Goal: Transaction & Acquisition: Purchase product/service

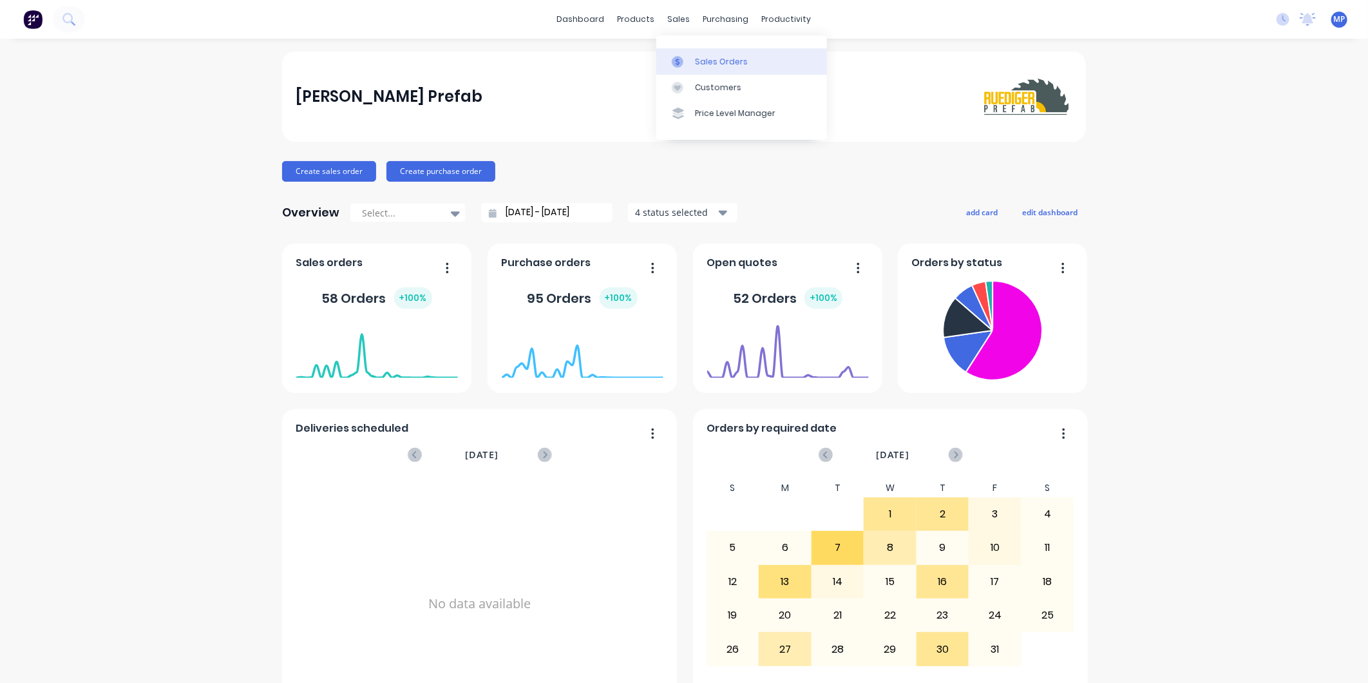
click at [692, 59] on link "Sales Orders" at bounding box center [741, 61] width 171 height 26
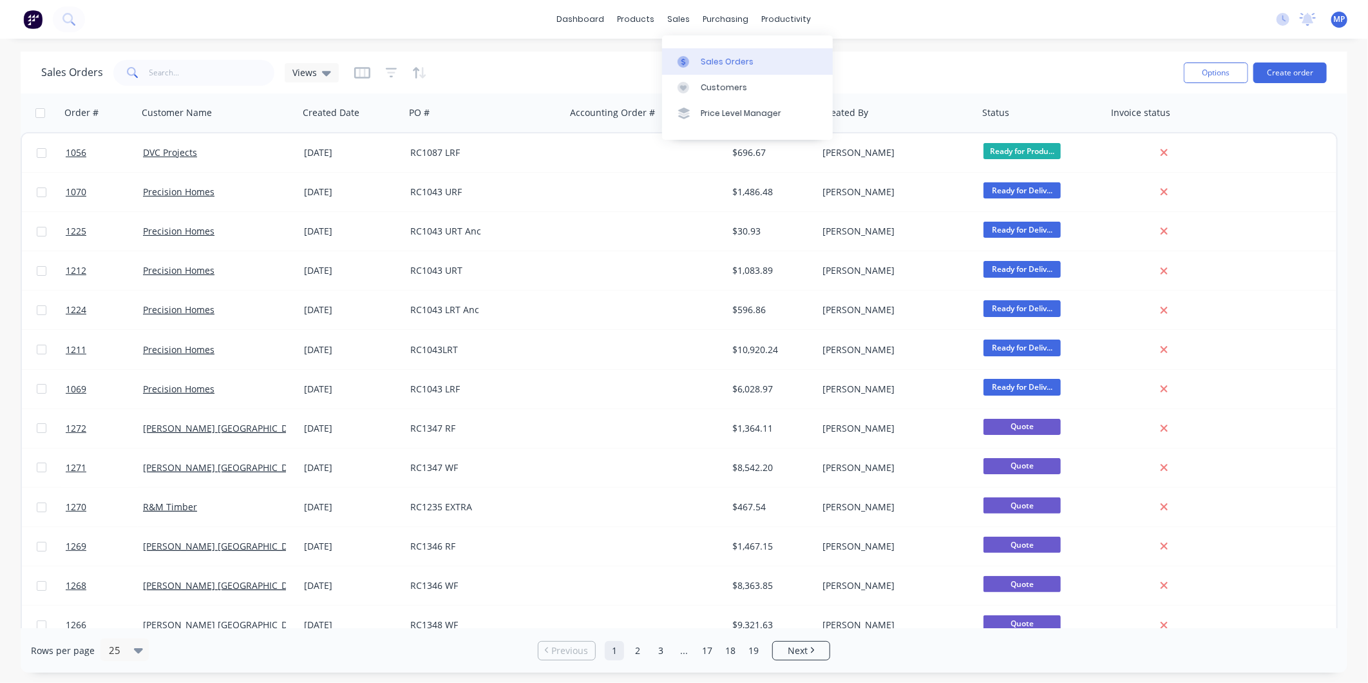
click at [691, 66] on div at bounding box center [687, 62] width 19 height 12
click at [196, 74] on input "text" at bounding box center [212, 73] width 126 height 26
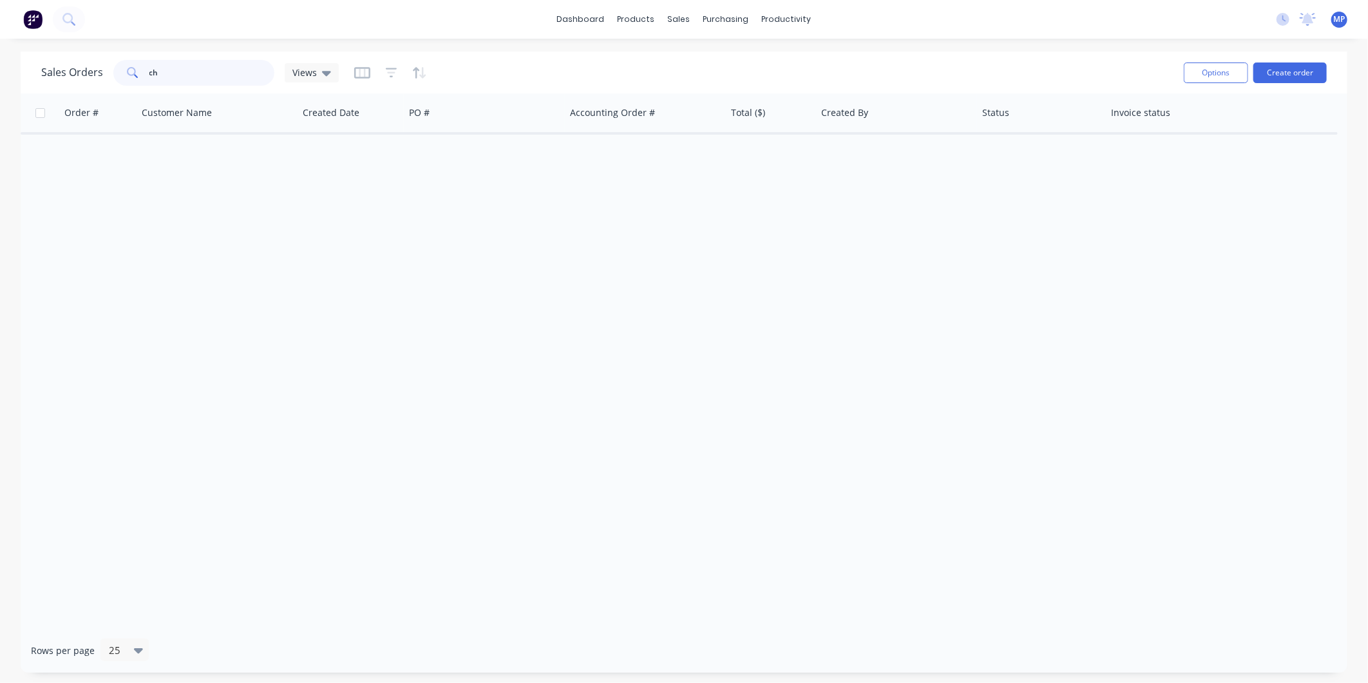
type input "c"
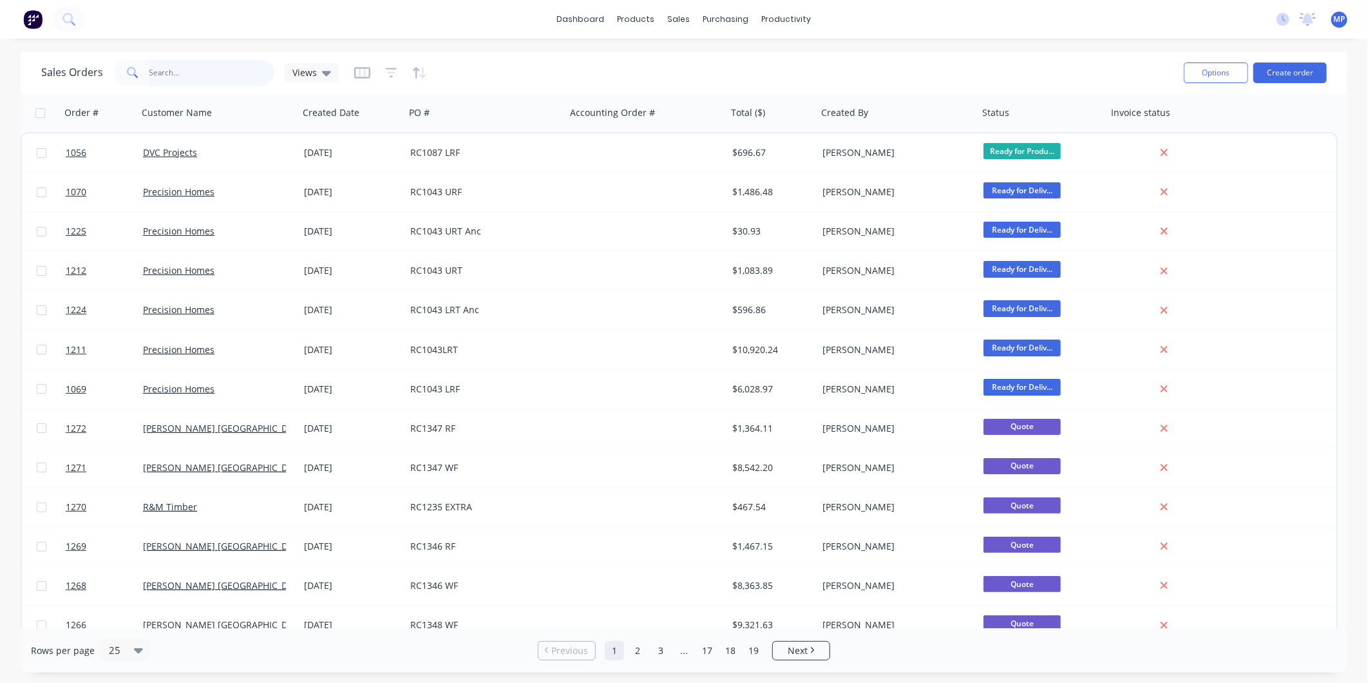
click at [162, 68] on input "text" at bounding box center [212, 73] width 126 height 26
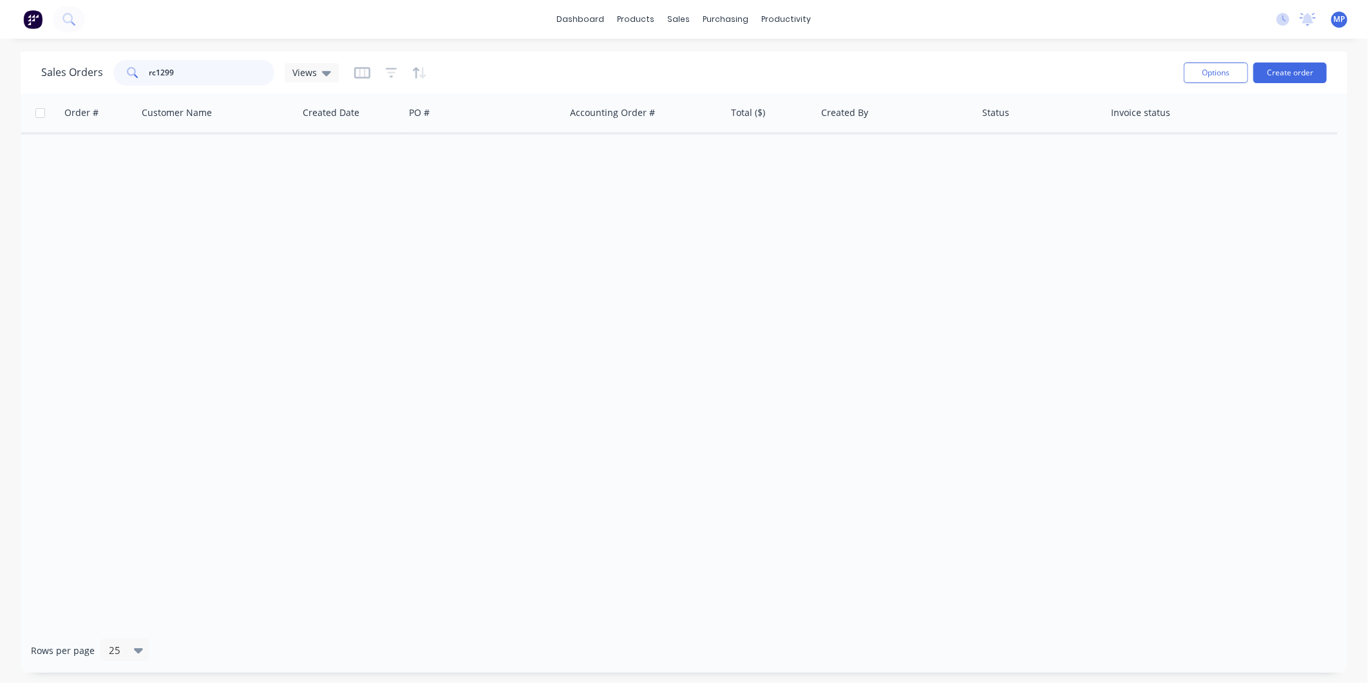
type input "rc1299"
click at [686, 54] on link "Sales Orders" at bounding box center [747, 61] width 171 height 26
click at [1325, 73] on button "Create order" at bounding box center [1290, 72] width 73 height 21
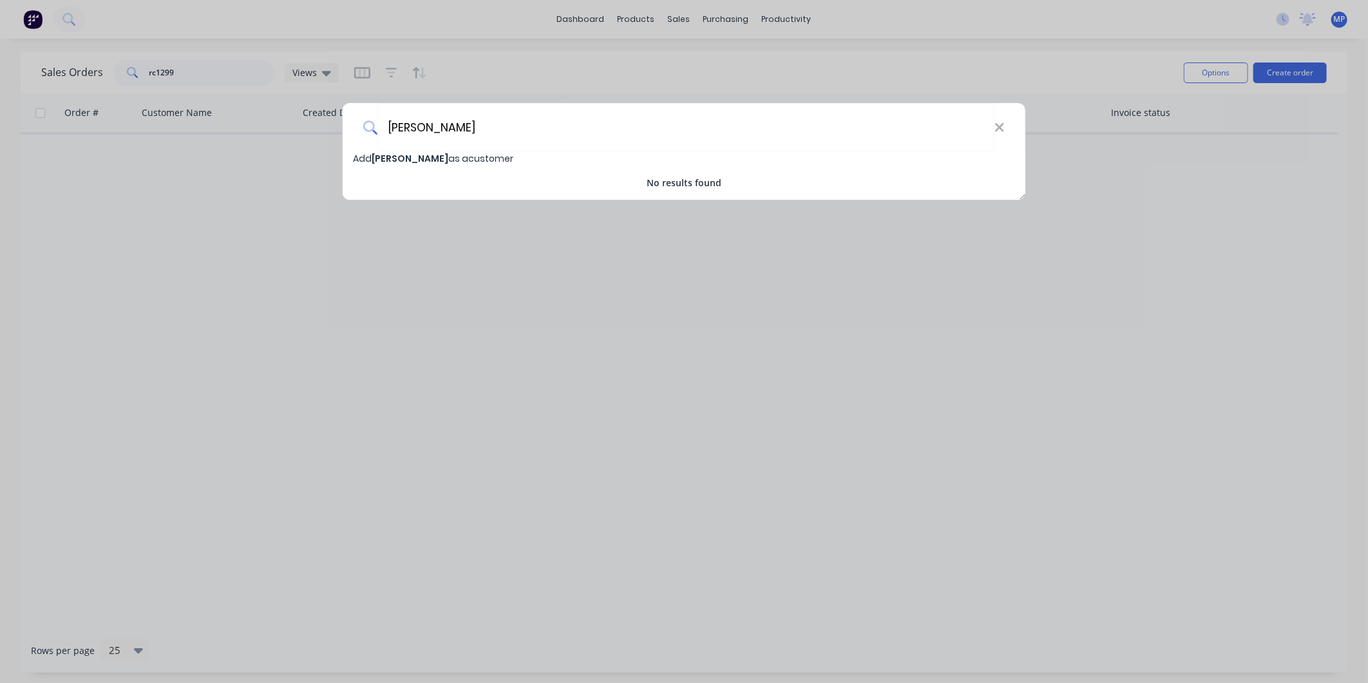
type input "[PERSON_NAME]"
click at [399, 158] on span "[PERSON_NAME]" at bounding box center [410, 158] width 77 height 13
select select "AU"
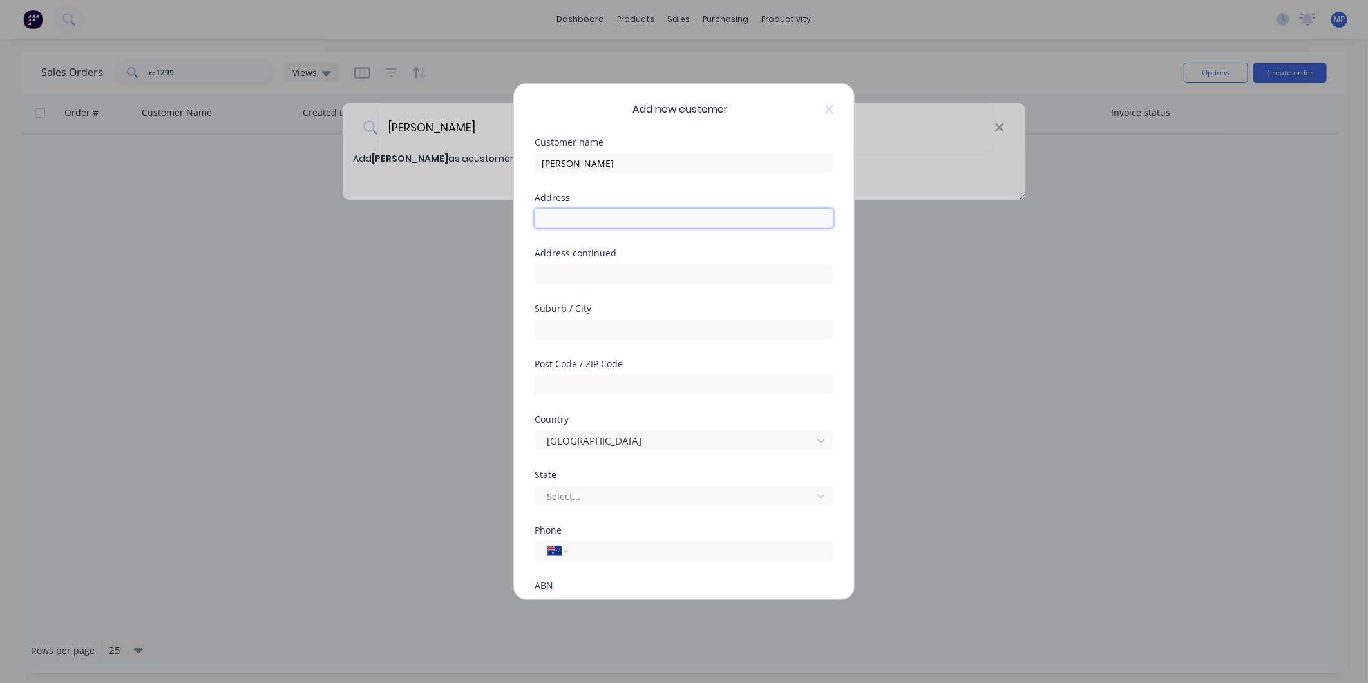
click at [614, 218] on input "text" at bounding box center [684, 218] width 299 height 19
type input "[PERSON_NAME] Court"
click at [600, 325] on input "text" at bounding box center [684, 329] width 299 height 19
type input "[GEOGRAPHIC_DATA]"
click at [654, 490] on div at bounding box center [676, 496] width 260 height 16
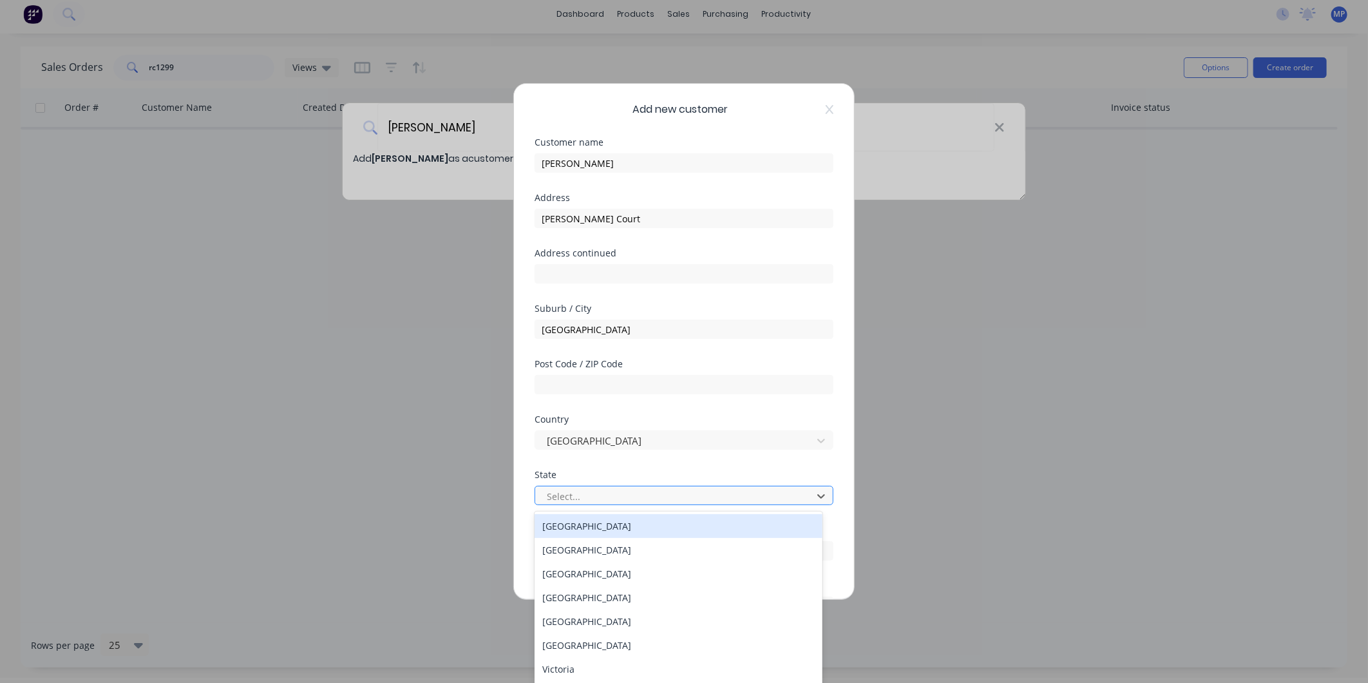
scroll to position [6, 0]
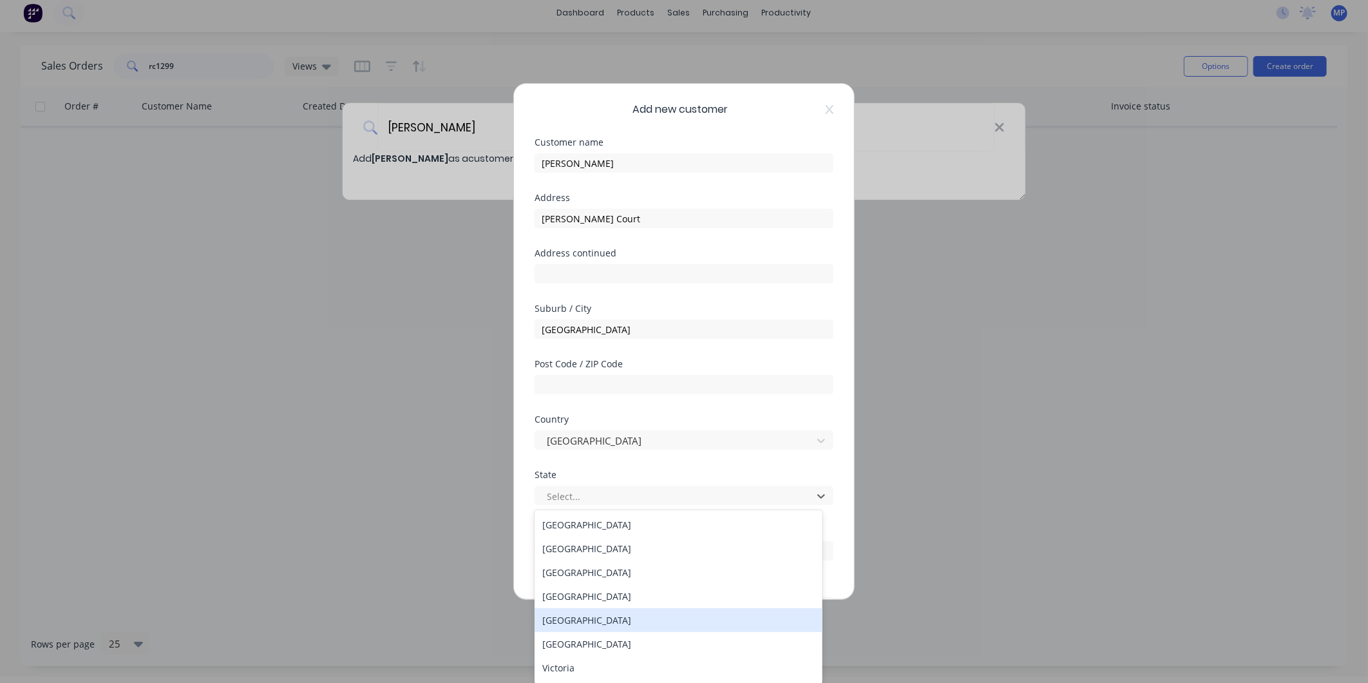
click at [618, 619] on div "[GEOGRAPHIC_DATA]" at bounding box center [679, 620] width 288 height 24
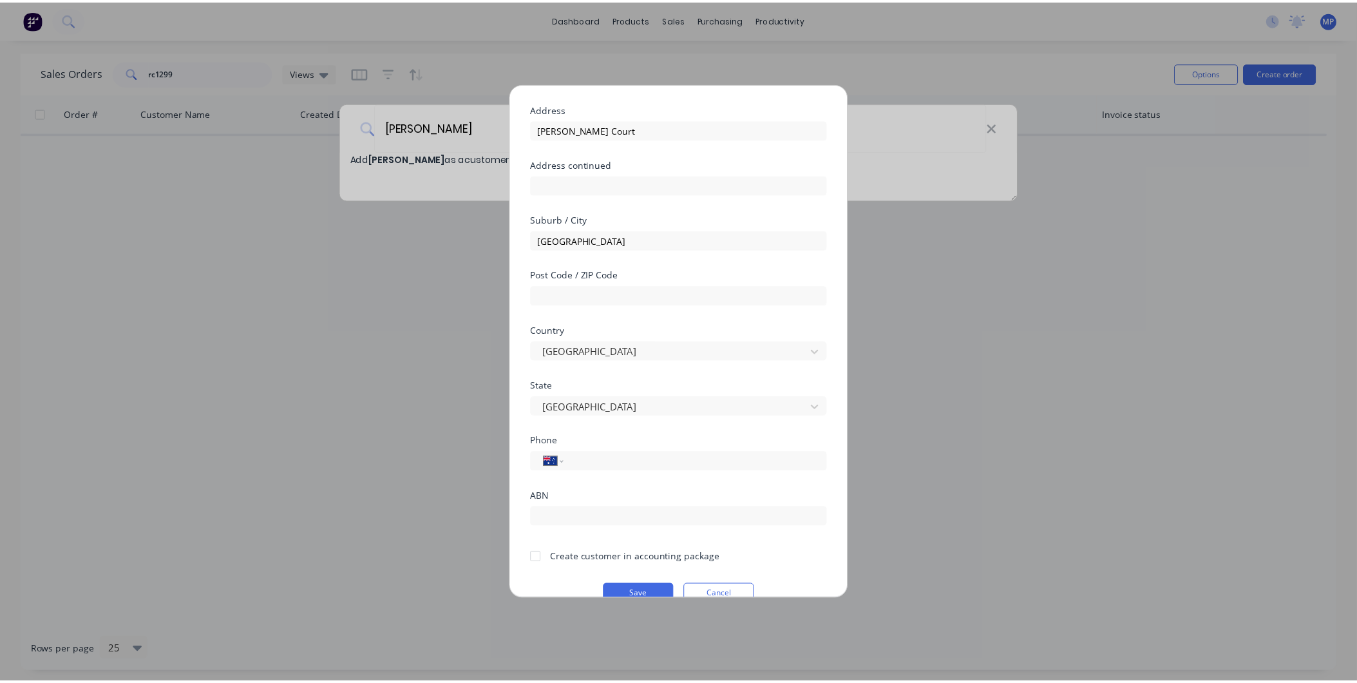
scroll to position [113, 0]
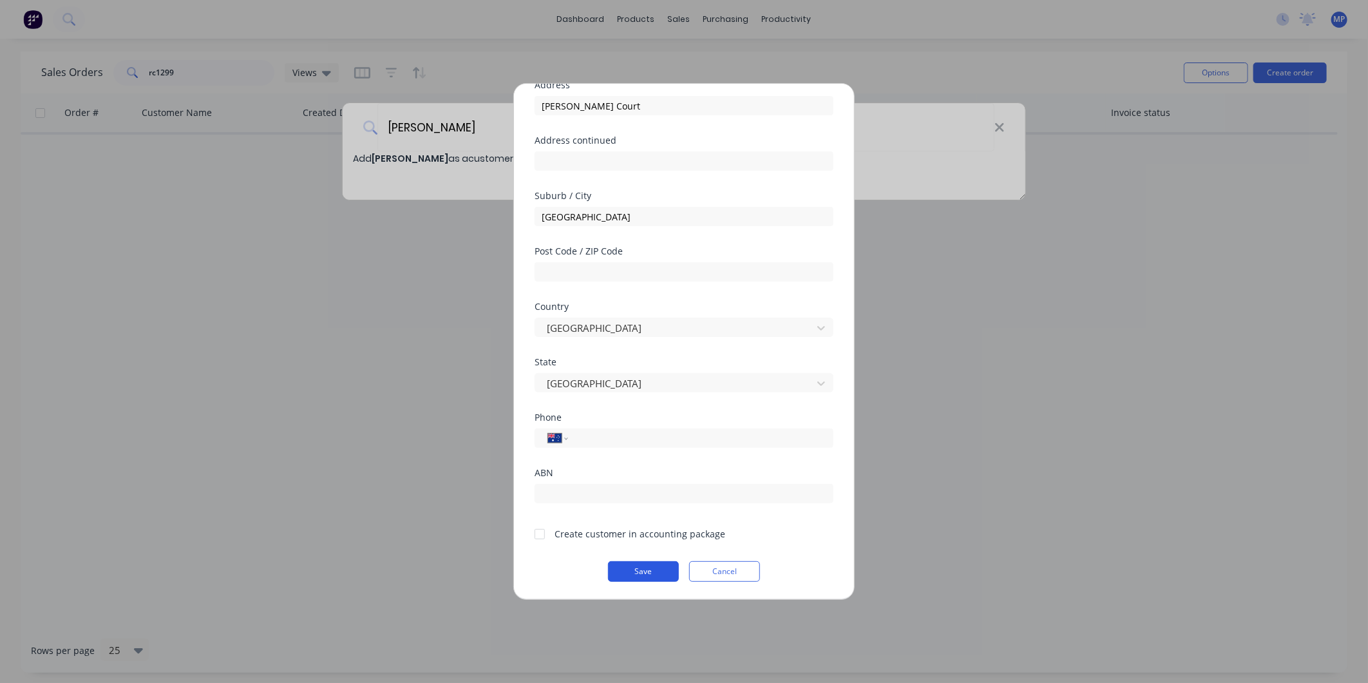
click at [649, 568] on button "Save" at bounding box center [643, 571] width 71 height 21
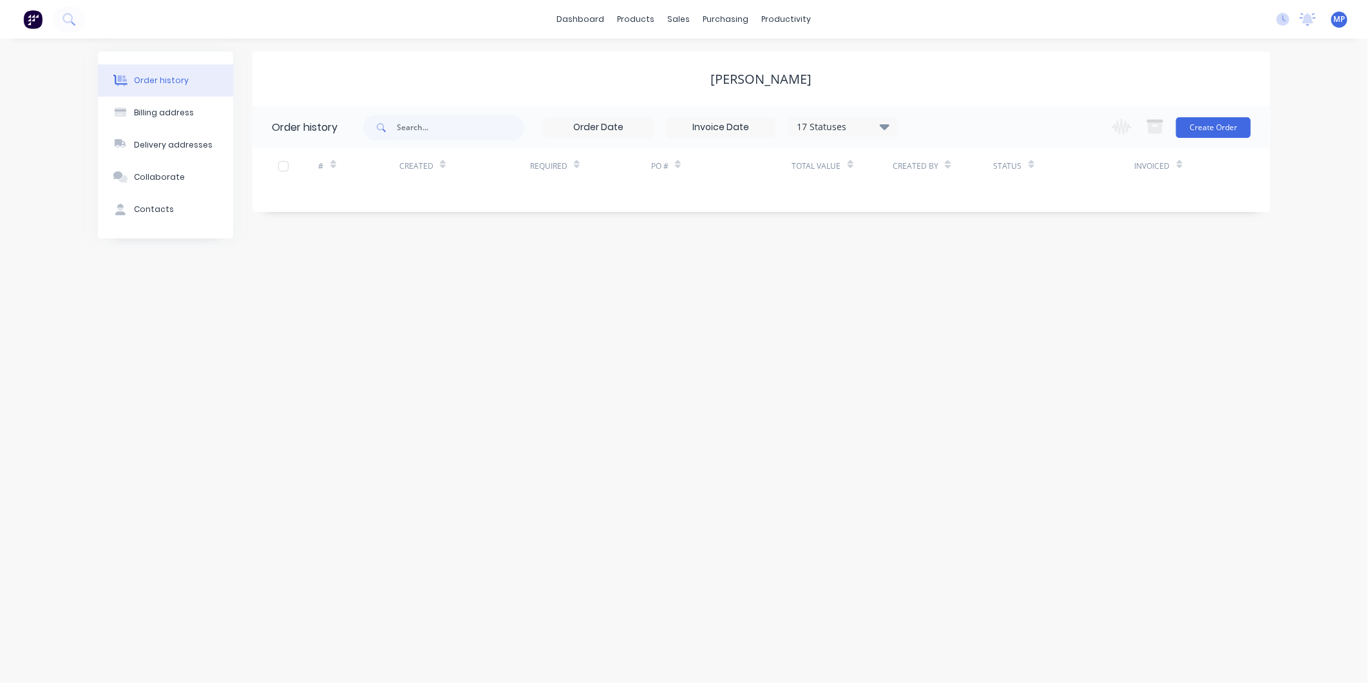
click at [1203, 138] on div "Change order status Submitted On site labour Detailing Ready for Production In …" at bounding box center [1177, 127] width 147 height 42
click at [1207, 131] on button "Create Order" at bounding box center [1213, 127] width 75 height 21
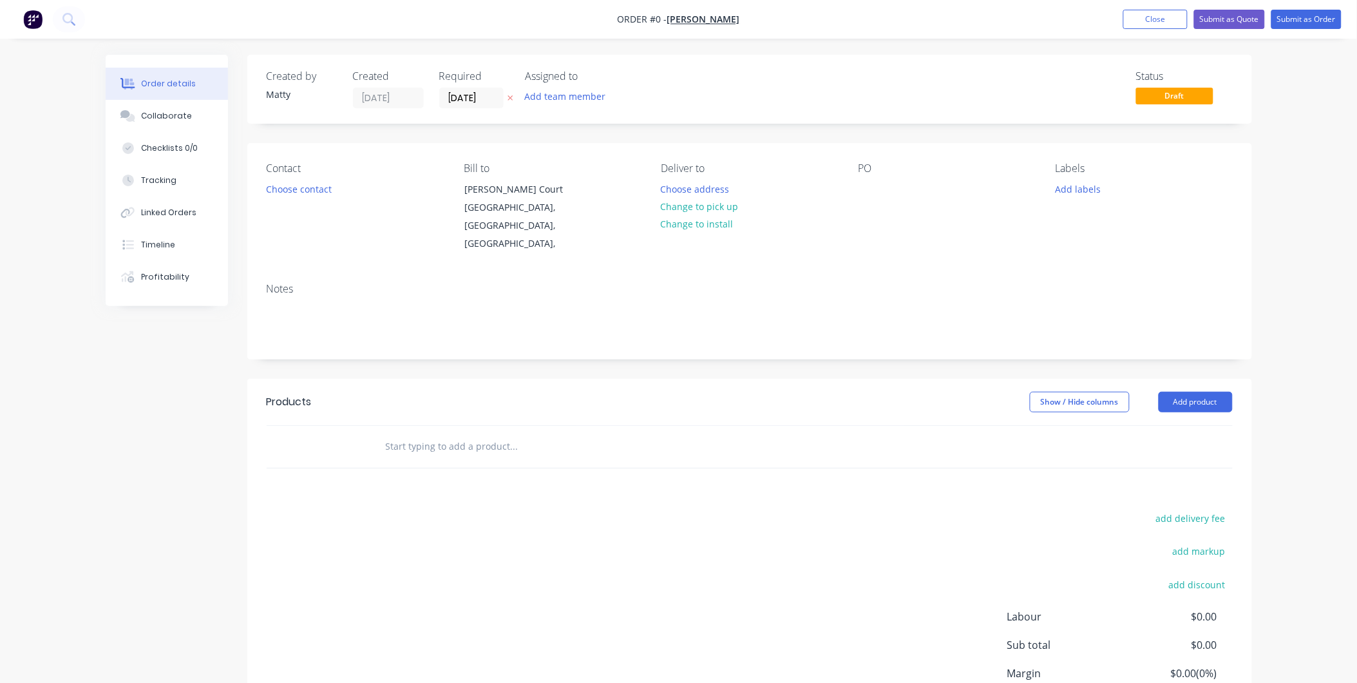
click at [415, 434] on input "text" at bounding box center [514, 447] width 258 height 26
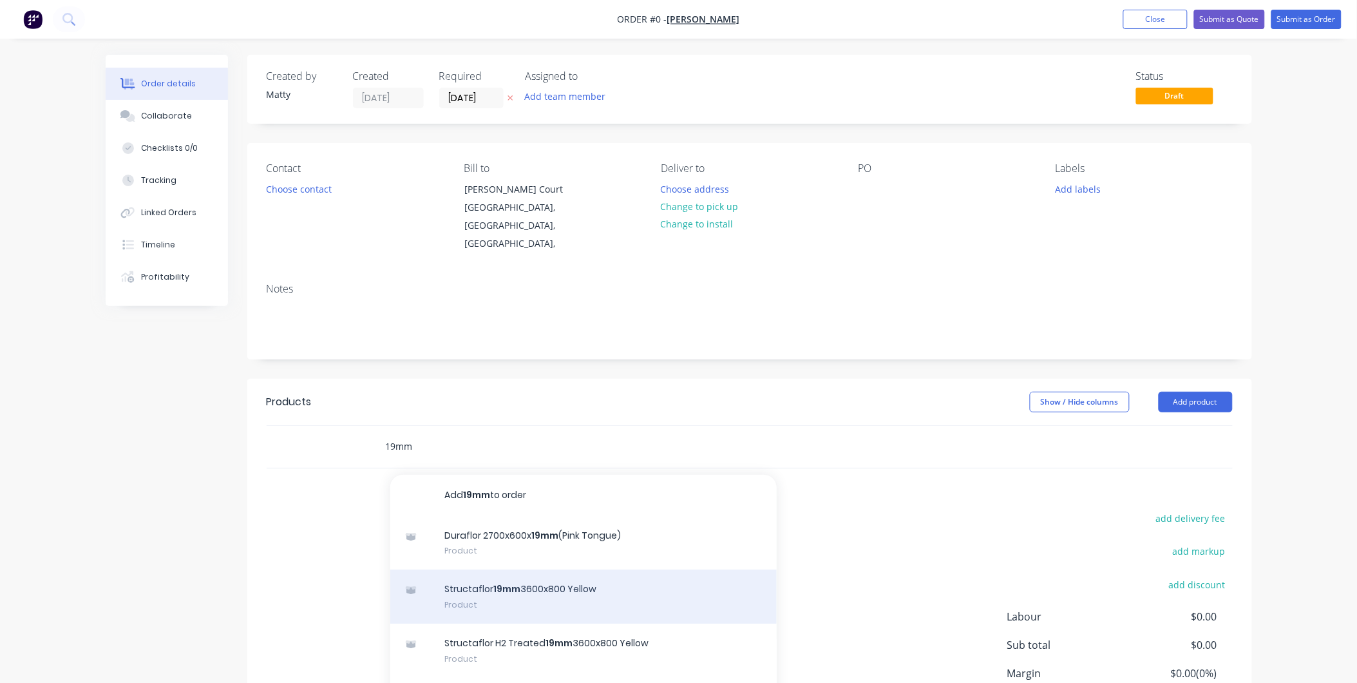
type input "19mm"
click at [550, 589] on div "Structaflor 19mm 3600x800 Yellow Product" at bounding box center [583, 596] width 386 height 54
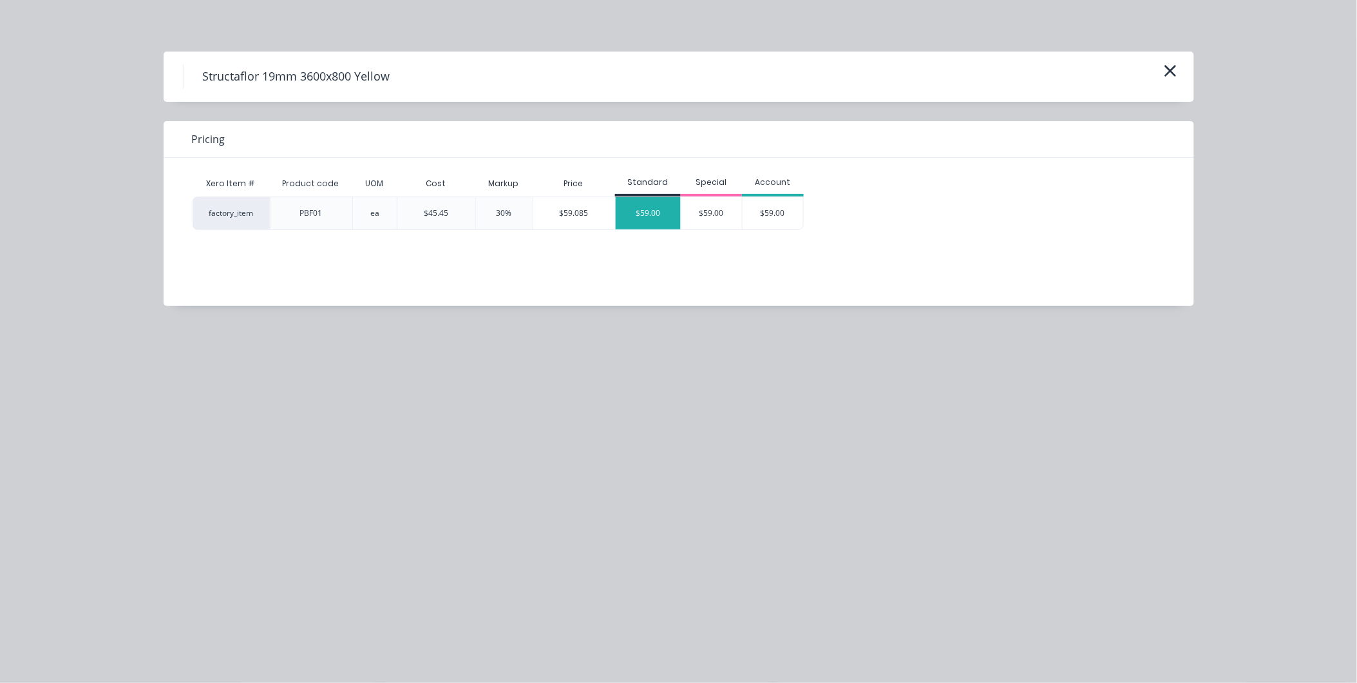
click at [642, 214] on div "$59.00" at bounding box center [648, 213] width 65 height 32
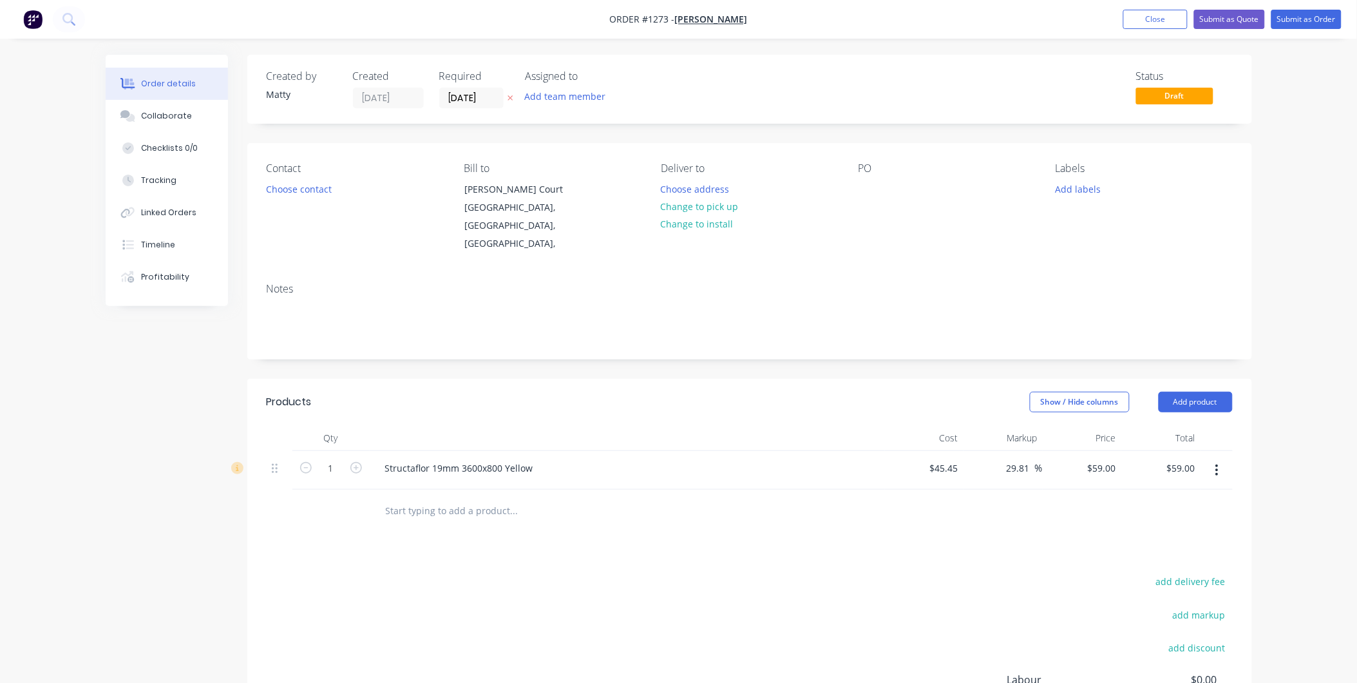
drag, startPoint x: 1025, startPoint y: 450, endPoint x: 997, endPoint y: 450, distance: 27.7
click at [997, 451] on div "29.81 29.81 %" at bounding box center [1003, 470] width 79 height 39
type input "1"
type input "17.5"
type input "$53.4038"
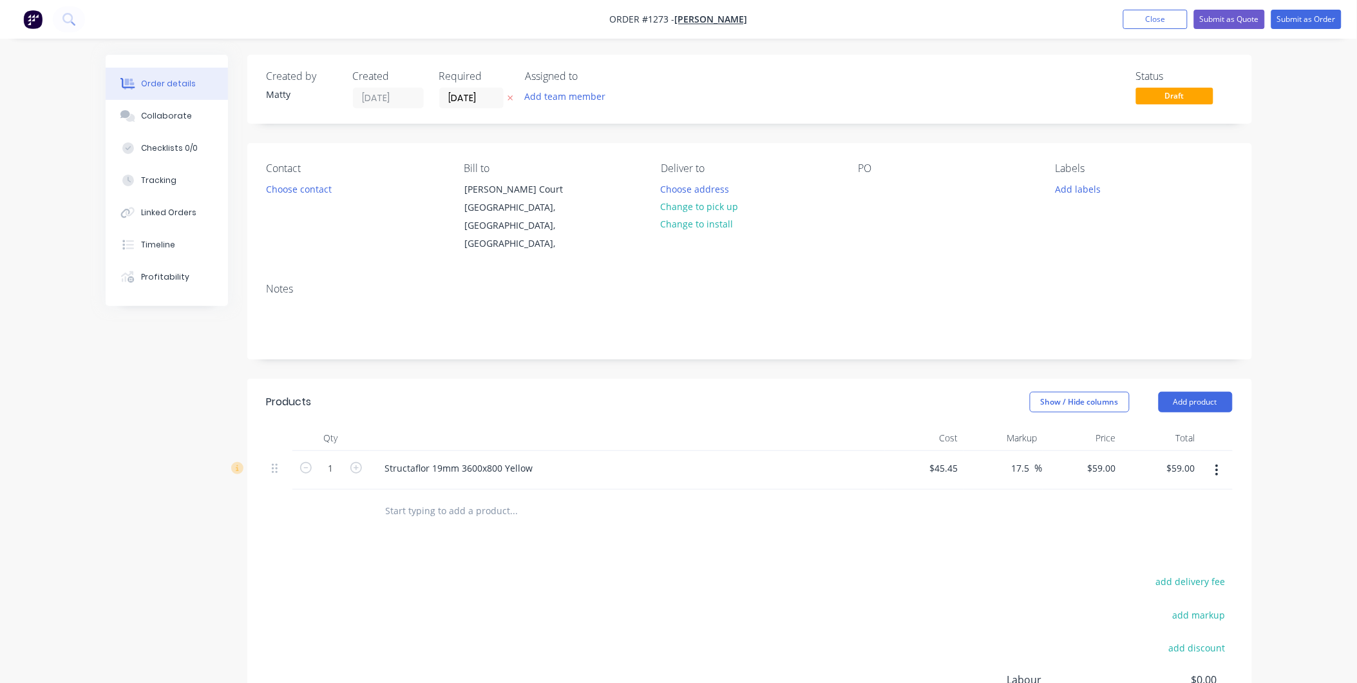
type input "$53.40"
click at [893, 541] on div "Products Show / Hide columns Add product Qty Cost Markup Price Total 1 Structaf…" at bounding box center [749, 610] width 1005 height 463
click at [1016, 459] on input "17.5" at bounding box center [1023, 468] width 24 height 19
type input "15"
type input "$52.2675"
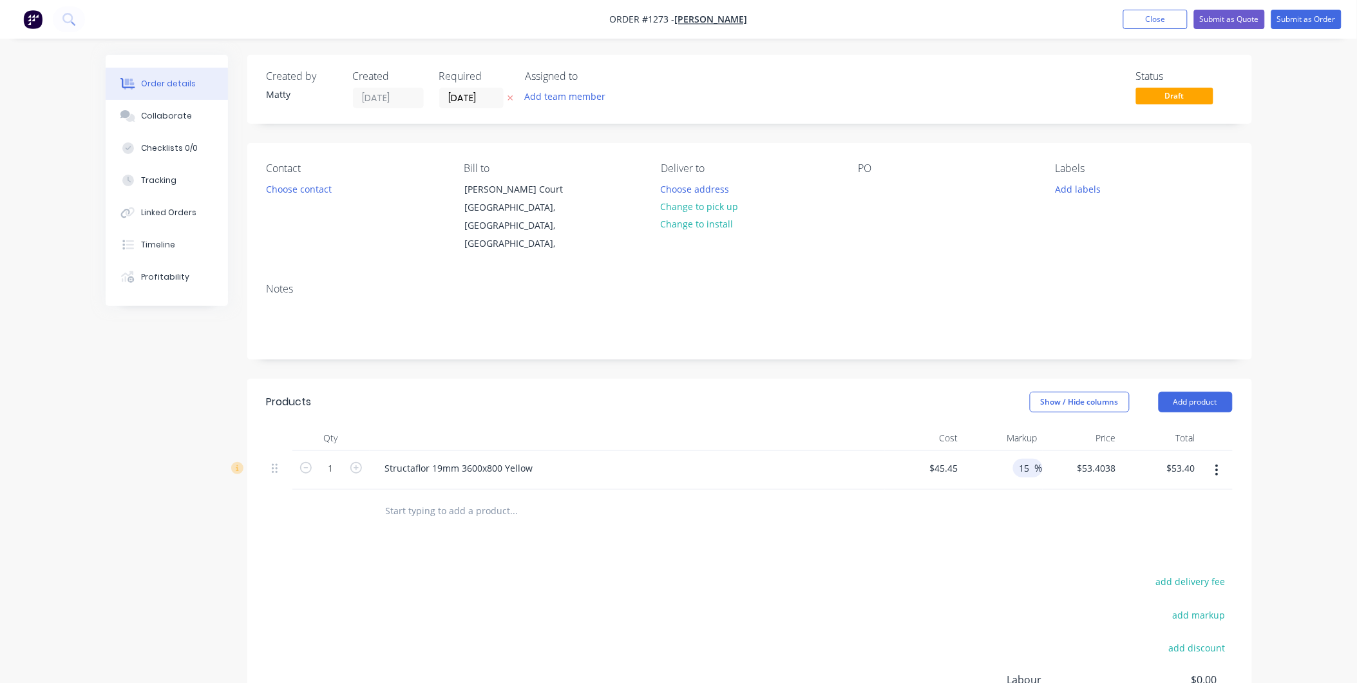
type input "$52.27"
click at [1032, 492] on div at bounding box center [750, 511] width 966 height 42
click at [354, 462] on icon "button" at bounding box center [356, 468] width 12 height 12
type input "2"
type input "$104.54"
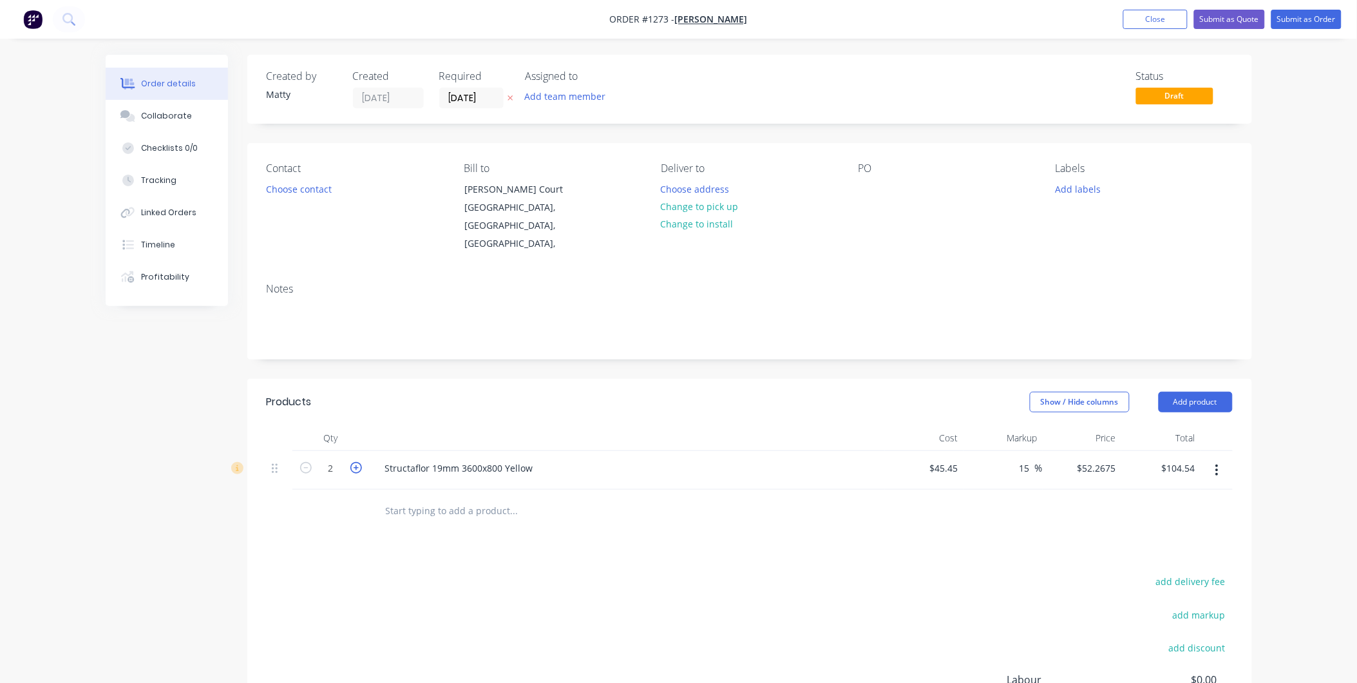
click at [354, 462] on icon "button" at bounding box center [356, 468] width 12 height 12
type input "3"
type input "$156.80"
click at [354, 462] on icon "button" at bounding box center [356, 468] width 12 height 12
type input "4"
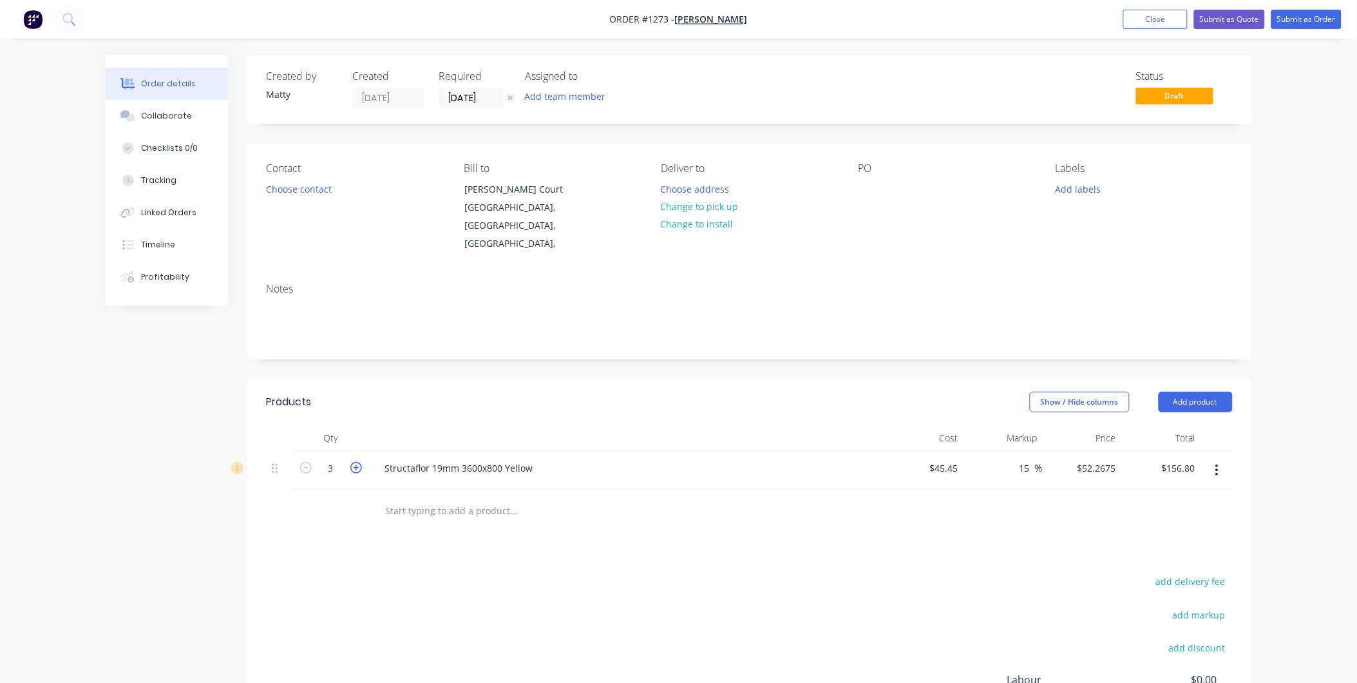
type input "$209.07"
click at [354, 462] on icon "button" at bounding box center [356, 468] width 12 height 12
type input "5"
type input "$261.34"
click at [354, 462] on icon "button" at bounding box center [356, 468] width 12 height 12
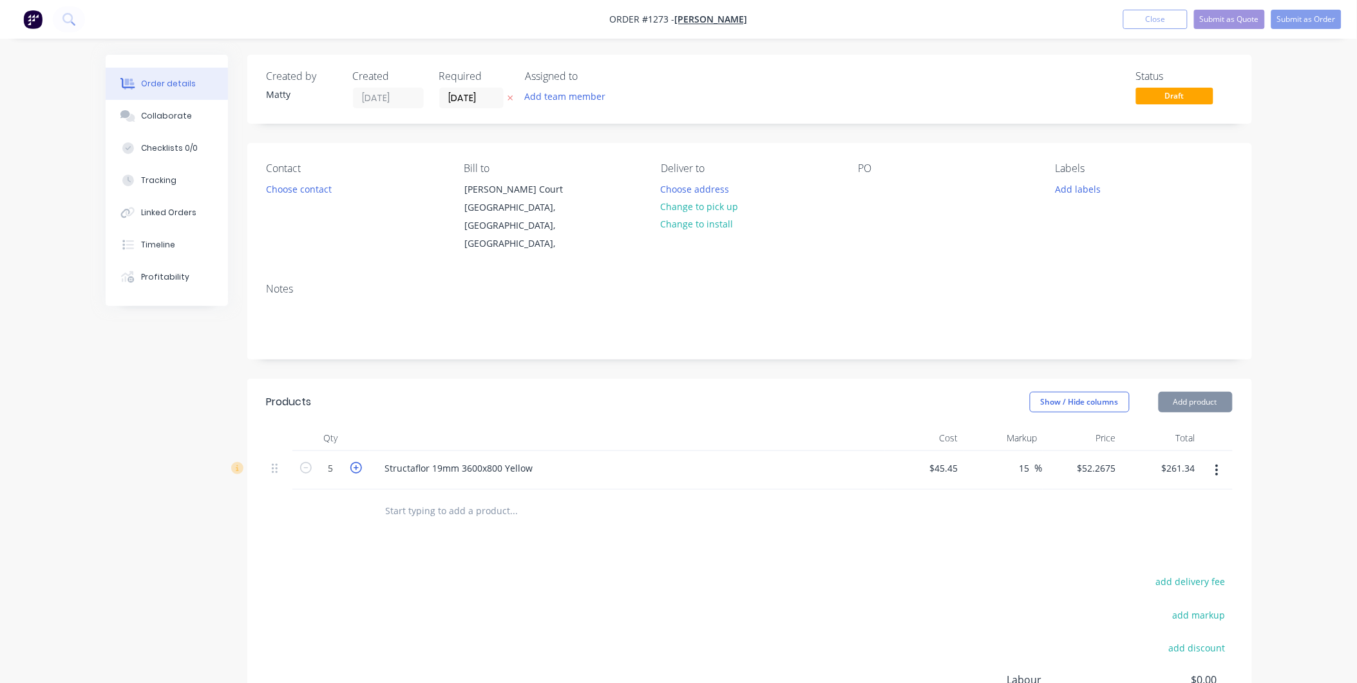
type input "6"
type input "$313.61"
click at [354, 462] on icon "button" at bounding box center [356, 468] width 12 height 12
type input "7"
type input "$365.87"
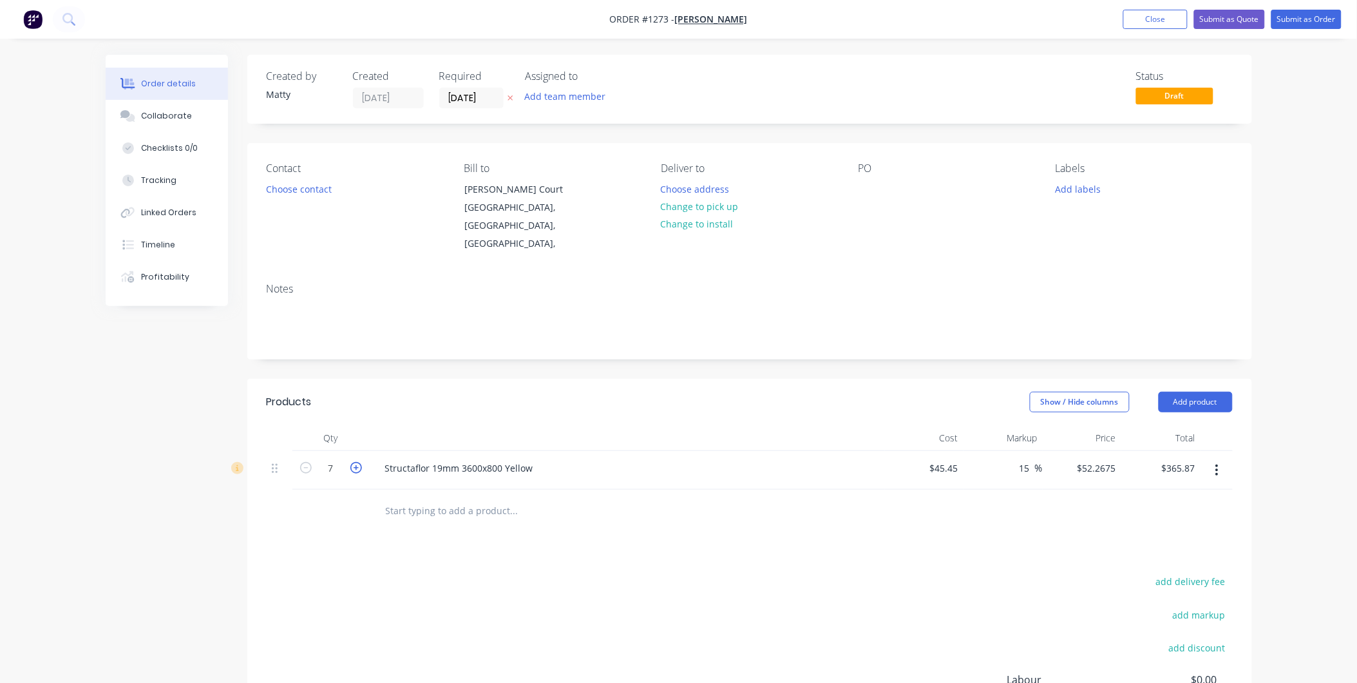
click at [354, 462] on icon "button" at bounding box center [356, 468] width 12 height 12
type input "8"
type input "$418.14"
click at [354, 462] on icon "button" at bounding box center [356, 468] width 12 height 12
type input "9"
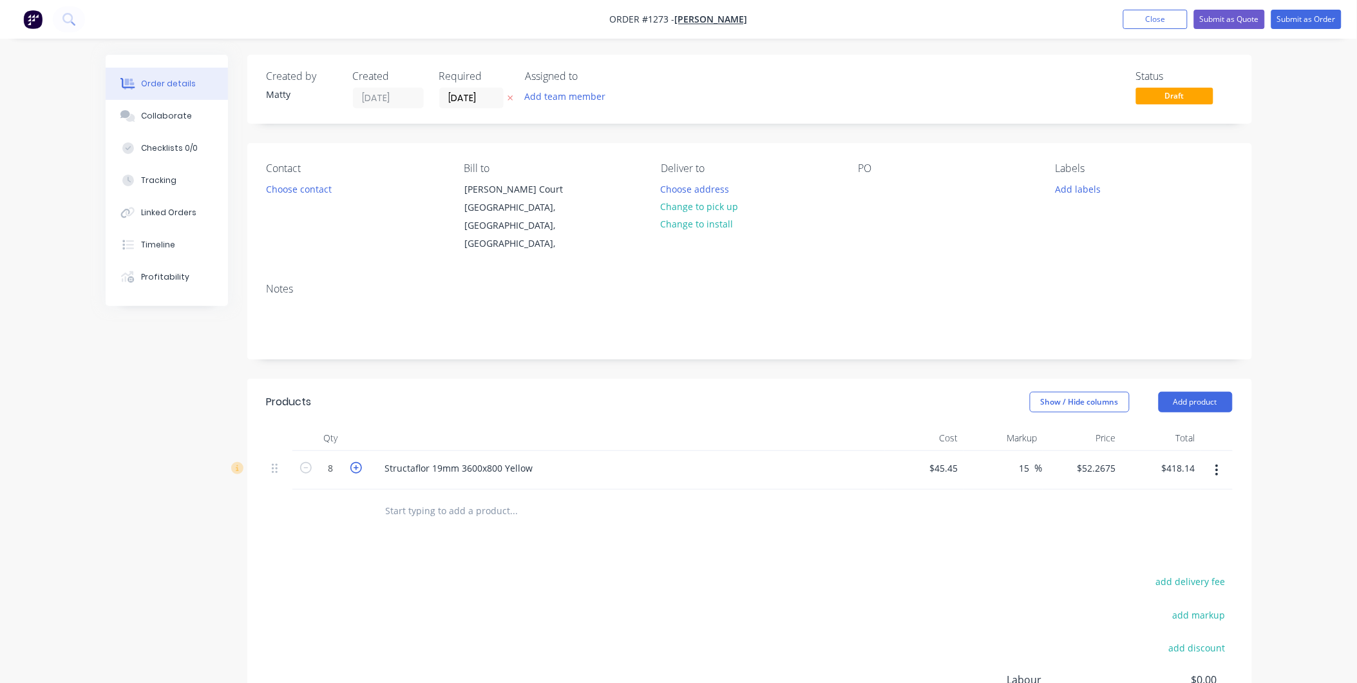
type input "$470.41"
click at [354, 462] on icon "button" at bounding box center [356, 468] width 12 height 12
type input "10"
type input "$522.68"
click at [354, 462] on icon "button" at bounding box center [356, 468] width 12 height 12
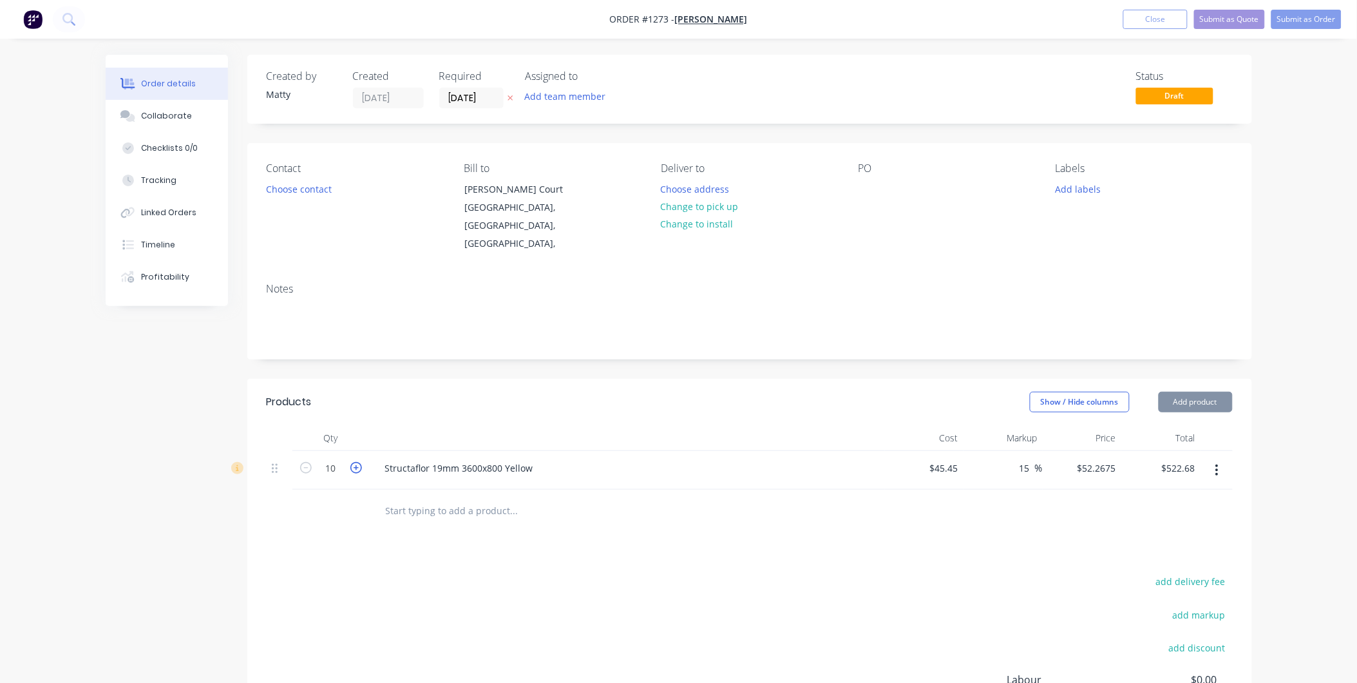
type input "11"
type input "$574.94"
click at [354, 462] on icon "button" at bounding box center [356, 468] width 12 height 12
type input "12"
type input "$627.21"
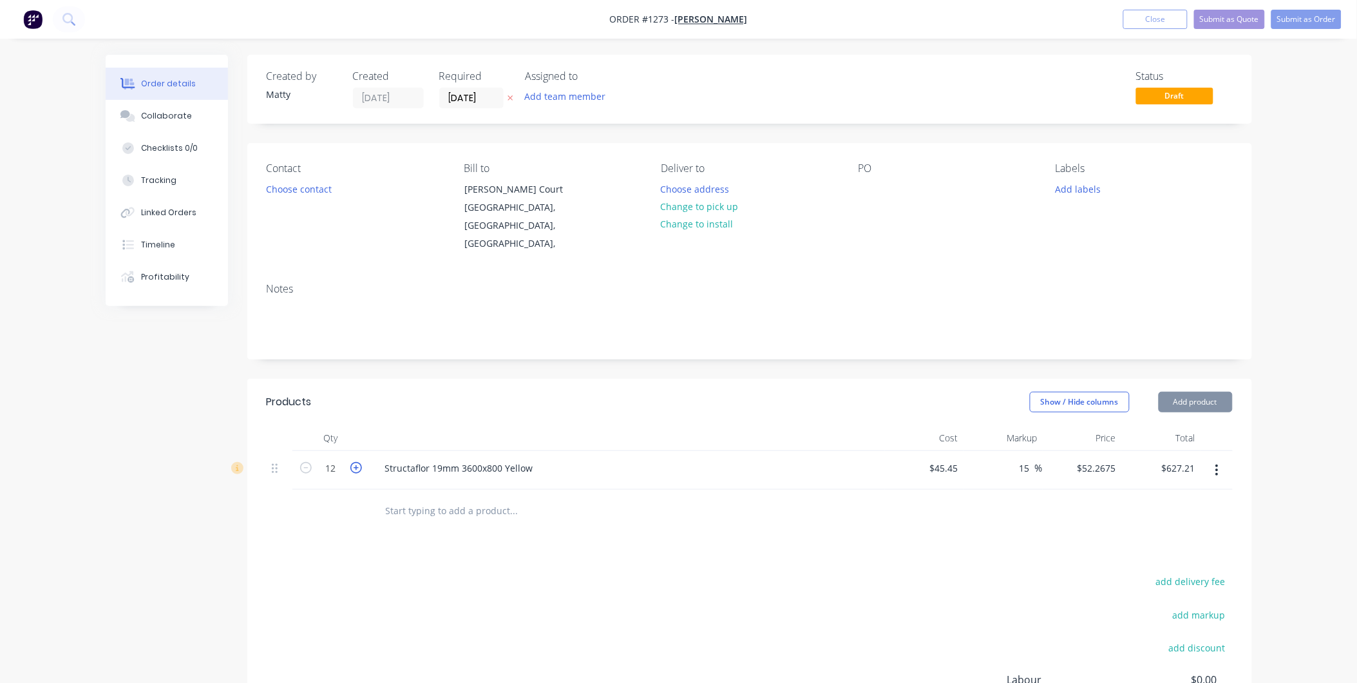
click at [354, 462] on icon "button" at bounding box center [356, 468] width 12 height 12
type input "13"
type input "$679.48"
click at [354, 462] on icon "button" at bounding box center [356, 468] width 12 height 12
type input "14"
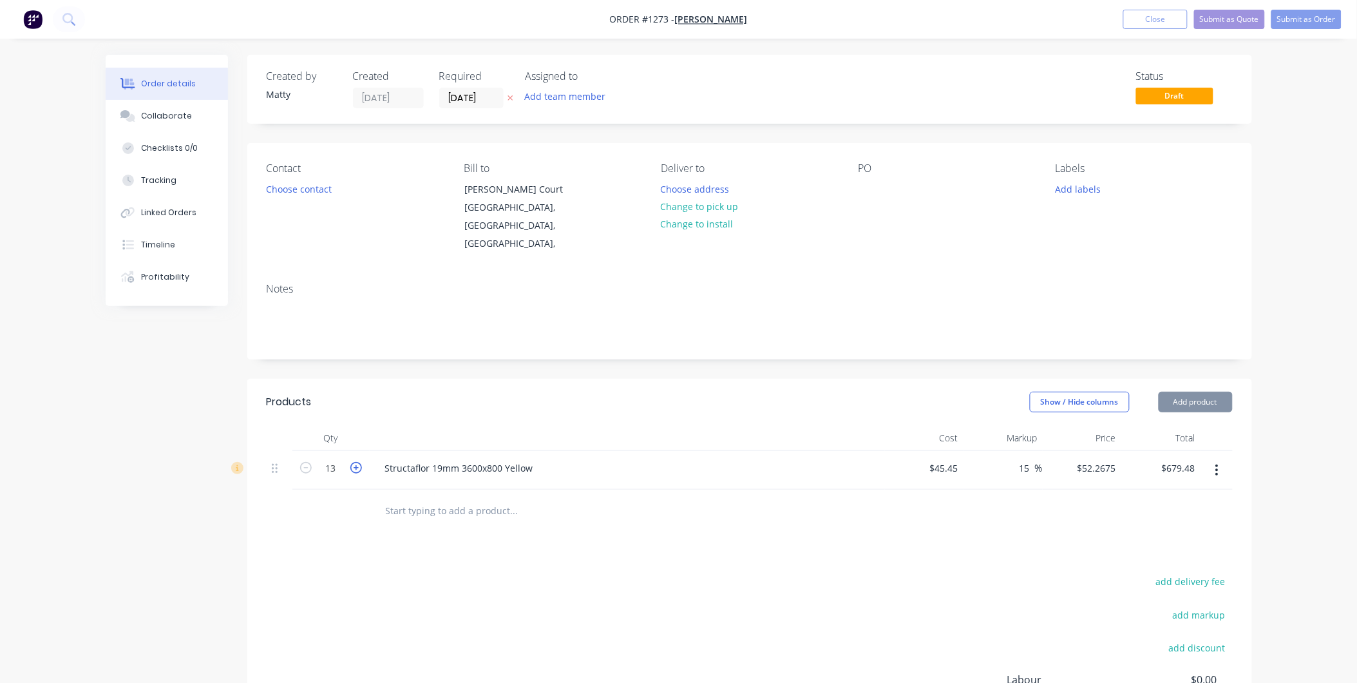
type input "$731.75"
click at [354, 462] on icon "button" at bounding box center [356, 468] width 12 height 12
type input "15"
type input "$784.01"
click at [354, 462] on icon "button" at bounding box center [356, 468] width 12 height 12
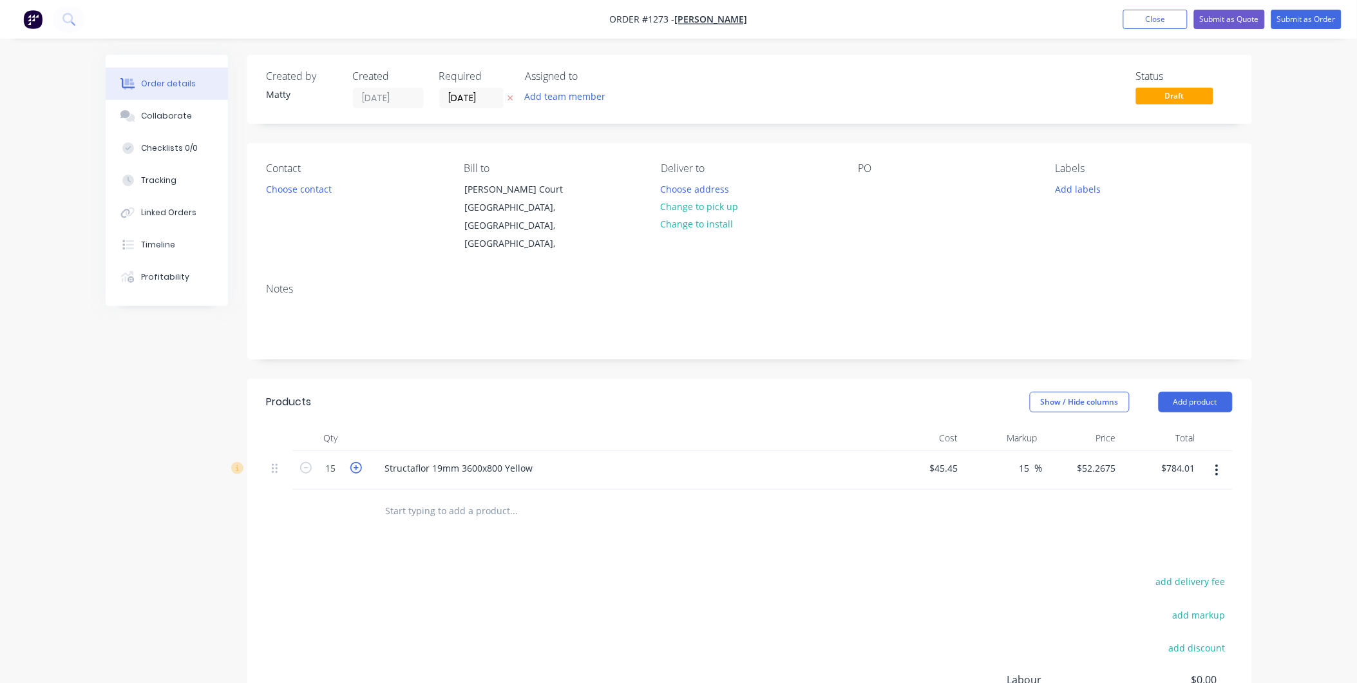
type input "16"
type input "$836.28"
click at [354, 462] on icon "button" at bounding box center [356, 468] width 12 height 12
type input "17"
type input "$888.55"
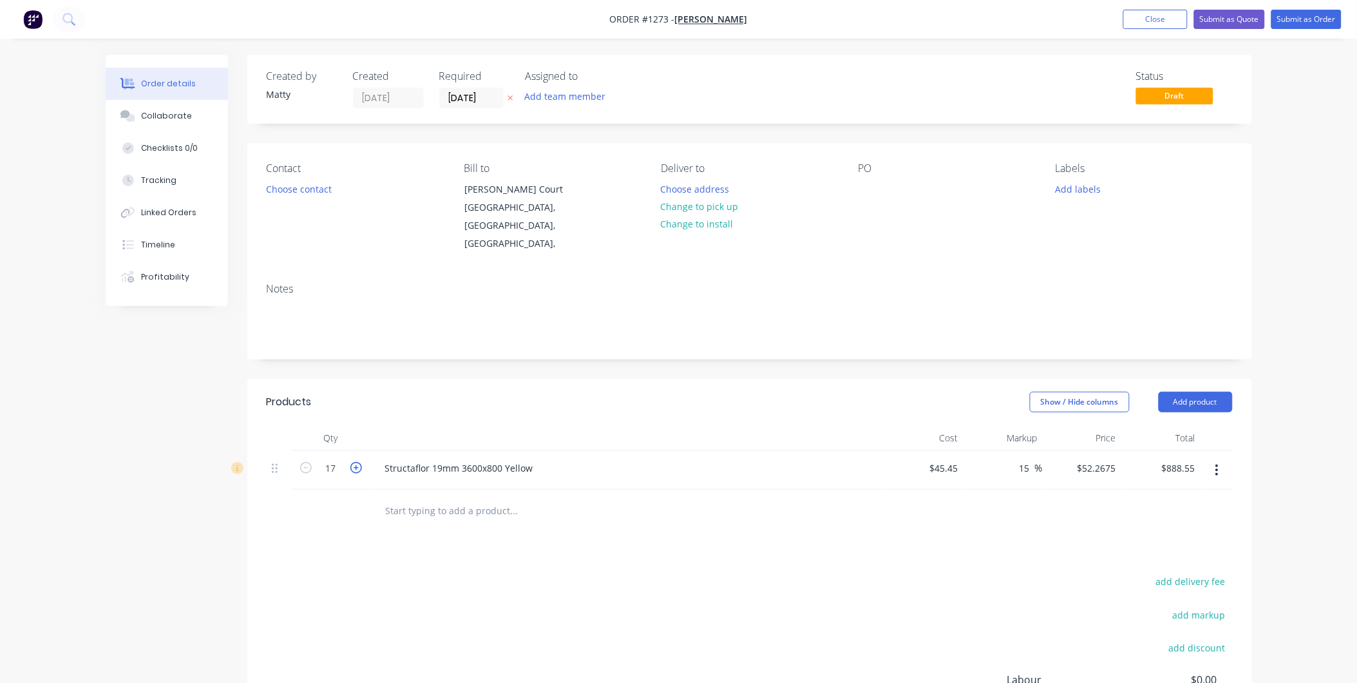
click at [354, 462] on icon "button" at bounding box center [356, 468] width 12 height 12
type input "18"
type input "$940.82"
click at [354, 462] on icon "button" at bounding box center [356, 468] width 12 height 12
type input "19"
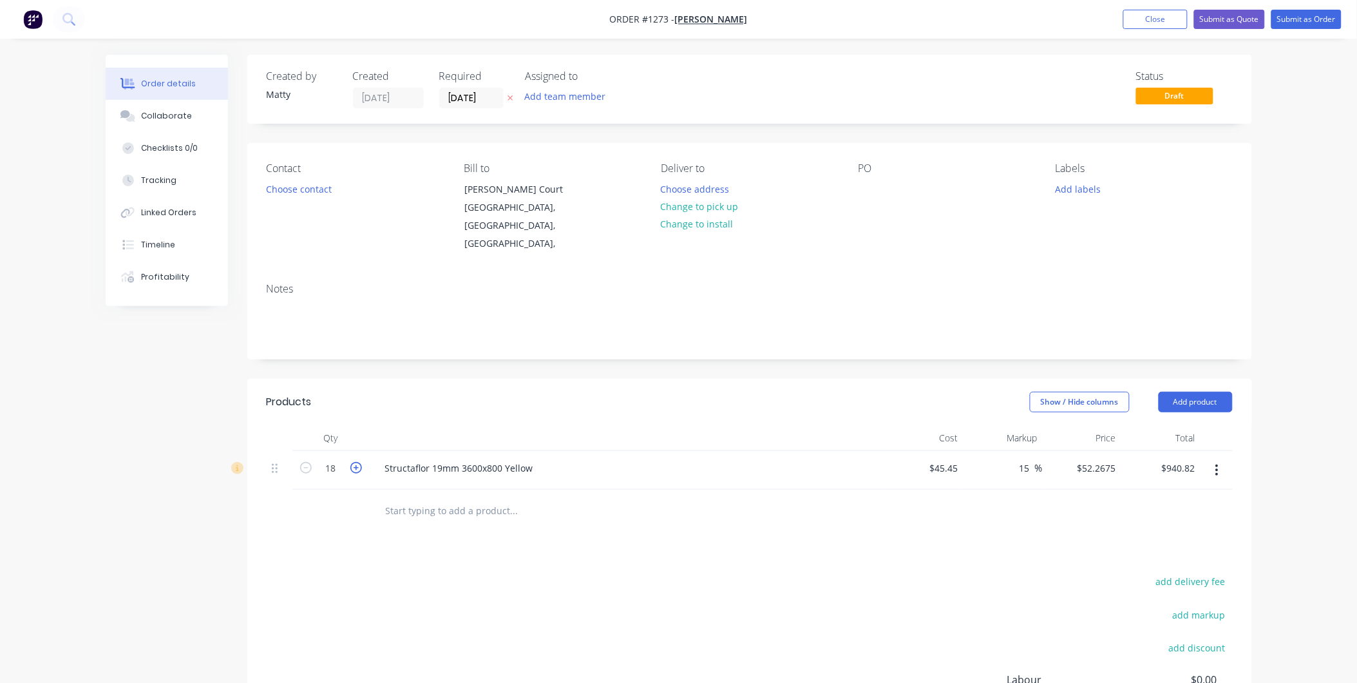
type input "$993.08"
click at [354, 462] on icon "button" at bounding box center [356, 468] width 12 height 12
type input "20"
type input "$1,045.35"
click at [354, 462] on icon "button" at bounding box center [356, 468] width 12 height 12
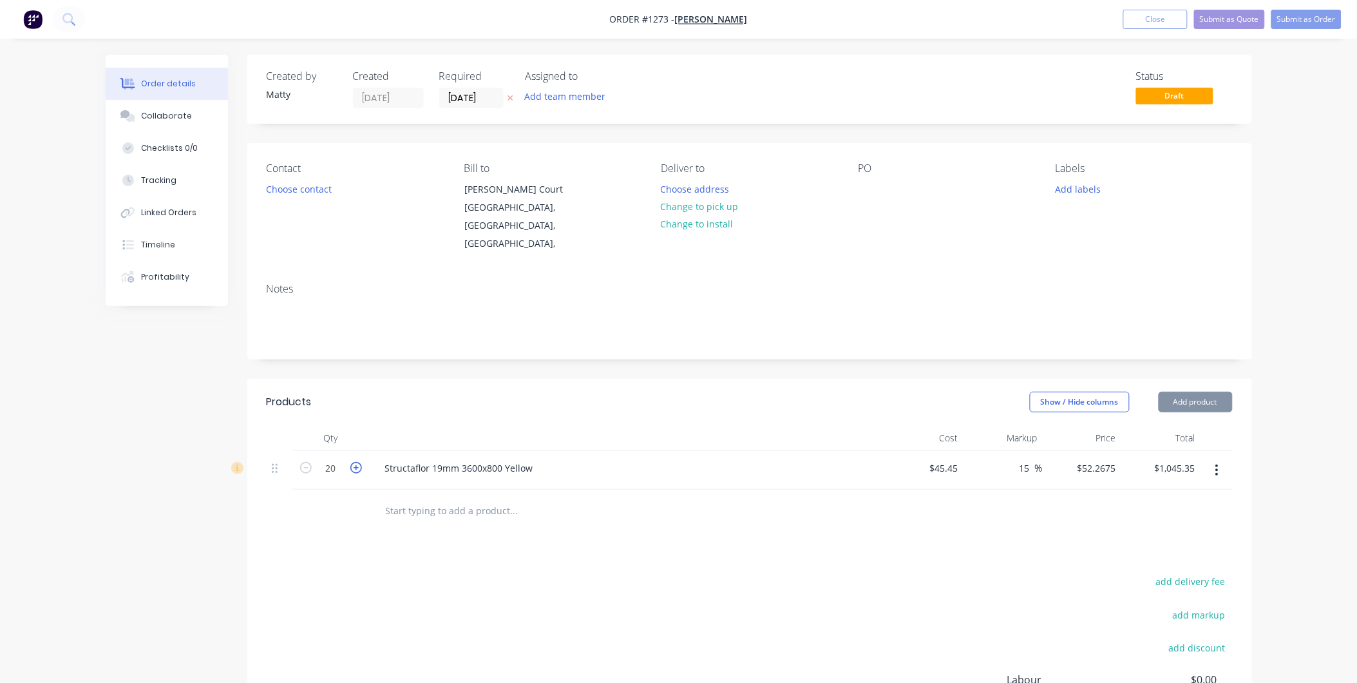
type input "21"
type input "$1,097.62"
click at [354, 462] on icon "button" at bounding box center [356, 468] width 12 height 12
type input "22"
type input "$1,149.89"
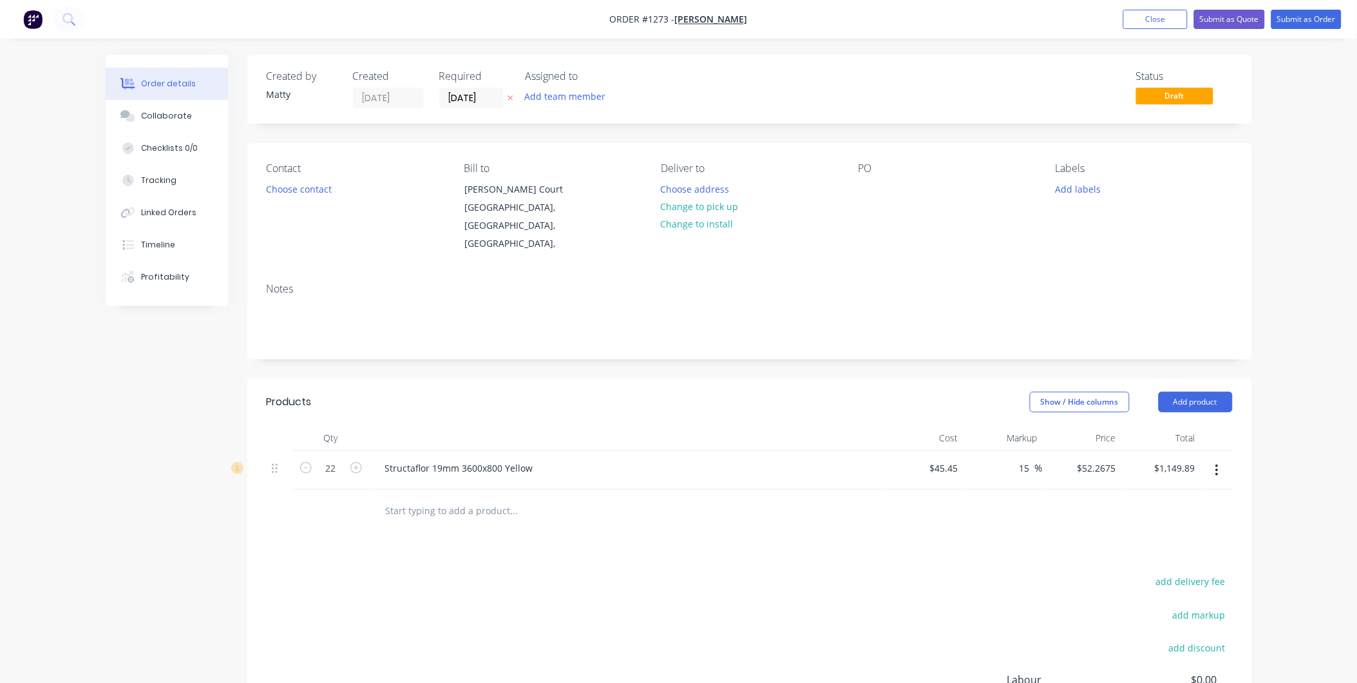
click at [401, 497] on input "text" at bounding box center [514, 510] width 258 height 26
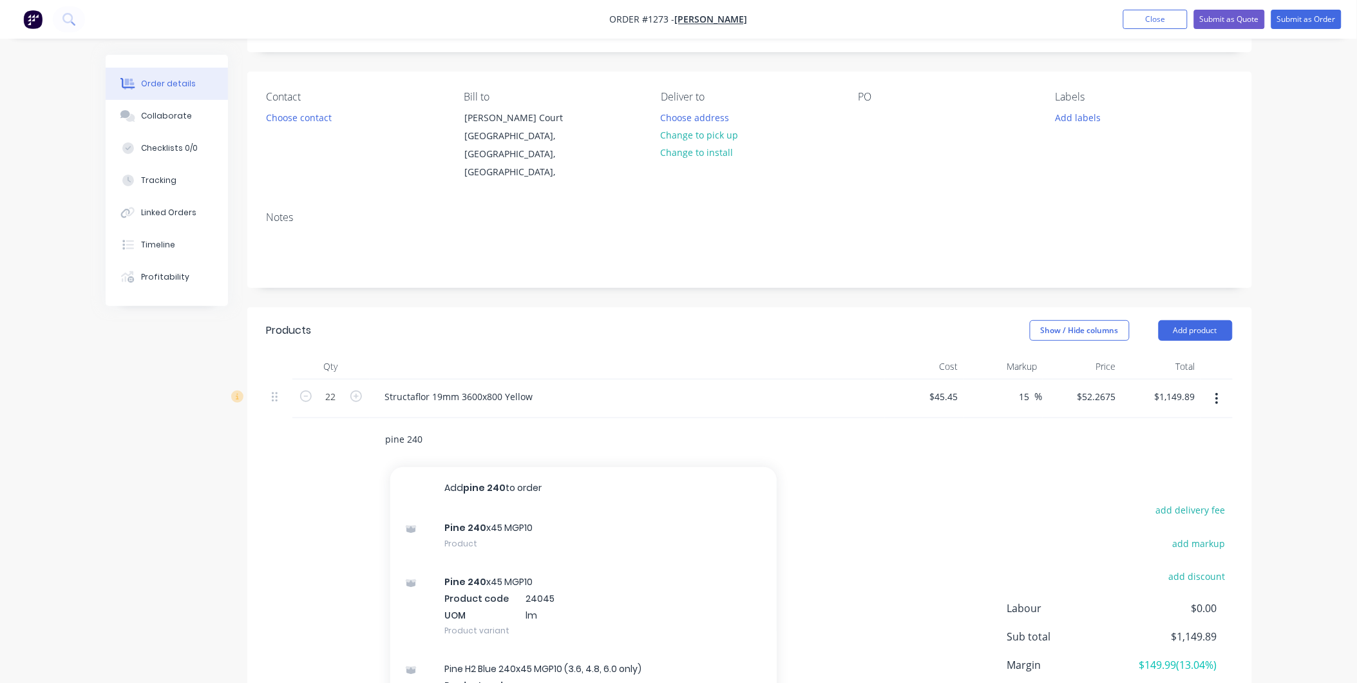
scroll to position [143, 0]
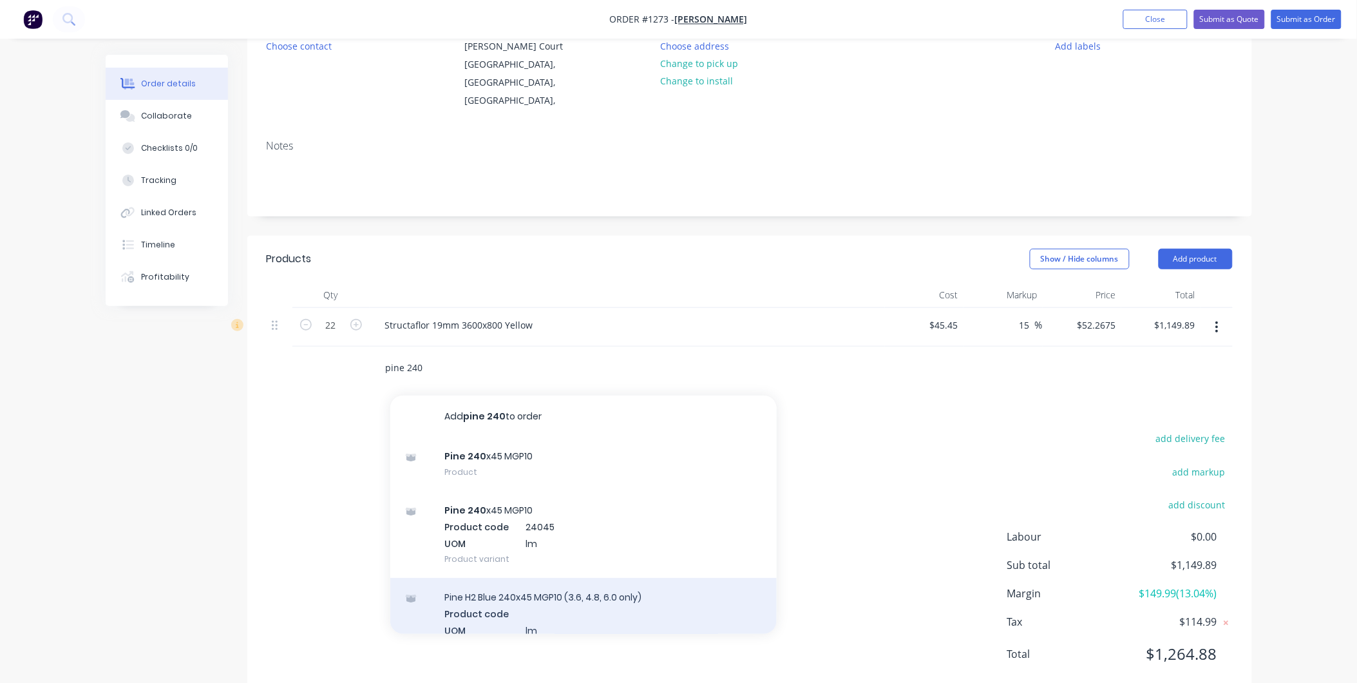
type input "pine 240"
click at [611, 583] on div "Pine H2 Blue 240x45 MGP10 (3.6, 4.8, 6.0 only) Product code UOM lm Product vari…" at bounding box center [583, 621] width 386 height 87
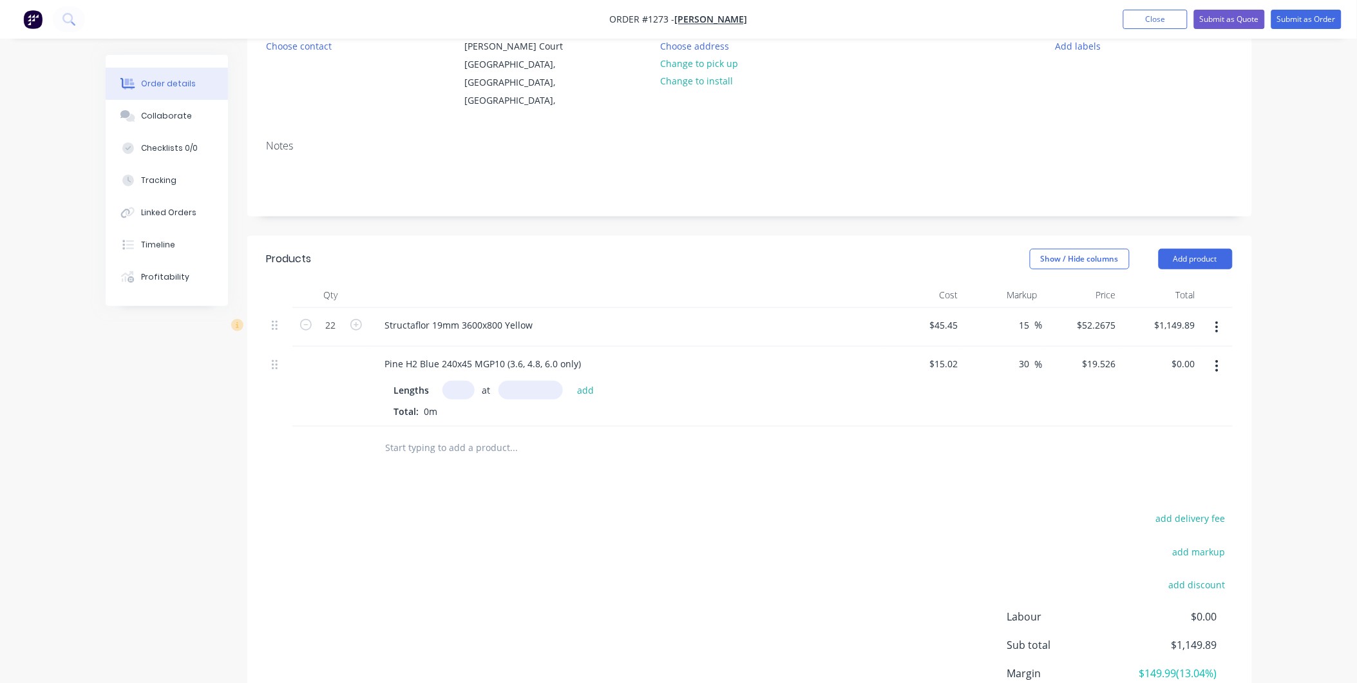
click at [461, 381] on input "text" at bounding box center [459, 390] width 32 height 19
type input "16"
type input "6000"
click at [571, 381] on button "add" at bounding box center [586, 389] width 30 height 17
type input "$1,874.50"
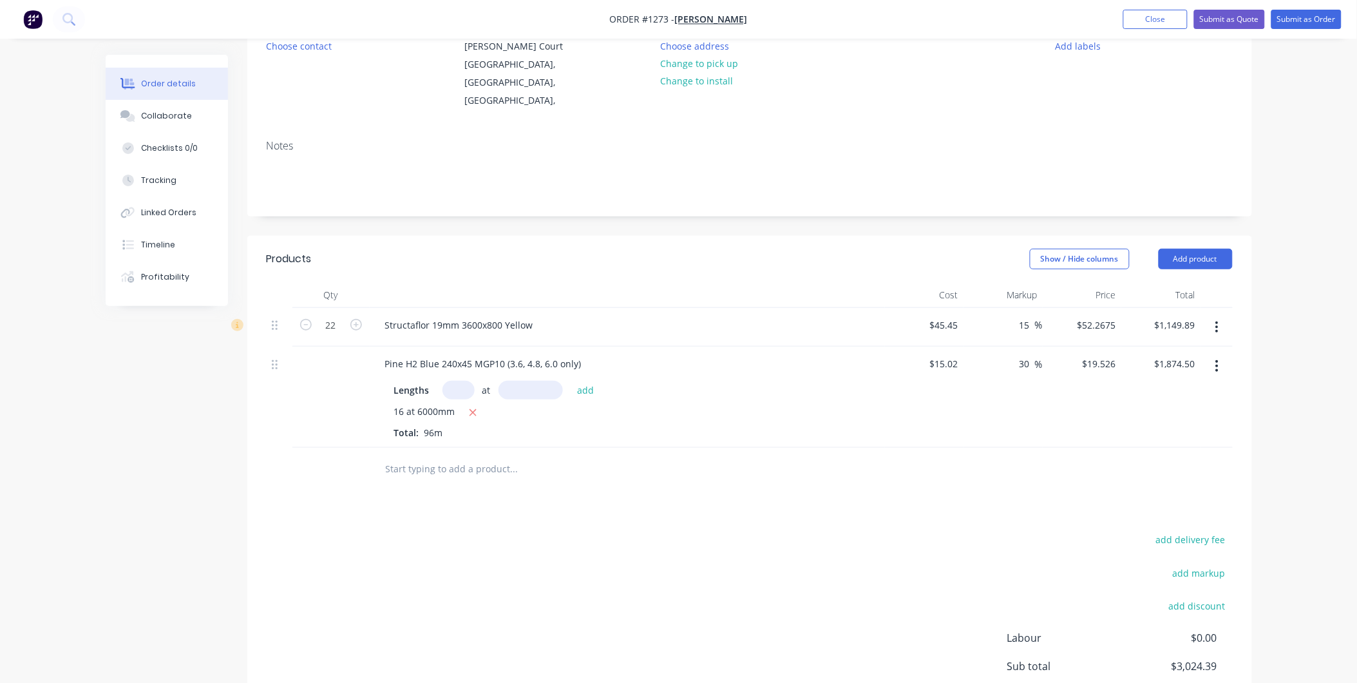
click at [432, 455] on input "text" at bounding box center [514, 468] width 258 height 26
type input "["
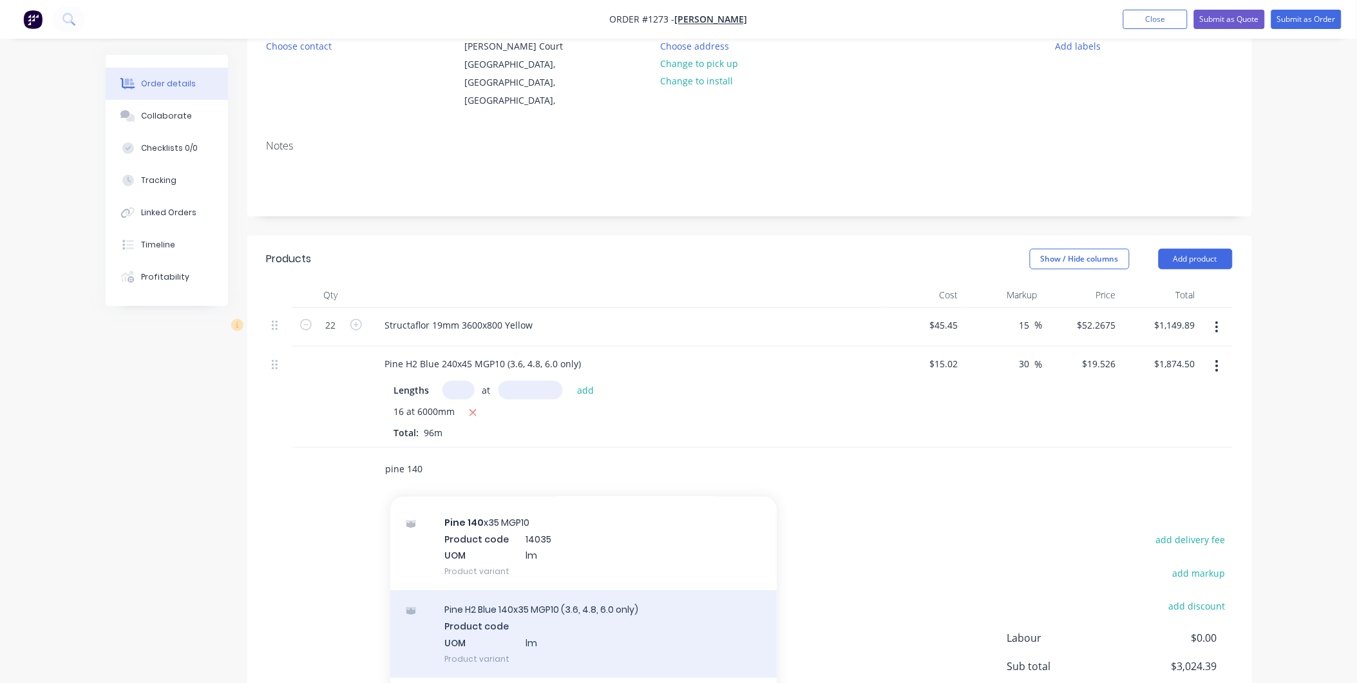
type input "pine 140"
click at [588, 609] on div "Pine H2 Blue 140x35 MGP10 (3.6, 4.8, 6.0 only) Product code UOM lm Product vari…" at bounding box center [583, 633] width 386 height 87
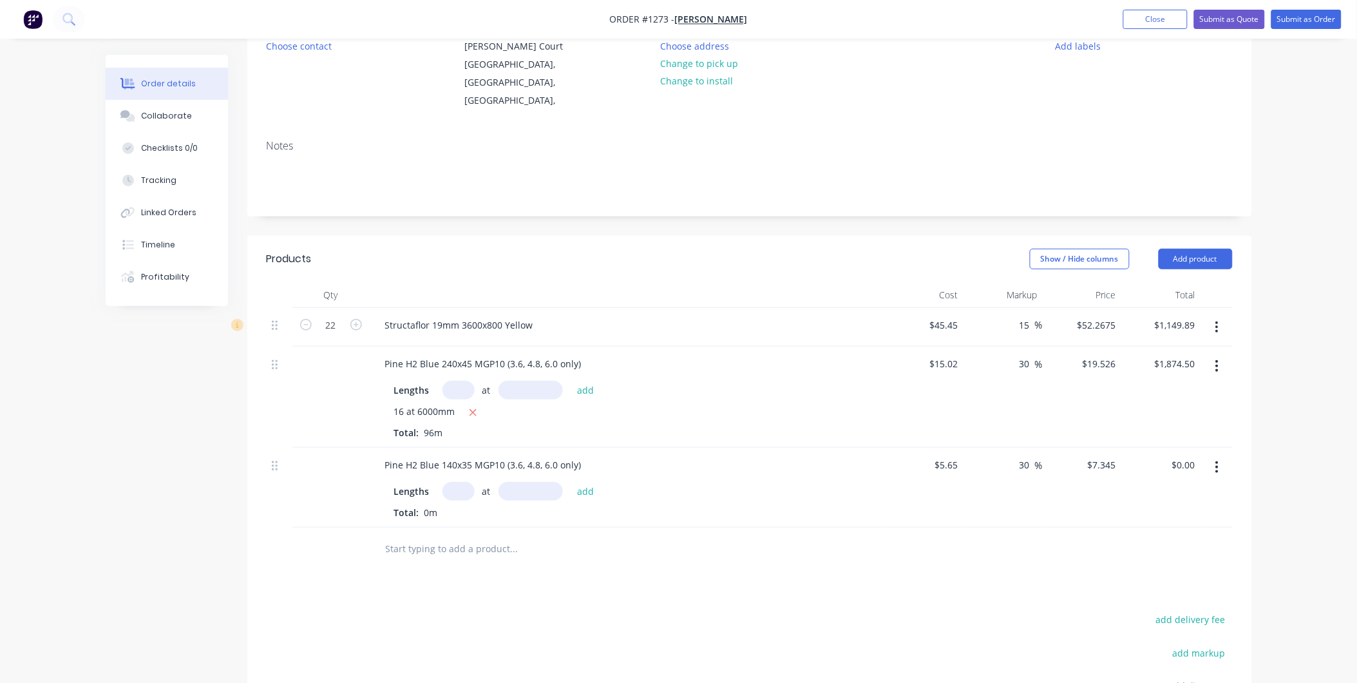
click at [463, 482] on input "text" at bounding box center [459, 491] width 32 height 19
type input "24"
type input "6000mm"
click at [463, 482] on input "24" at bounding box center [459, 491] width 32 height 19
click at [461, 482] on input "24" at bounding box center [459, 491] width 32 height 19
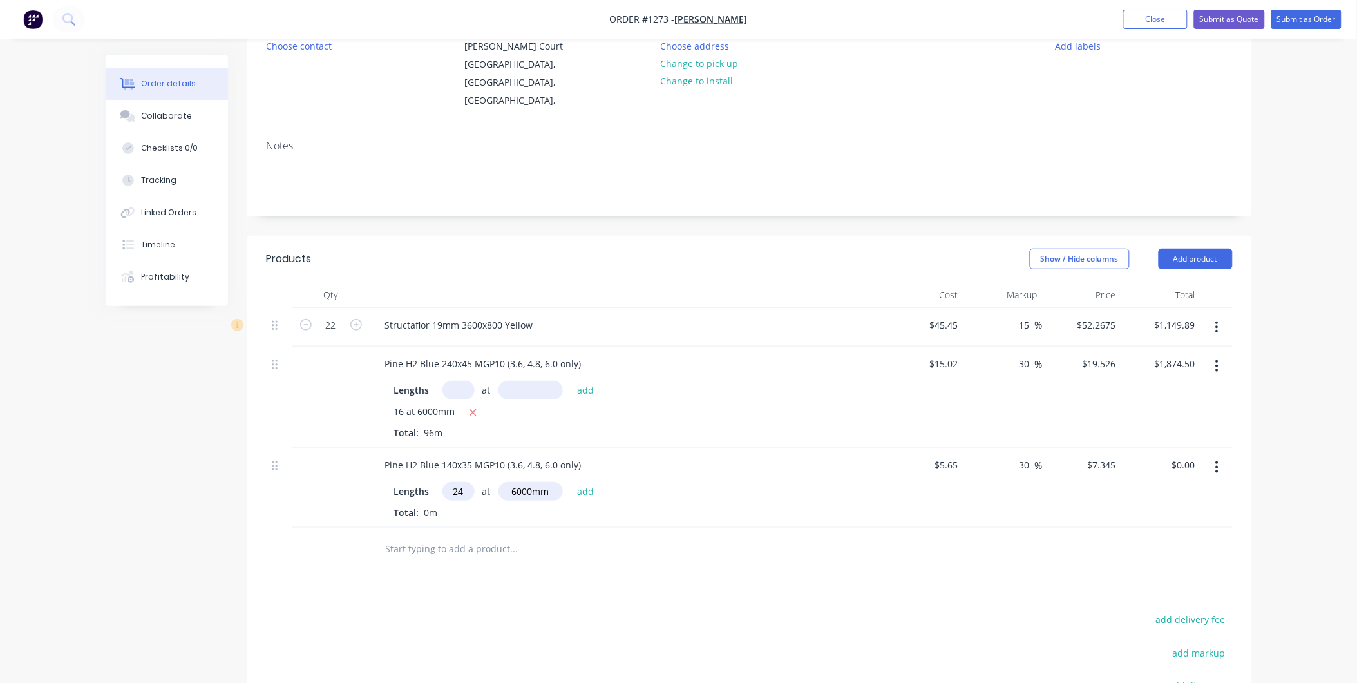
type input "2"
type input "36"
click at [571, 482] on button "add" at bounding box center [586, 490] width 30 height 17
type input "$1,586.52"
click at [707, 604] on div "Products Show / Hide columns Add product Qty Cost Markup Price Total 22 Structa…" at bounding box center [749, 568] width 1005 height 665
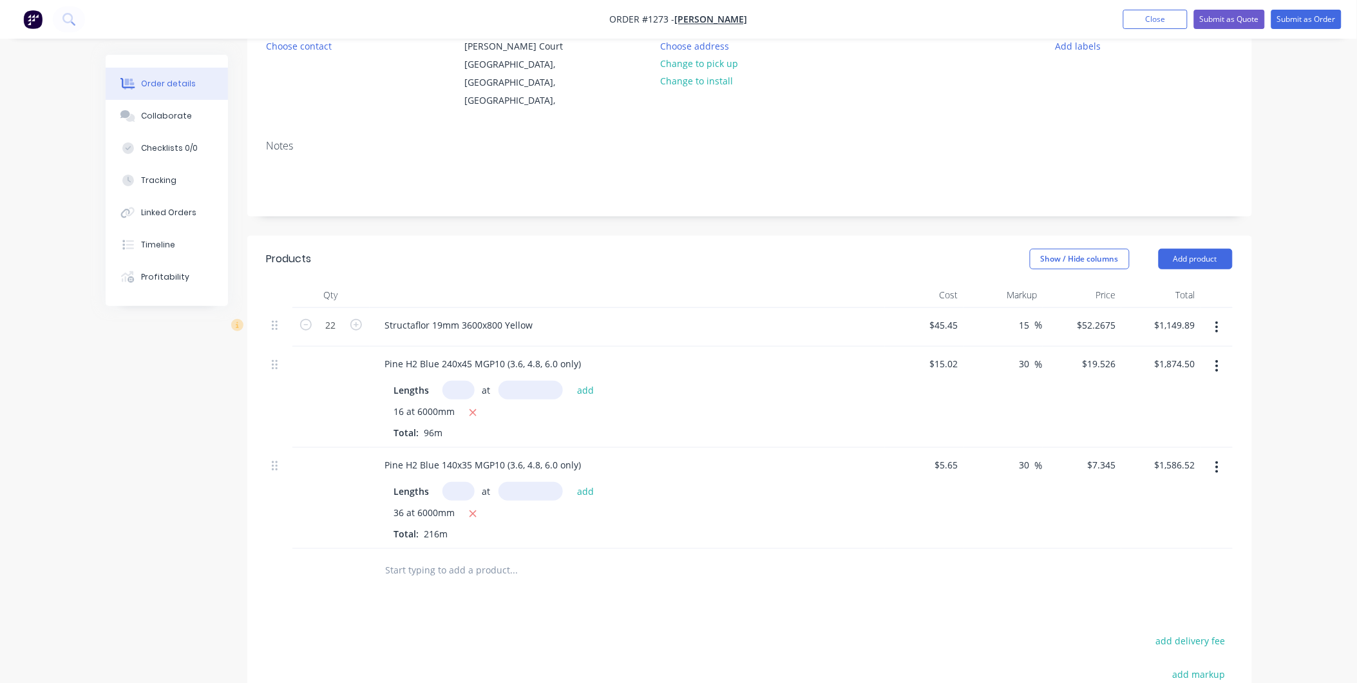
click at [1220, 455] on button "button" at bounding box center [1217, 466] width 30 height 23
click at [1147, 569] on div "Delete" at bounding box center [1171, 578] width 99 height 19
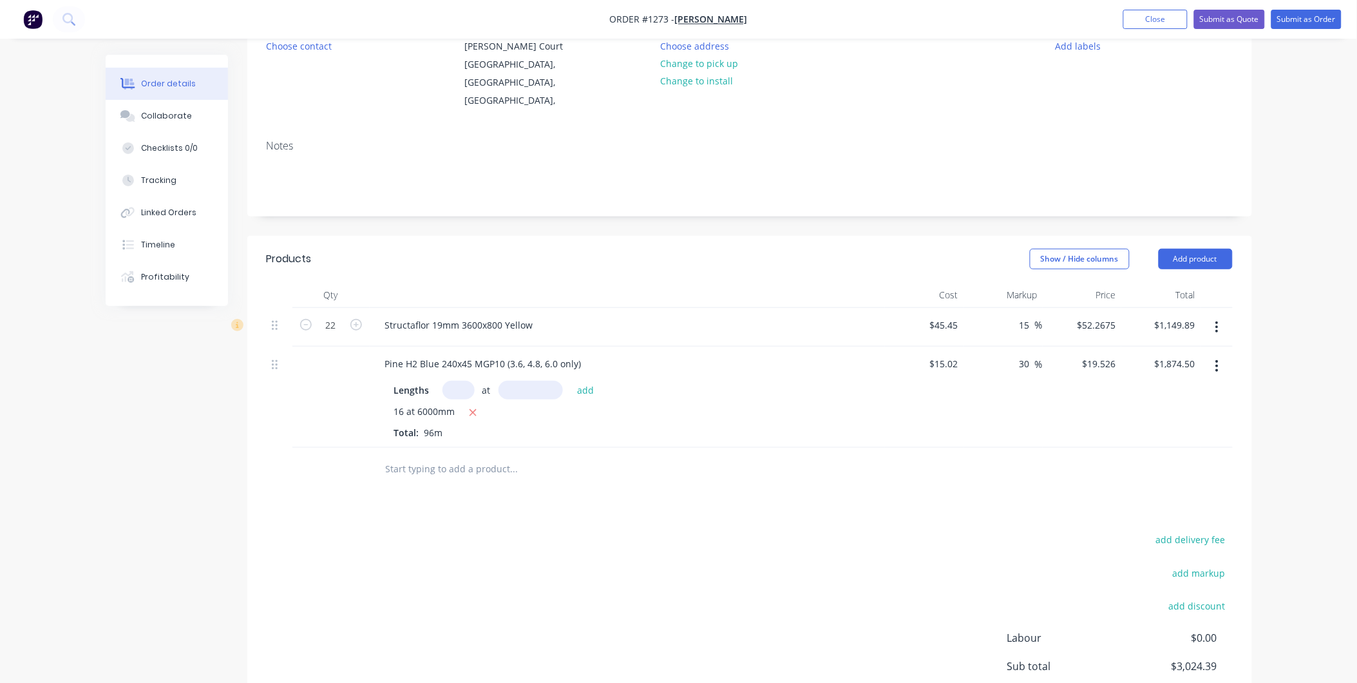
click at [468, 455] on input "text" at bounding box center [514, 468] width 258 height 26
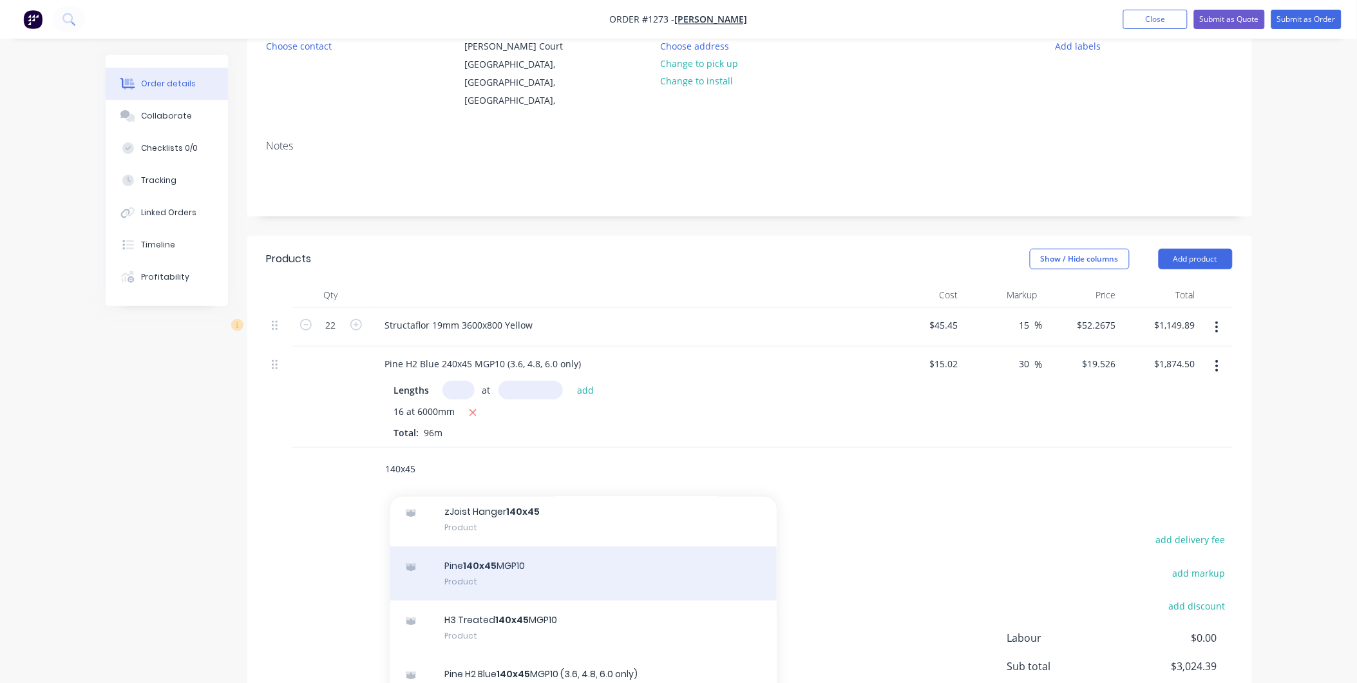
scroll to position [72, 0]
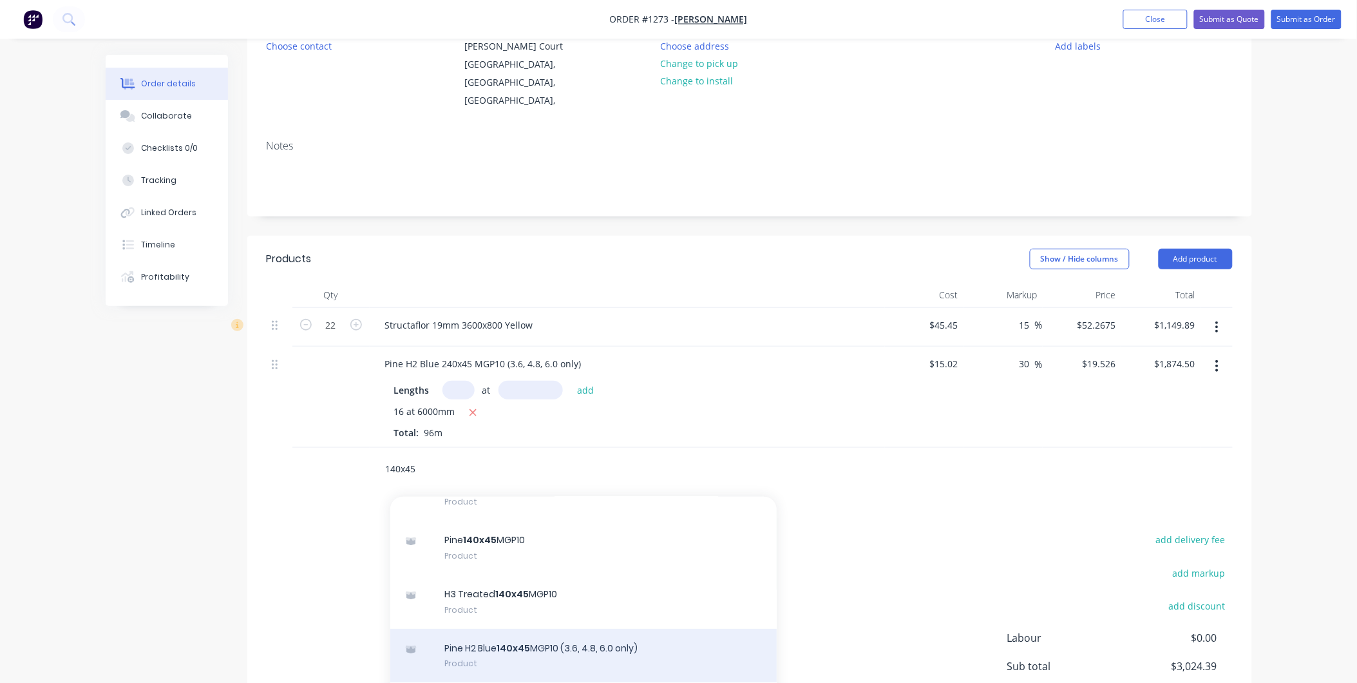
type input "140x45"
click at [546, 632] on div "Pine H2 Blue 140x45 MGP10 (3.6, 4.8, 6.0 only) Product" at bounding box center [583, 656] width 386 height 54
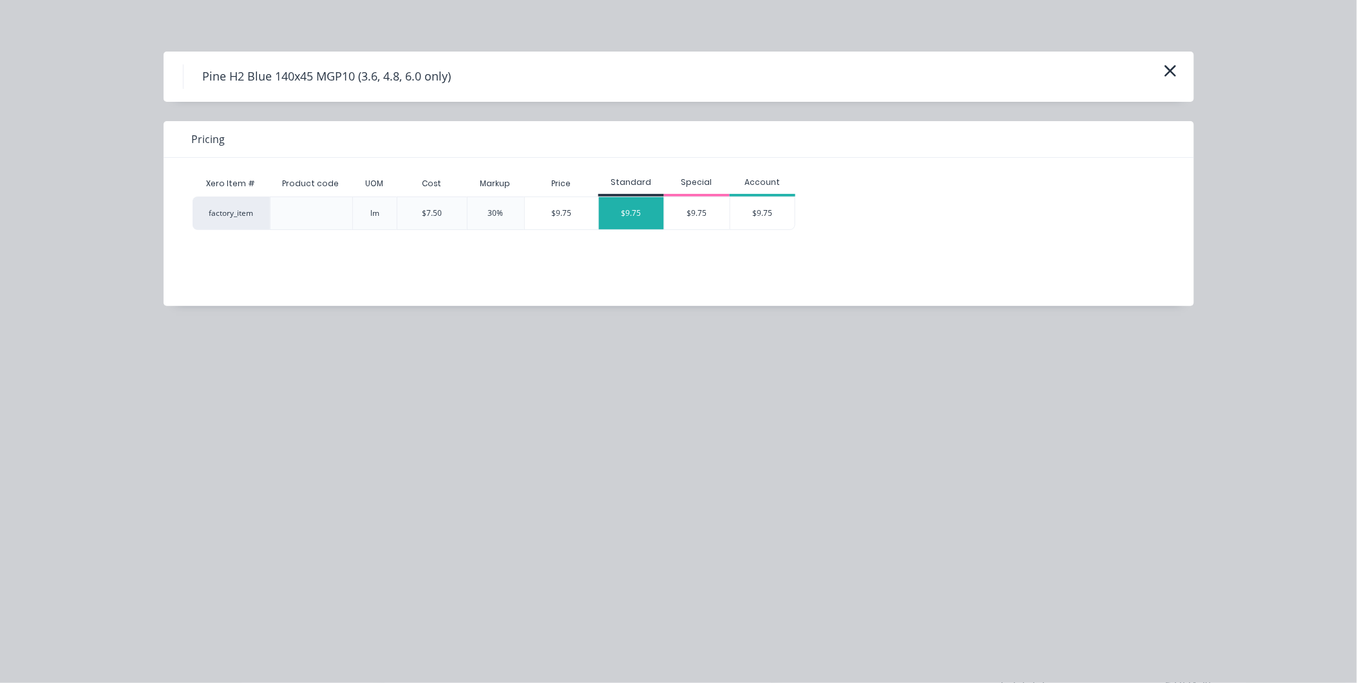
click at [615, 214] on div "$9.75" at bounding box center [631, 213] width 65 height 32
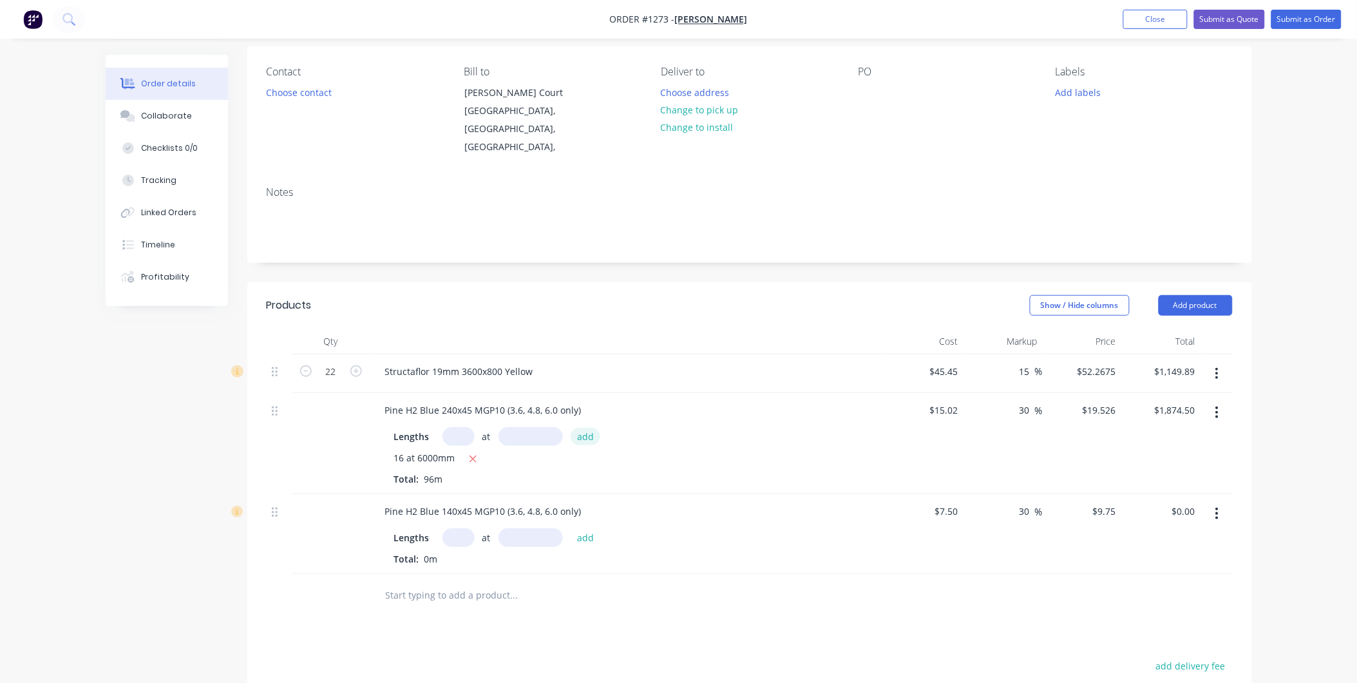
scroll to position [143, 0]
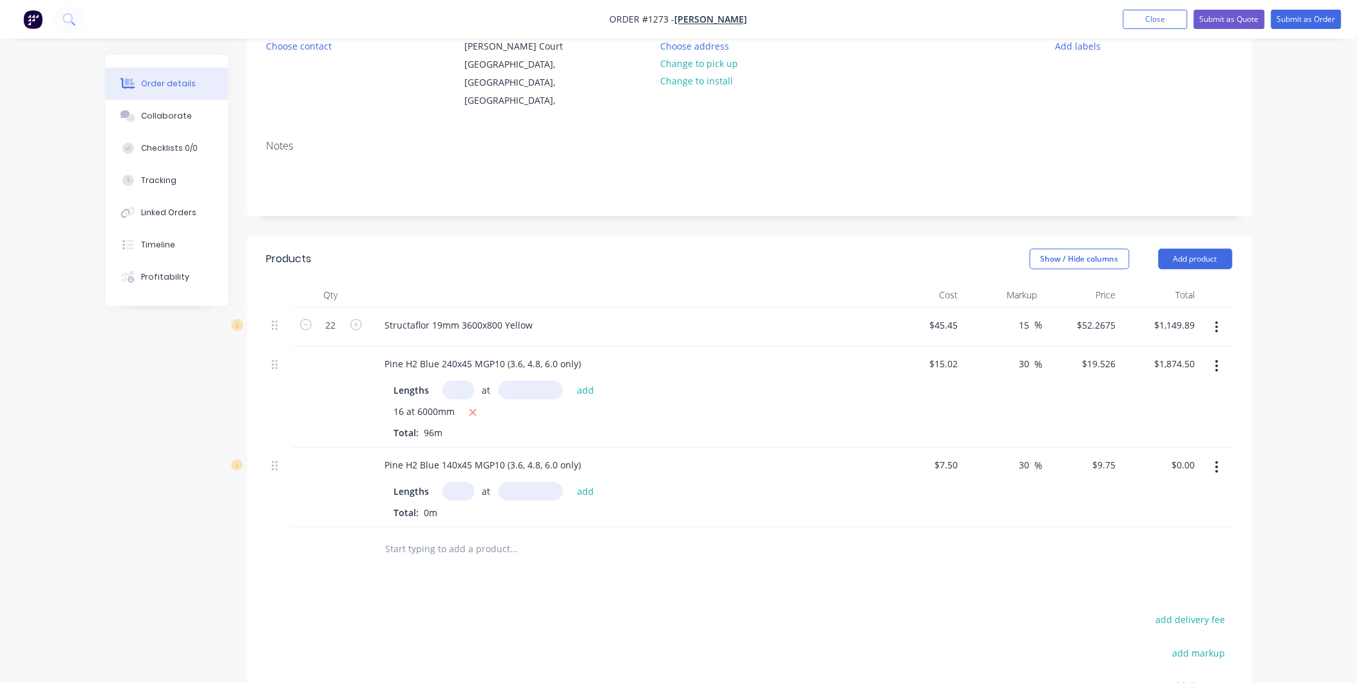
click at [462, 482] on input "text" at bounding box center [459, 491] width 32 height 19
type input "32"
click at [536, 482] on input "text" at bounding box center [531, 491] width 64 height 19
type input "6000"
click at [571, 482] on button "add" at bounding box center [586, 490] width 30 height 17
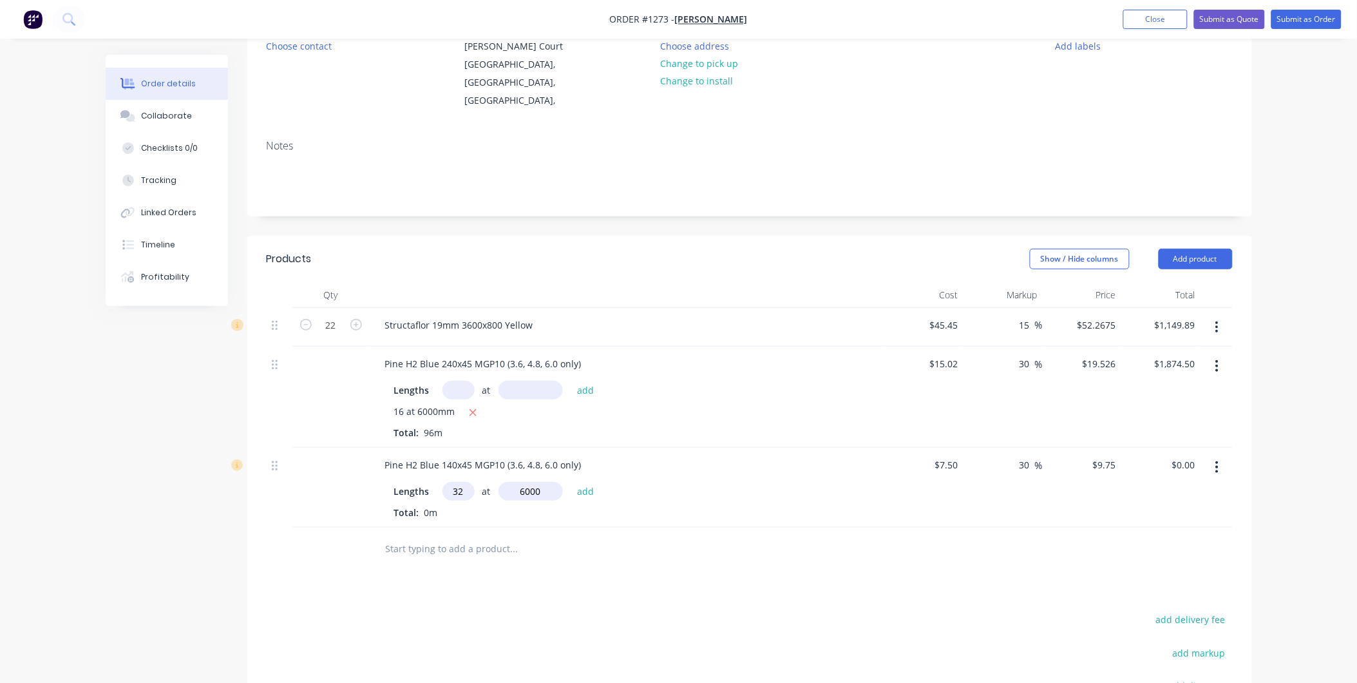
type input "$1,872.00"
click at [563, 557] on input "text" at bounding box center [514, 570] width 258 height 26
click at [1175, 632] on button "add delivery fee" at bounding box center [1191, 640] width 83 height 17
type input "200"
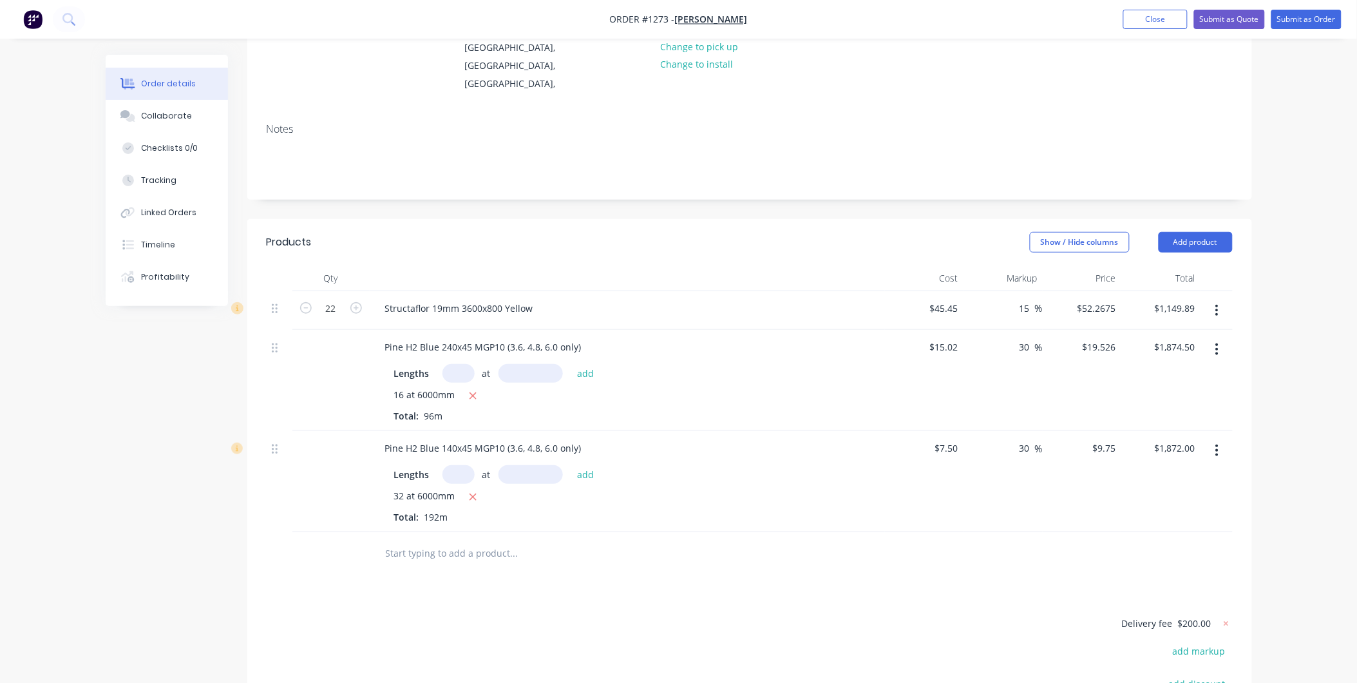
scroll to position [142, 0]
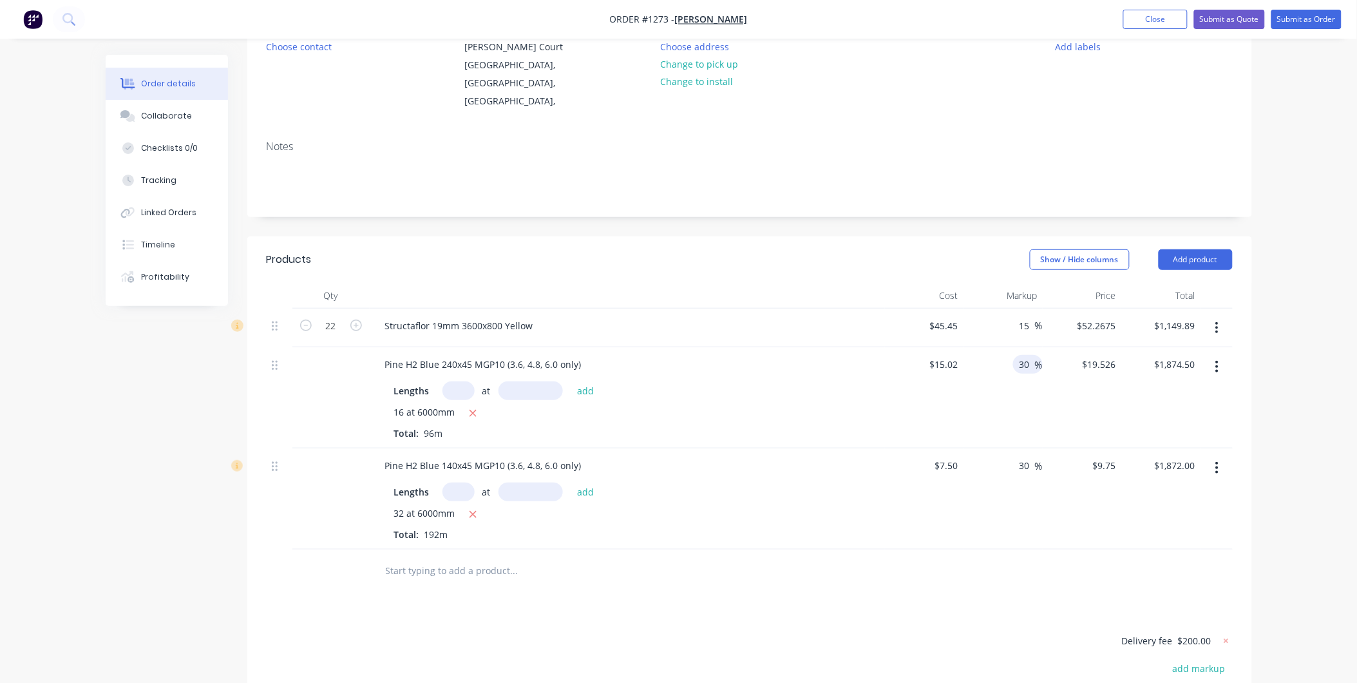
click at [1027, 355] on input "30" at bounding box center [1026, 364] width 17 height 19
type input "0"
type input "20"
type input "$18.024"
type input "$1,730.30"
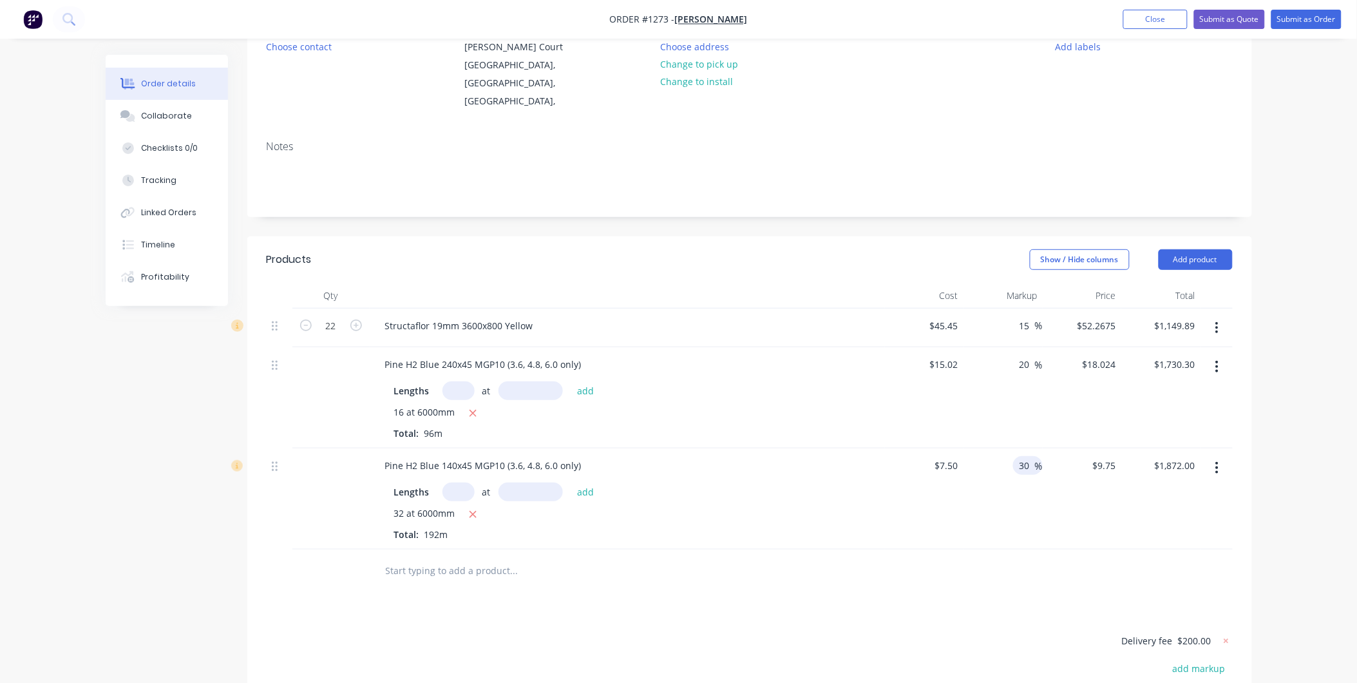
click at [1026, 456] on input "30" at bounding box center [1026, 465] width 17 height 19
type input "20"
type input "$9.00"
type input "$1,728.00"
click at [1020, 580] on div "Products Show / Hide columns Add product Qty Cost Markup Price Total 22 Structa…" at bounding box center [749, 565] width 1005 height 658
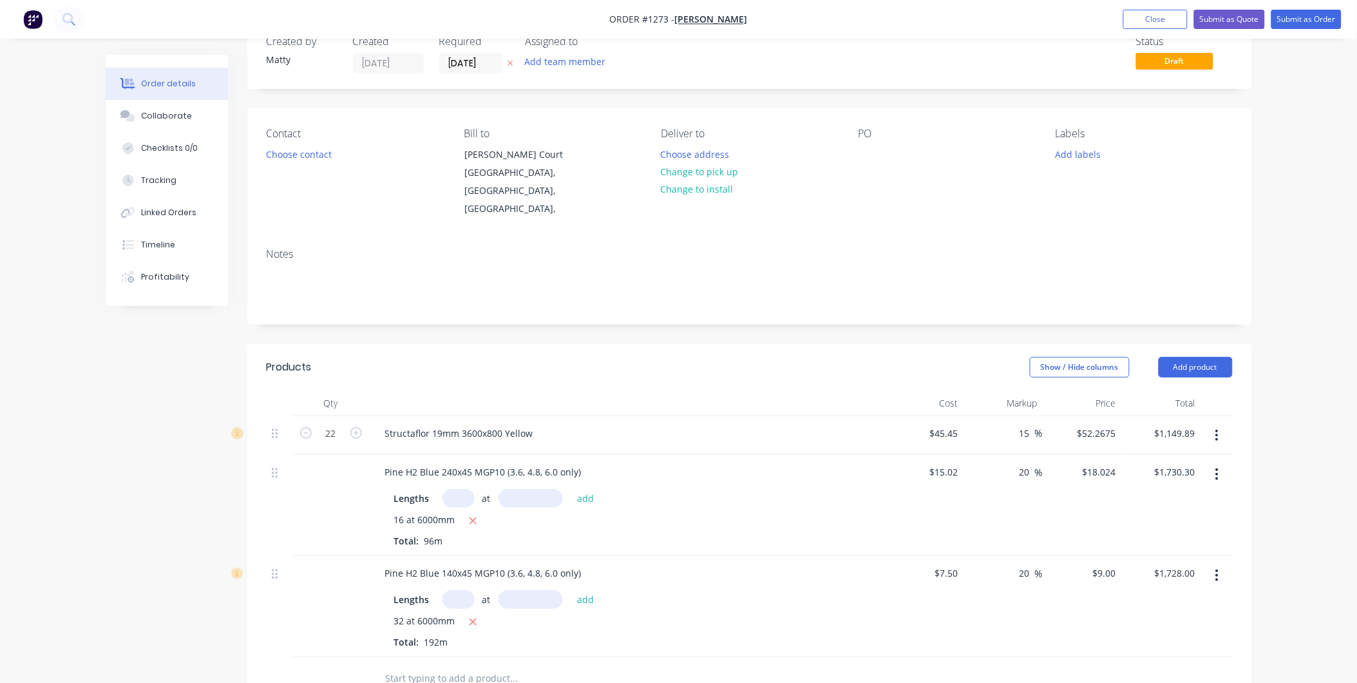
scroll to position [0, 0]
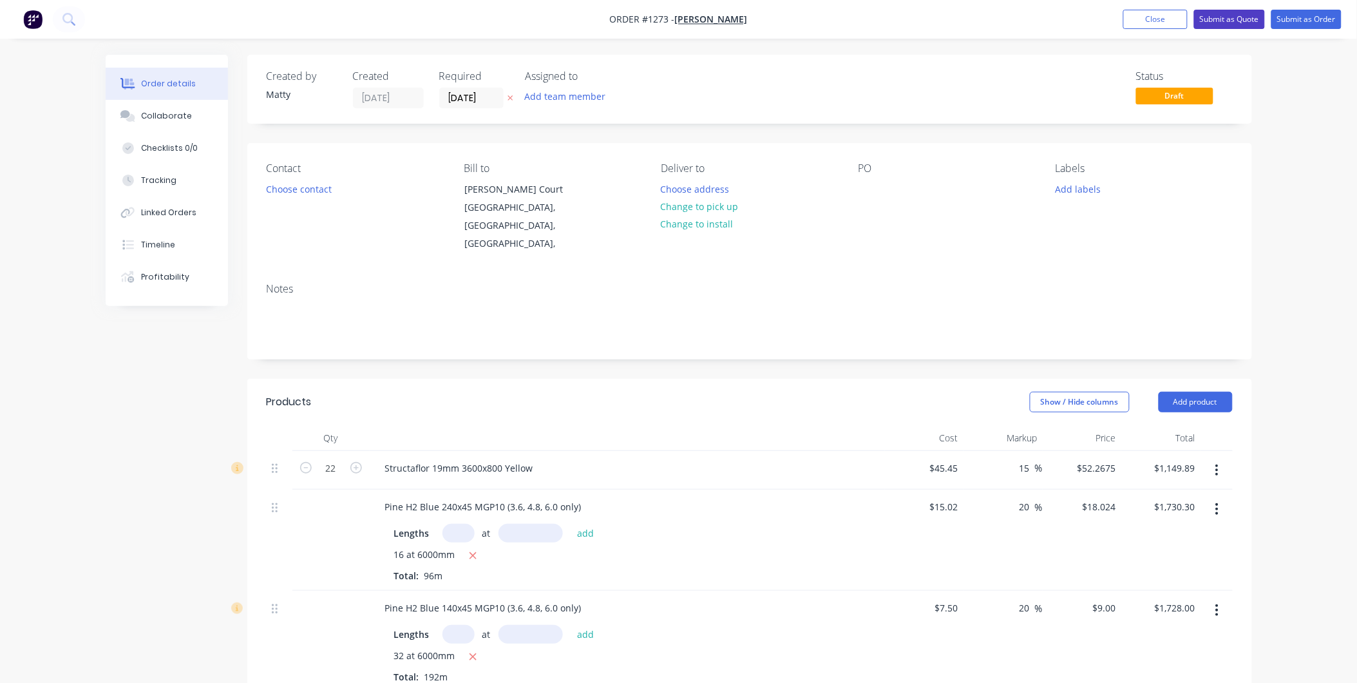
click at [1221, 17] on button "Submit as Quote" at bounding box center [1229, 19] width 71 height 19
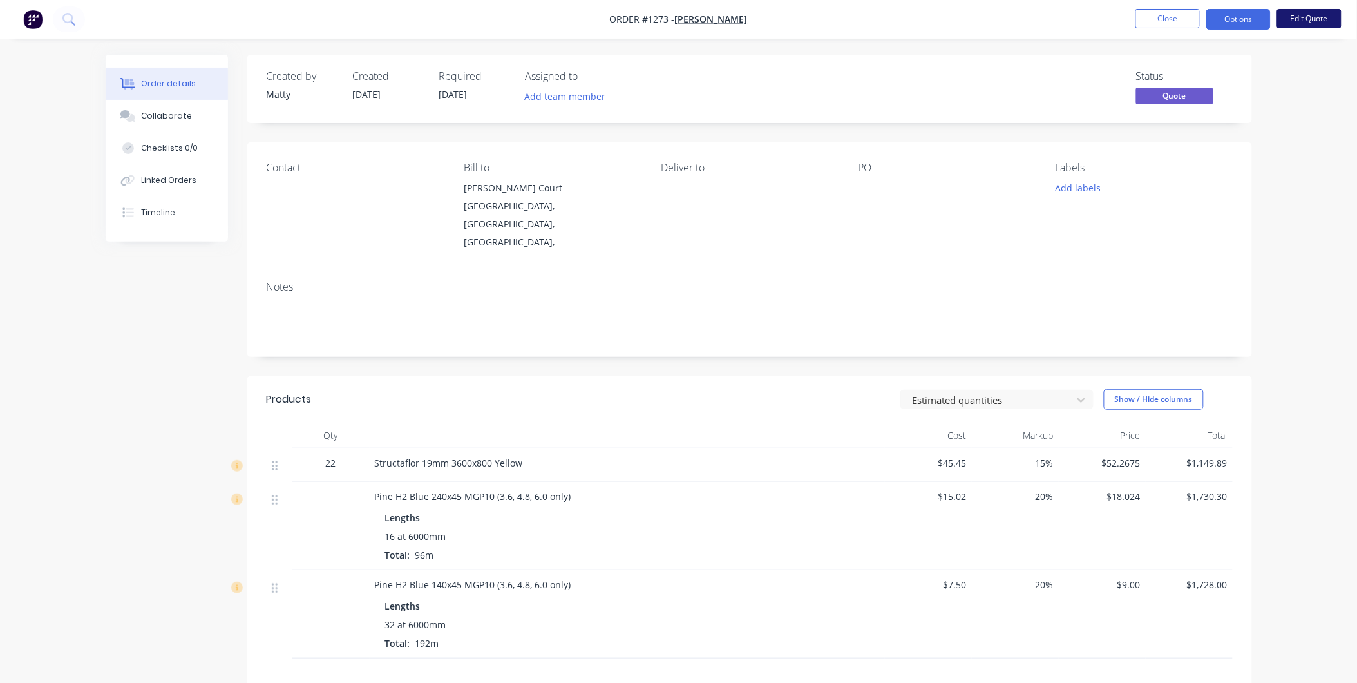
click at [1312, 23] on button "Edit Quote" at bounding box center [1309, 18] width 64 height 19
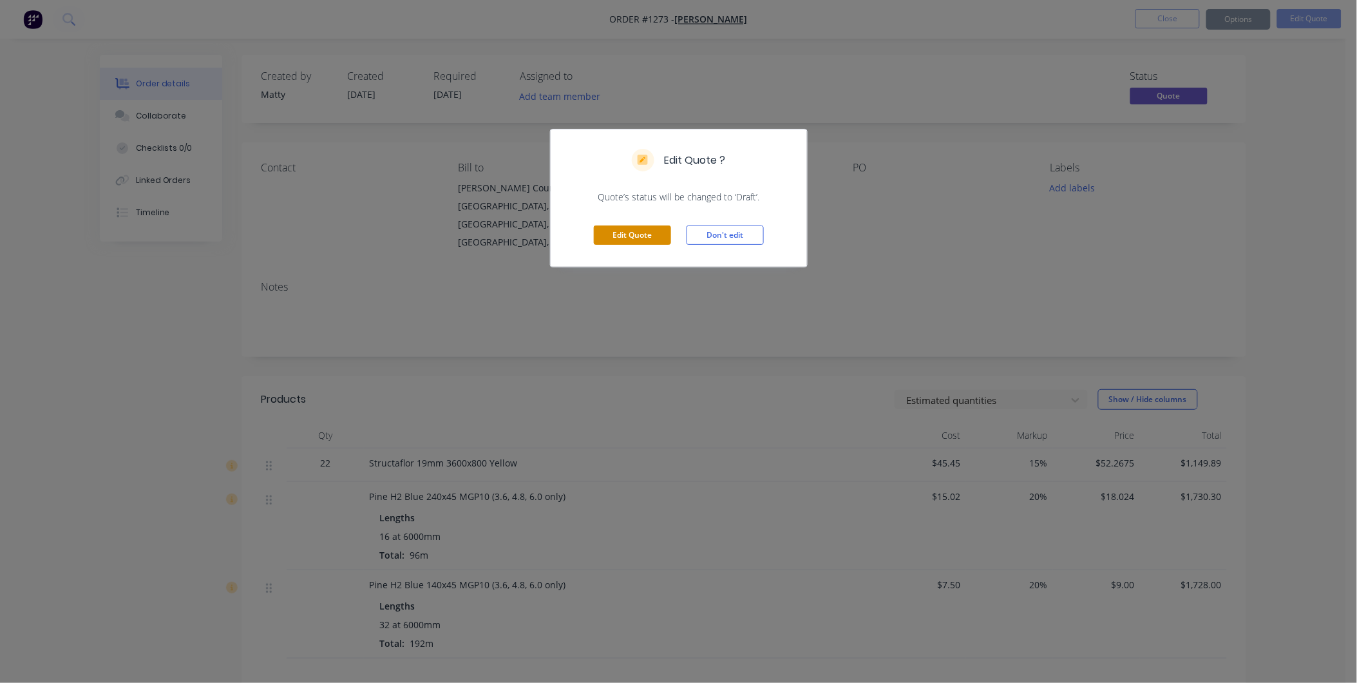
click at [640, 234] on button "Edit Quote" at bounding box center [632, 234] width 77 height 19
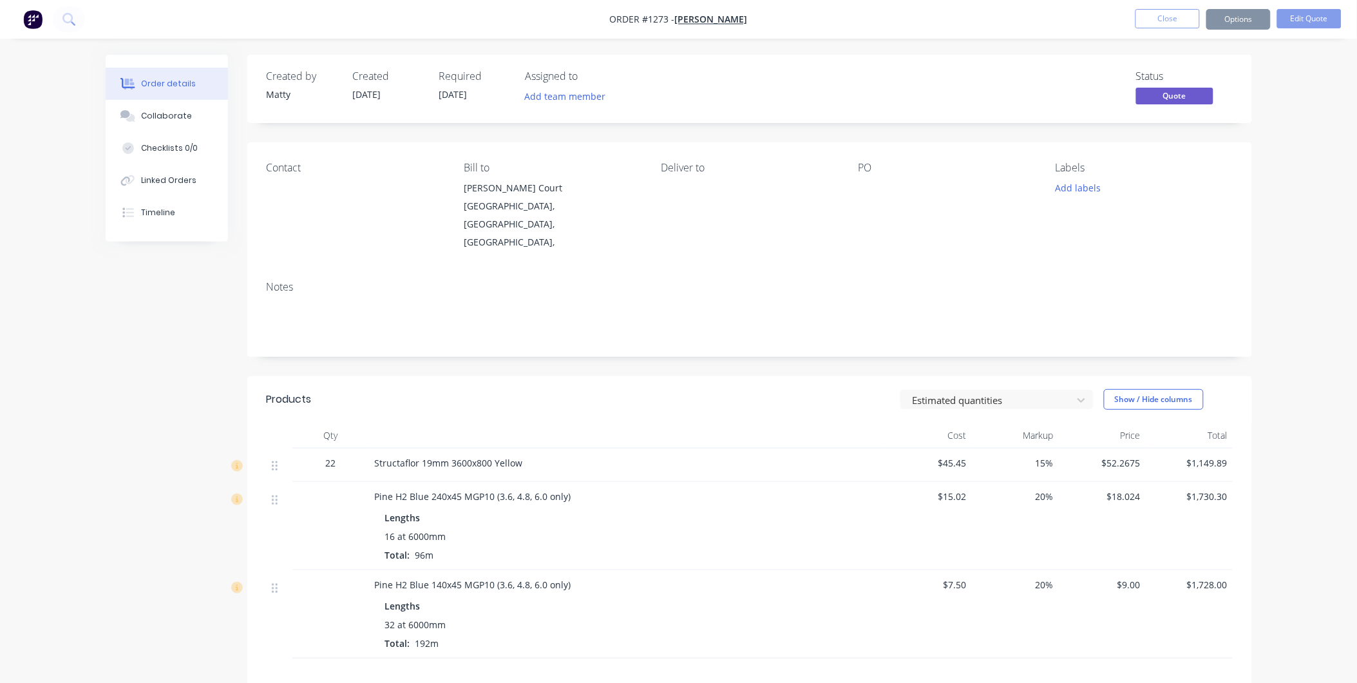
click at [694, 169] on div "Deliver to" at bounding box center [749, 168] width 176 height 12
drag, startPoint x: 714, startPoint y: 188, endPoint x: 685, endPoint y: 205, distance: 33.5
click at [713, 189] on div "Deliver to" at bounding box center [749, 207] width 176 height 90
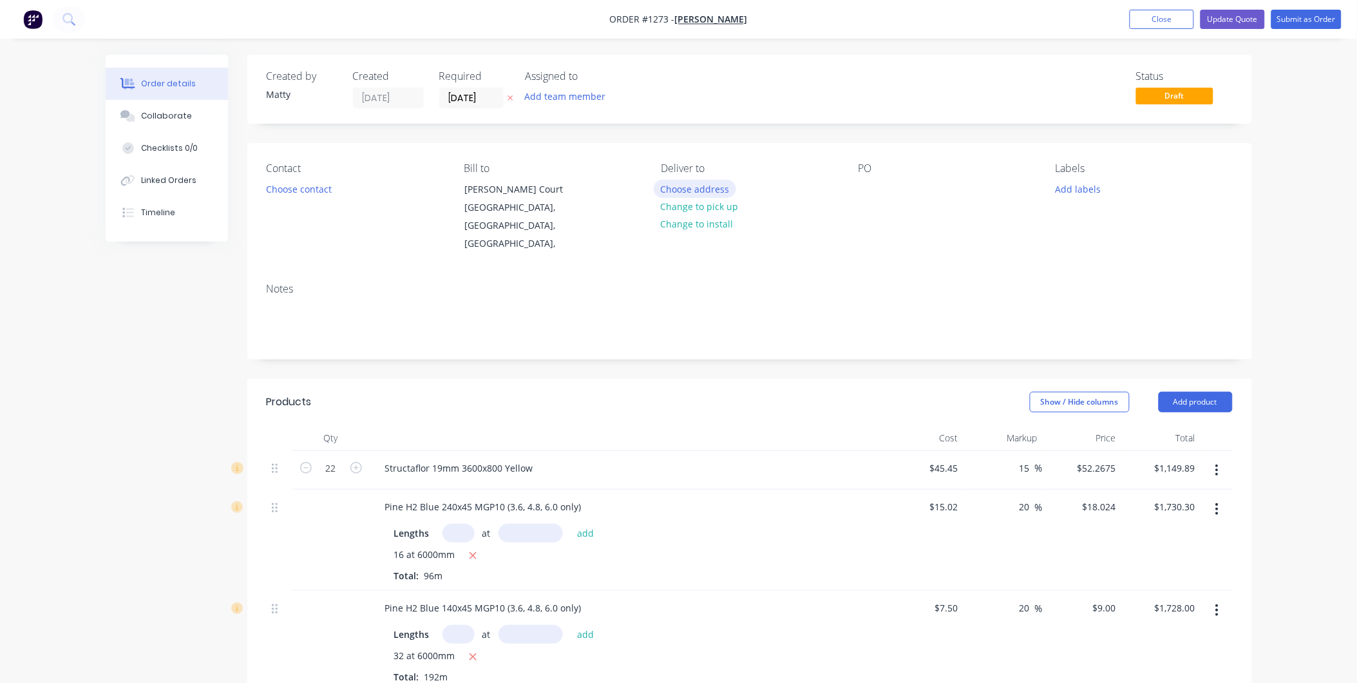
click at [671, 185] on button "Choose address" at bounding box center [695, 188] width 82 height 17
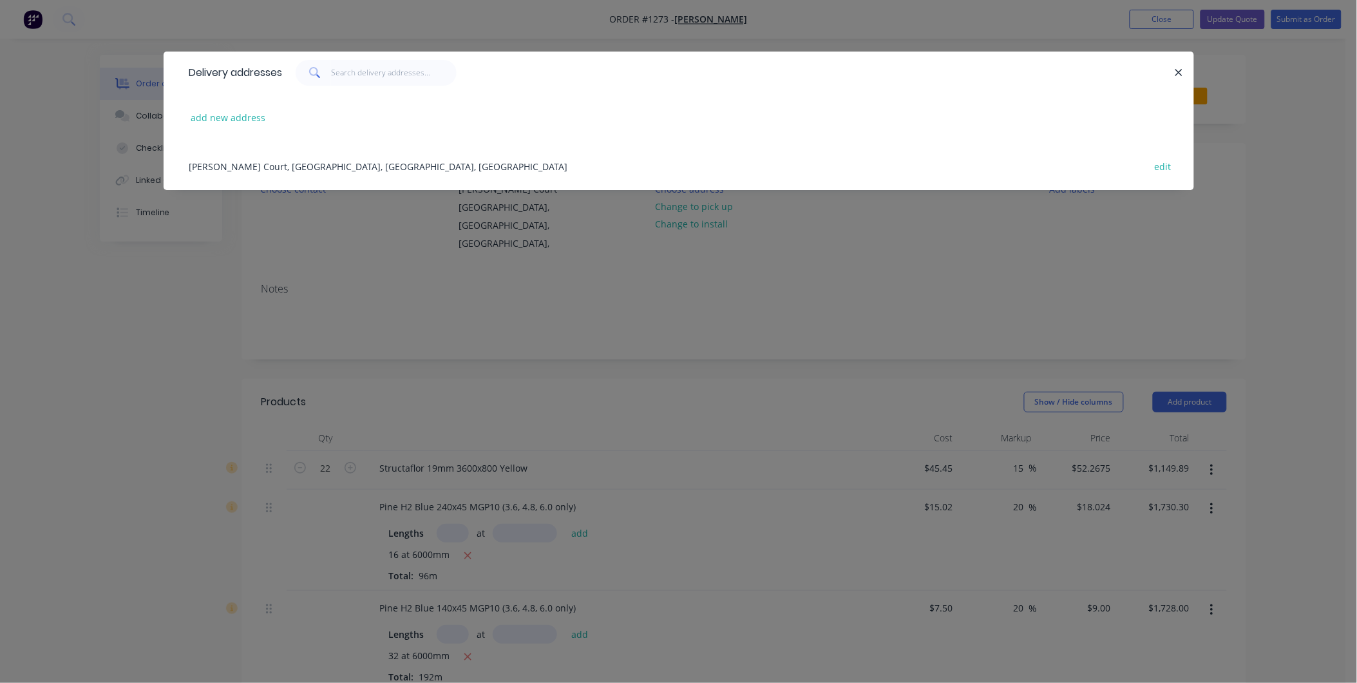
click at [189, 166] on div "[PERSON_NAME] Court, [GEOGRAPHIC_DATA], [GEOGRAPHIC_DATA], [GEOGRAPHIC_DATA] ed…" at bounding box center [679, 166] width 992 height 48
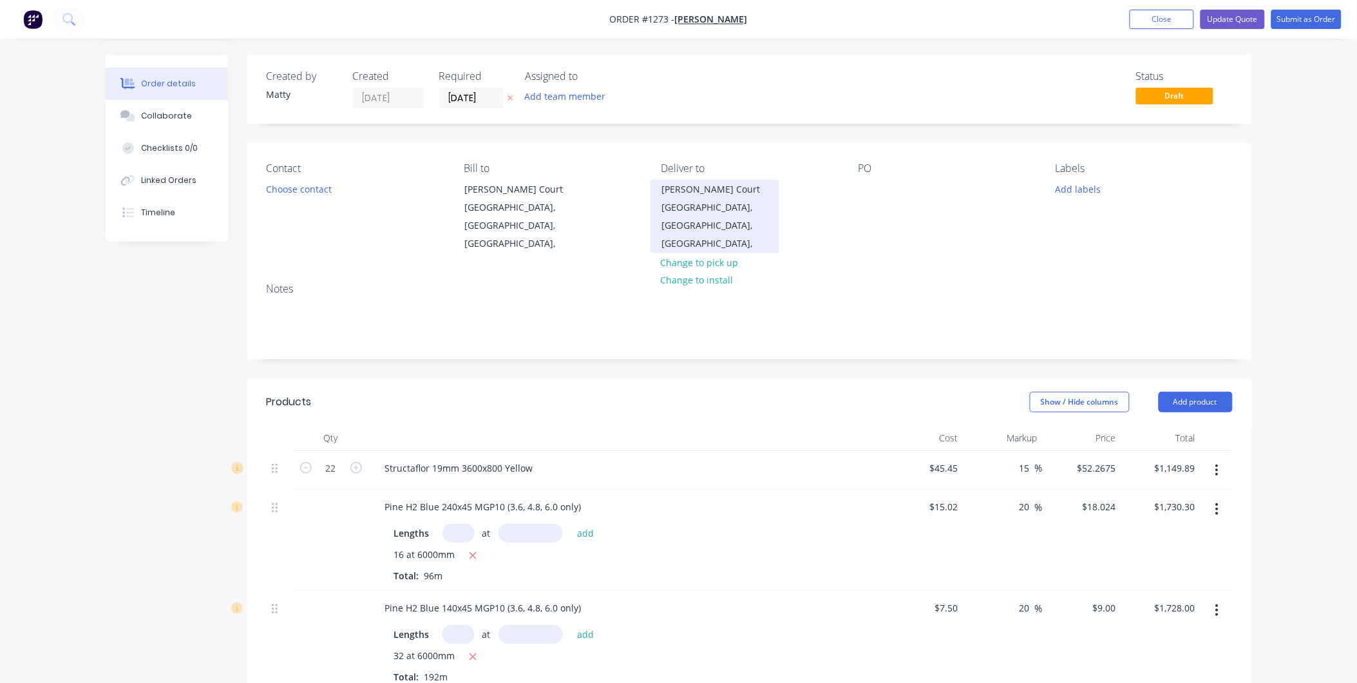
click at [689, 193] on div "[PERSON_NAME] Court" at bounding box center [715, 189] width 107 height 18
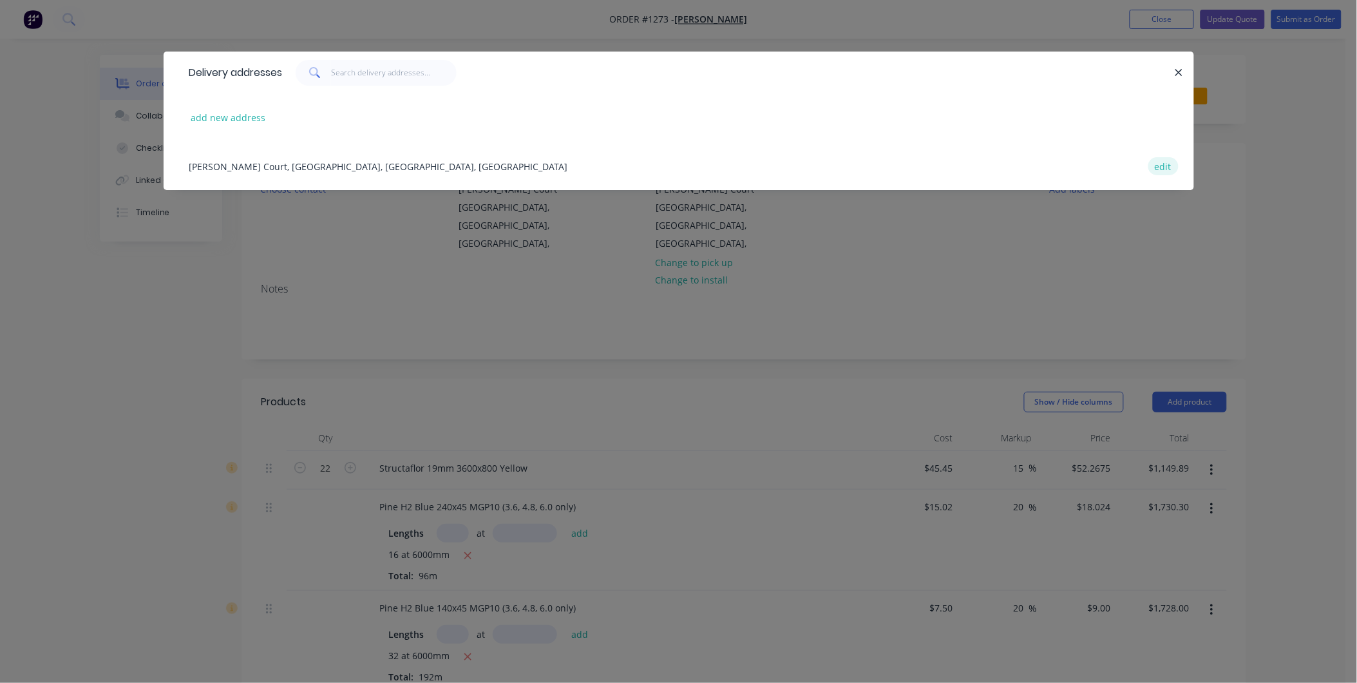
click at [1170, 165] on button "edit" at bounding box center [1164, 165] width 30 height 17
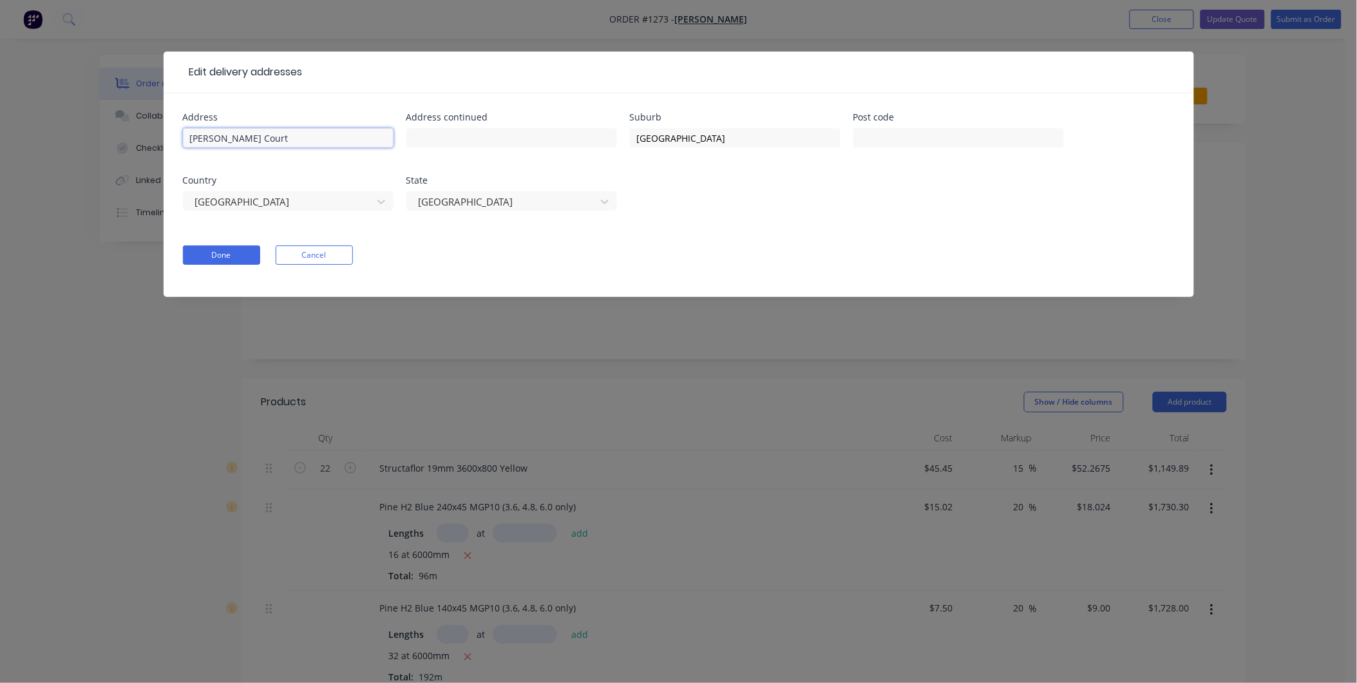
click at [187, 135] on input "[PERSON_NAME] Court" at bounding box center [288, 137] width 211 height 19
type input "[STREET_ADDRESS][PERSON_NAME]"
click at [205, 258] on button "Done" at bounding box center [221, 254] width 77 height 19
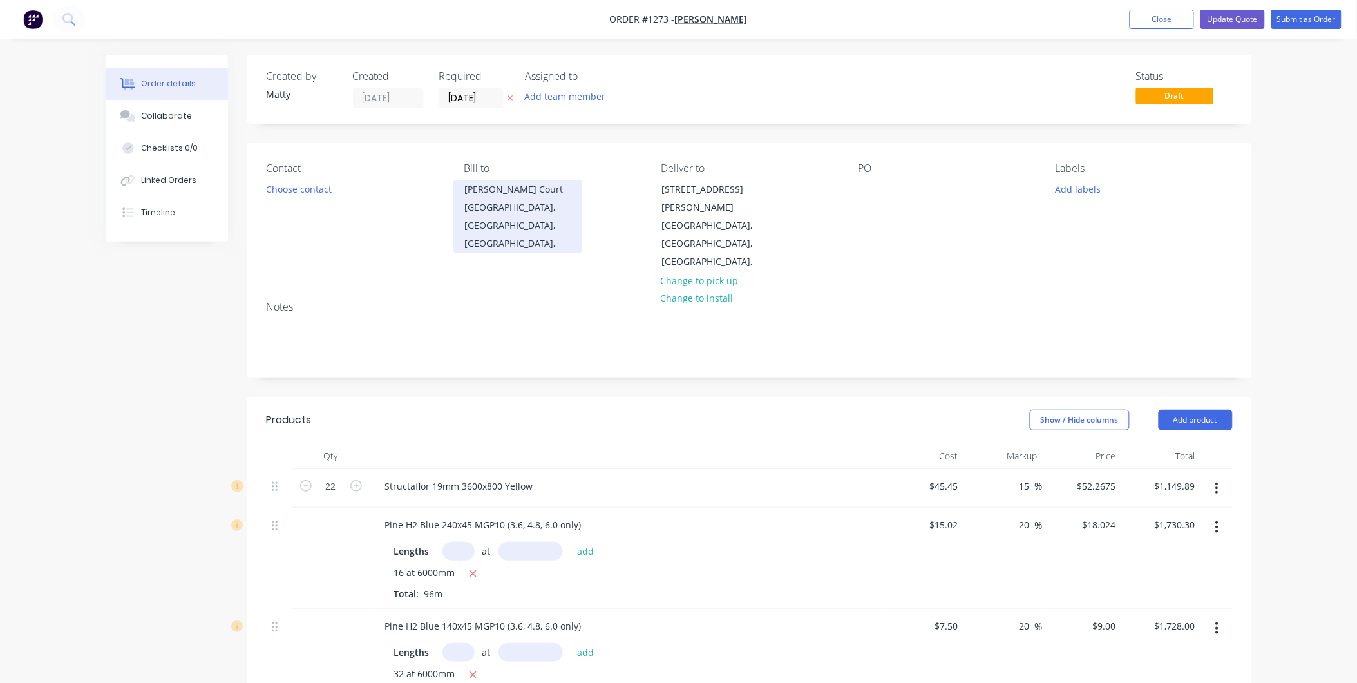
click at [477, 195] on div "[PERSON_NAME] Court" at bounding box center [517, 189] width 107 height 18
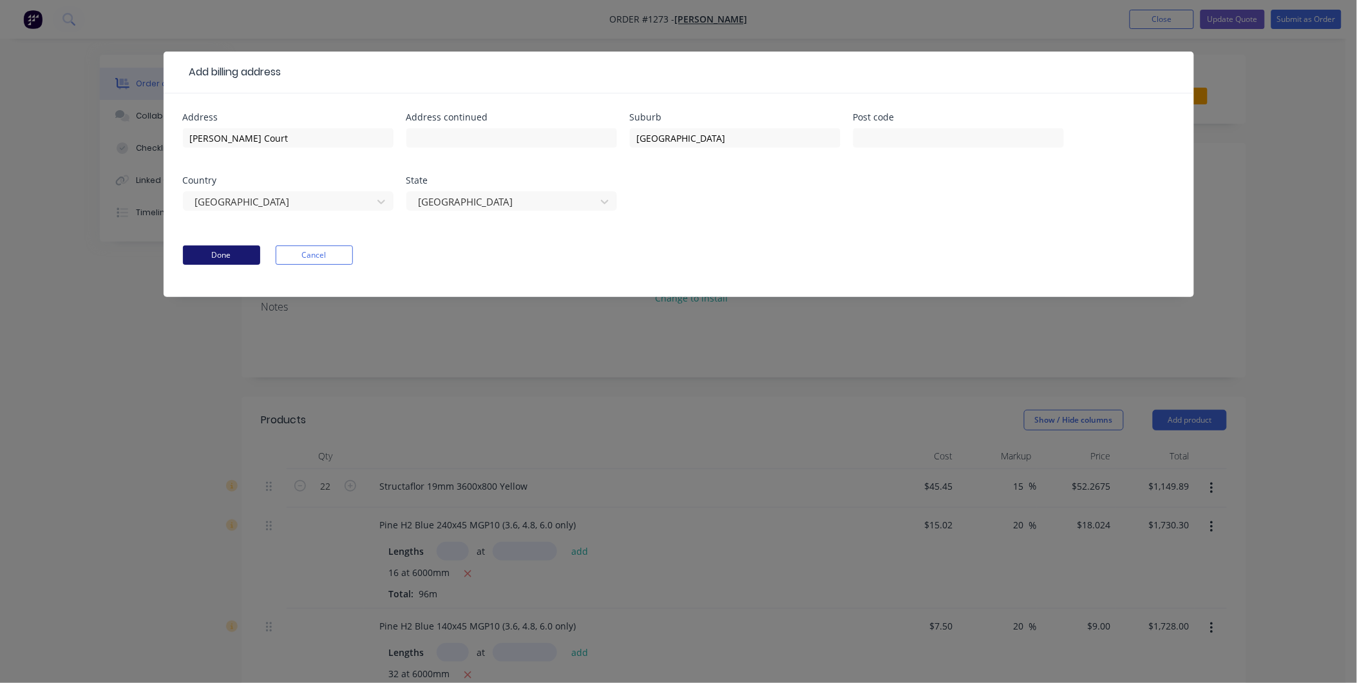
click at [205, 249] on button "Done" at bounding box center [221, 254] width 77 height 19
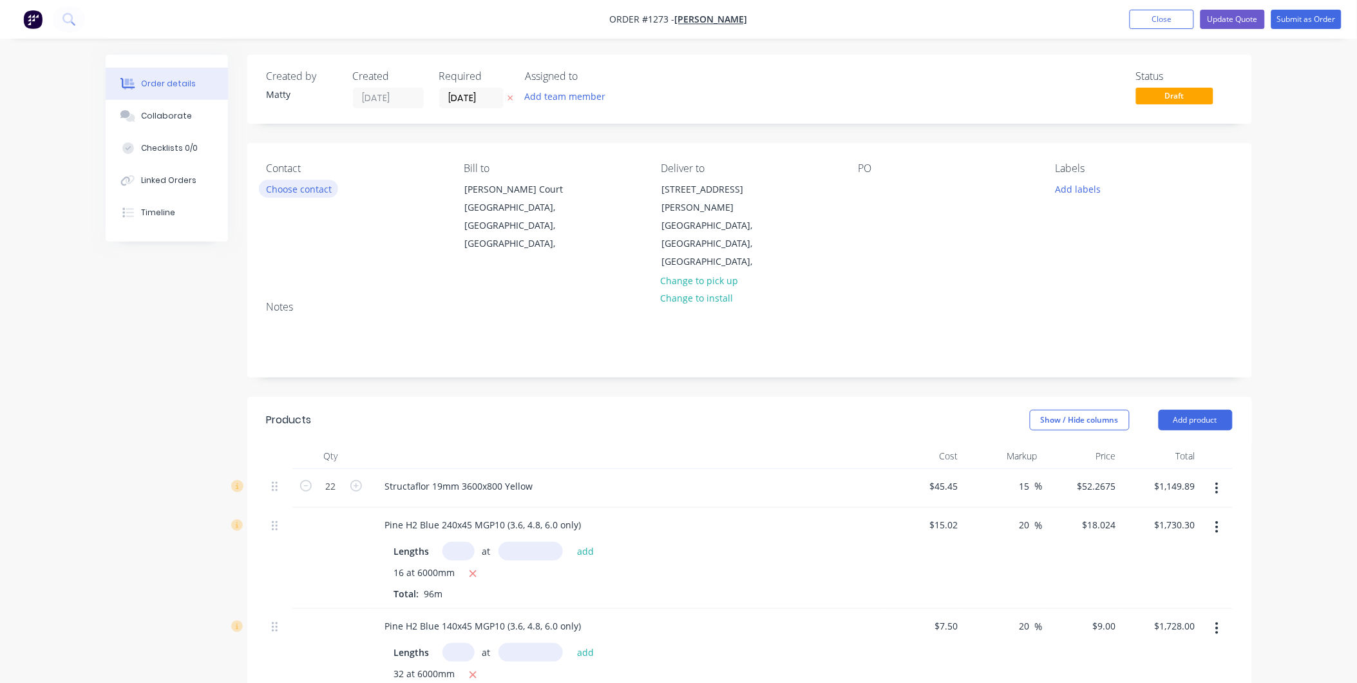
click at [291, 187] on button "Choose contact" at bounding box center [298, 188] width 79 height 17
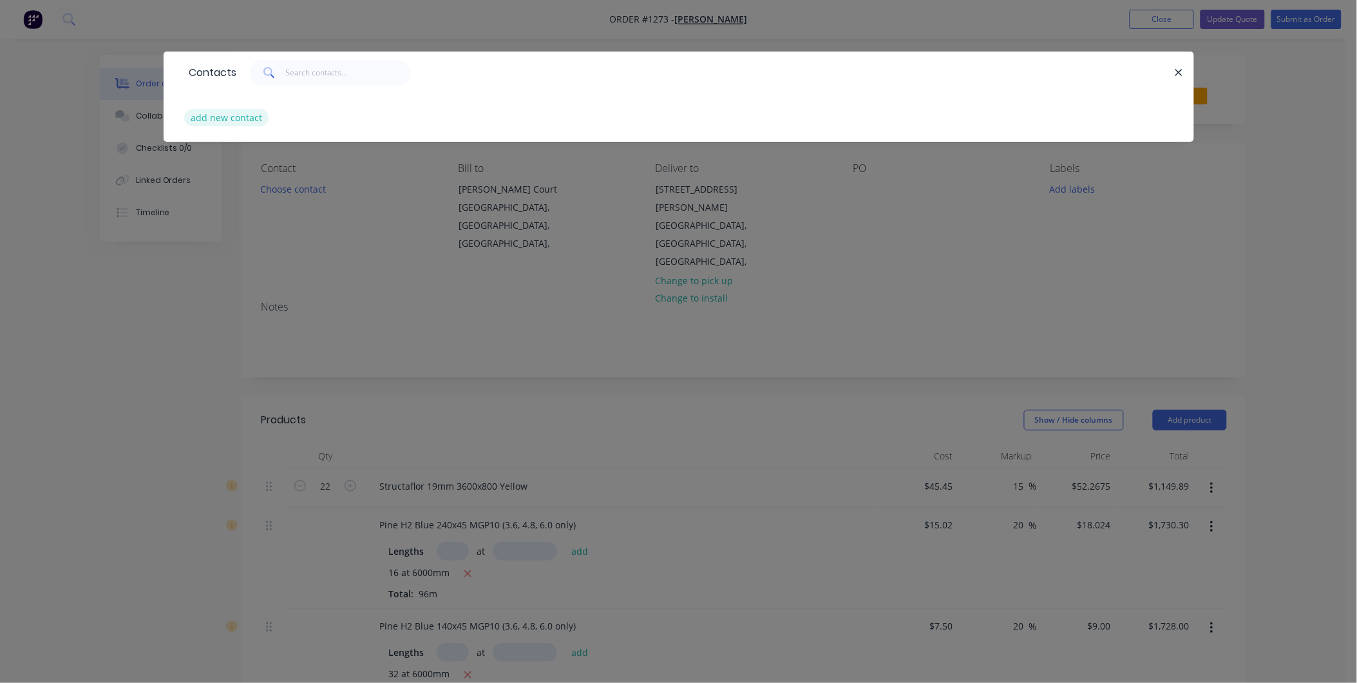
click at [249, 114] on button "add new contact" at bounding box center [226, 117] width 85 height 17
select select "AU"
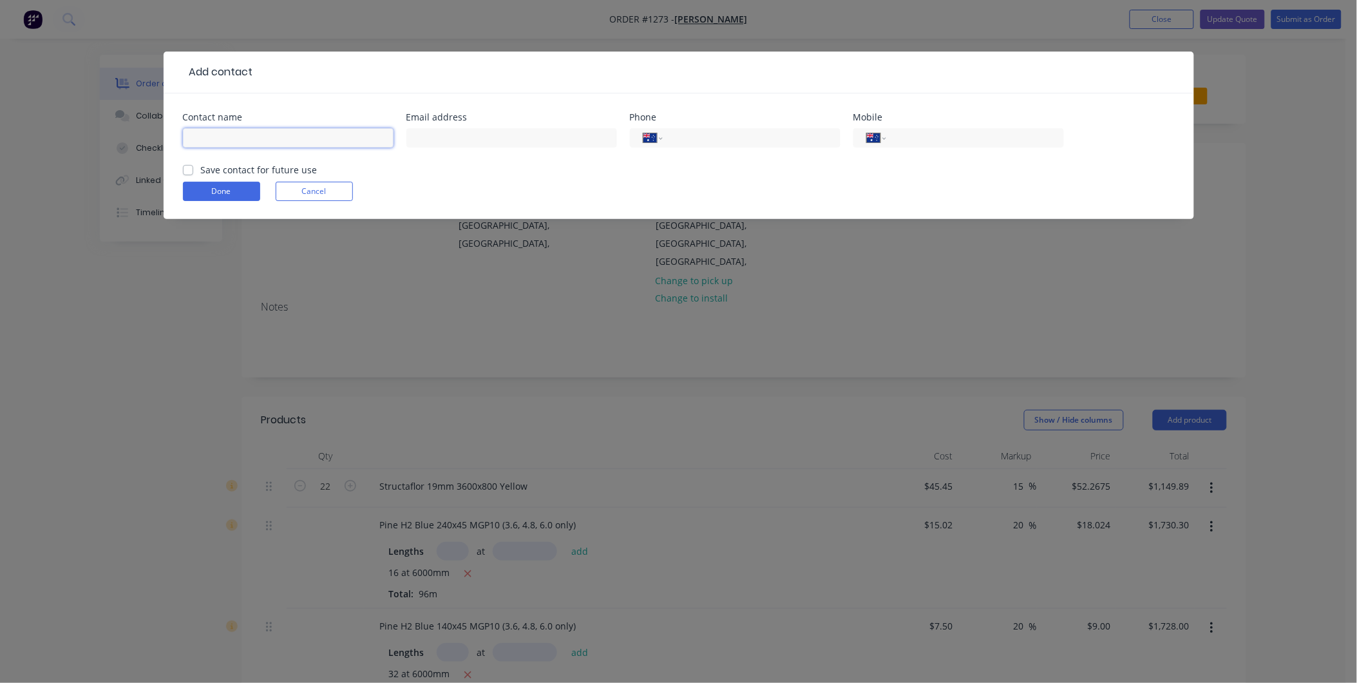
click at [245, 136] on input "text" at bounding box center [288, 137] width 211 height 19
type input "[PERSON_NAME]"
click at [461, 142] on input "text" at bounding box center [511, 137] width 211 height 19
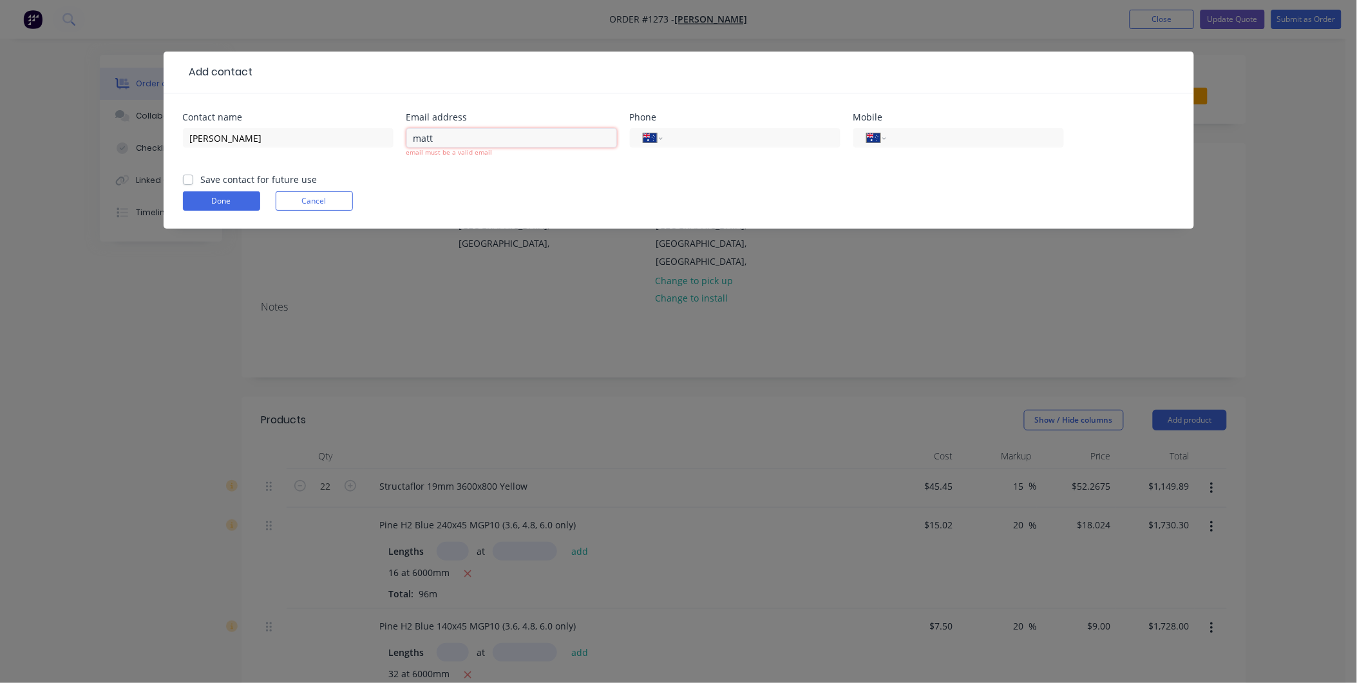
click at [446, 139] on input "matt" at bounding box center [511, 137] width 211 height 19
type input "[EMAIL_ADDRESS][DOMAIN_NAME]"
click at [706, 137] on input "tel" at bounding box center [749, 138] width 155 height 15
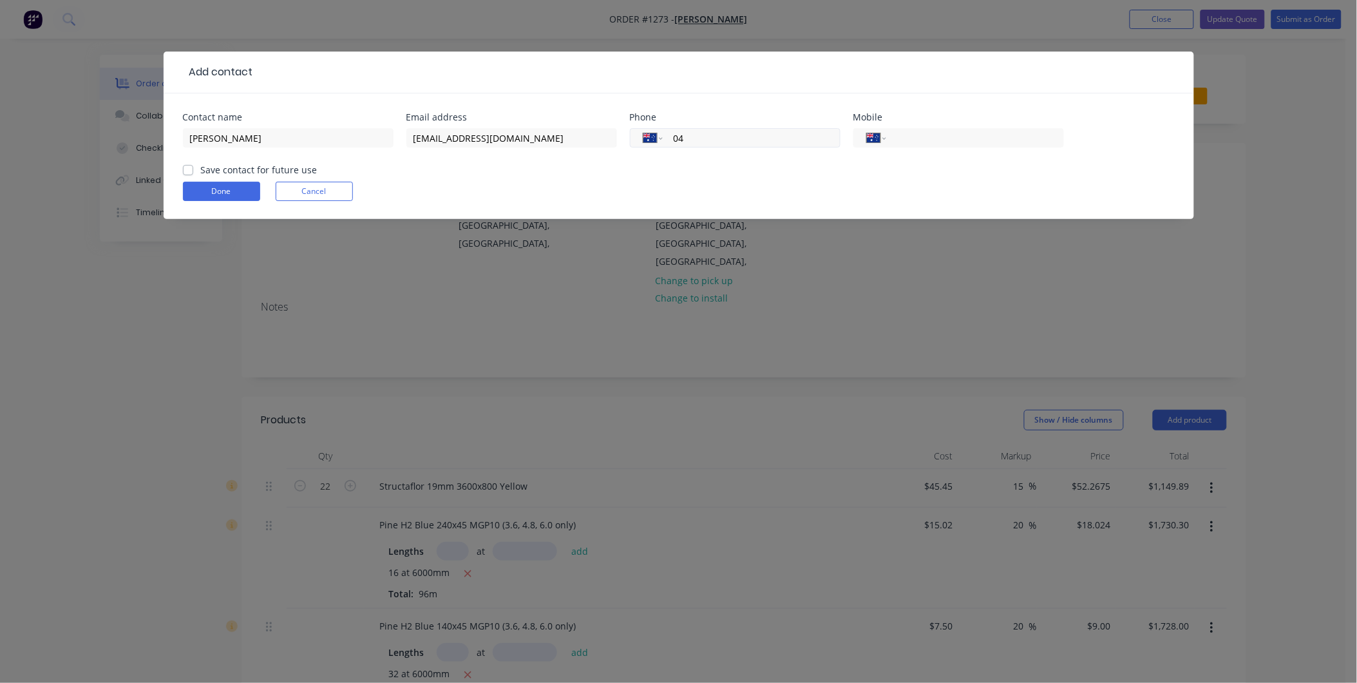
click at [704, 136] on input "04" at bounding box center [749, 138] width 155 height 15
type input "0419 822 902"
click at [201, 170] on label "Save contact for future use" at bounding box center [259, 170] width 117 height 14
click at [191, 170] on input "Save contact for future use" at bounding box center [188, 169] width 10 height 12
checkbox input "true"
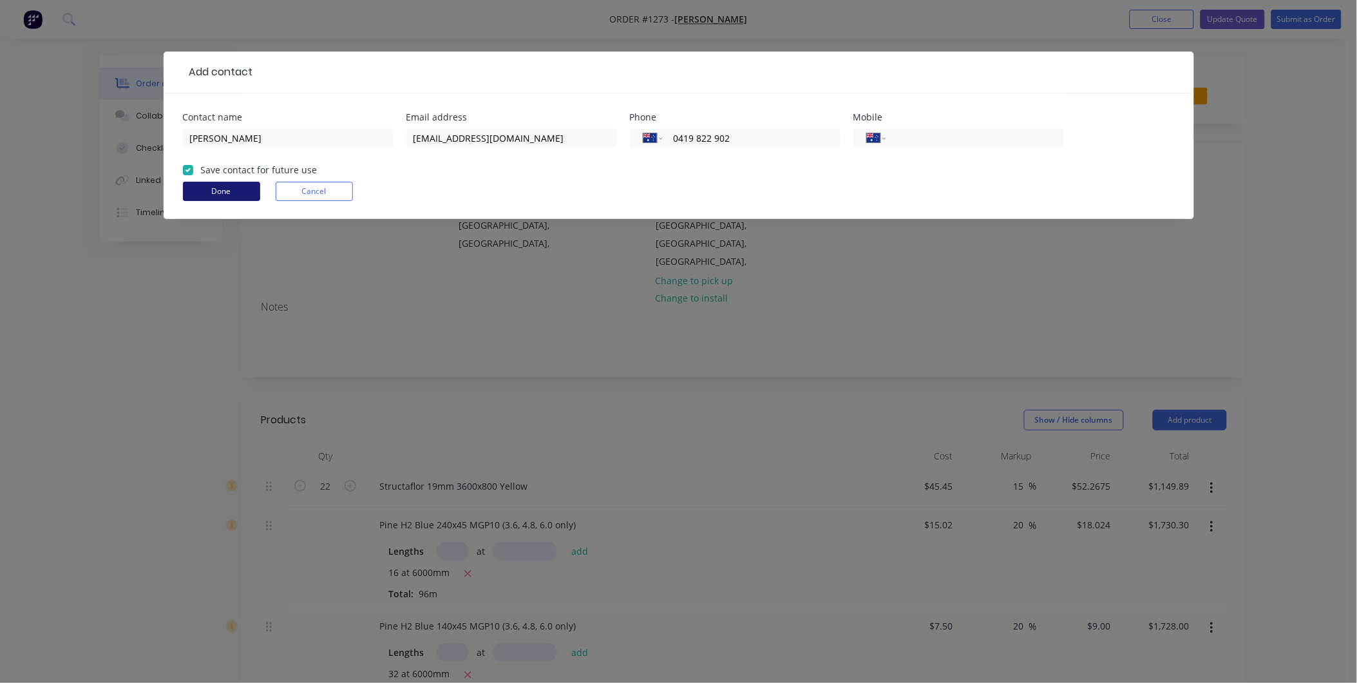
click at [200, 189] on button "Done" at bounding box center [221, 191] width 77 height 19
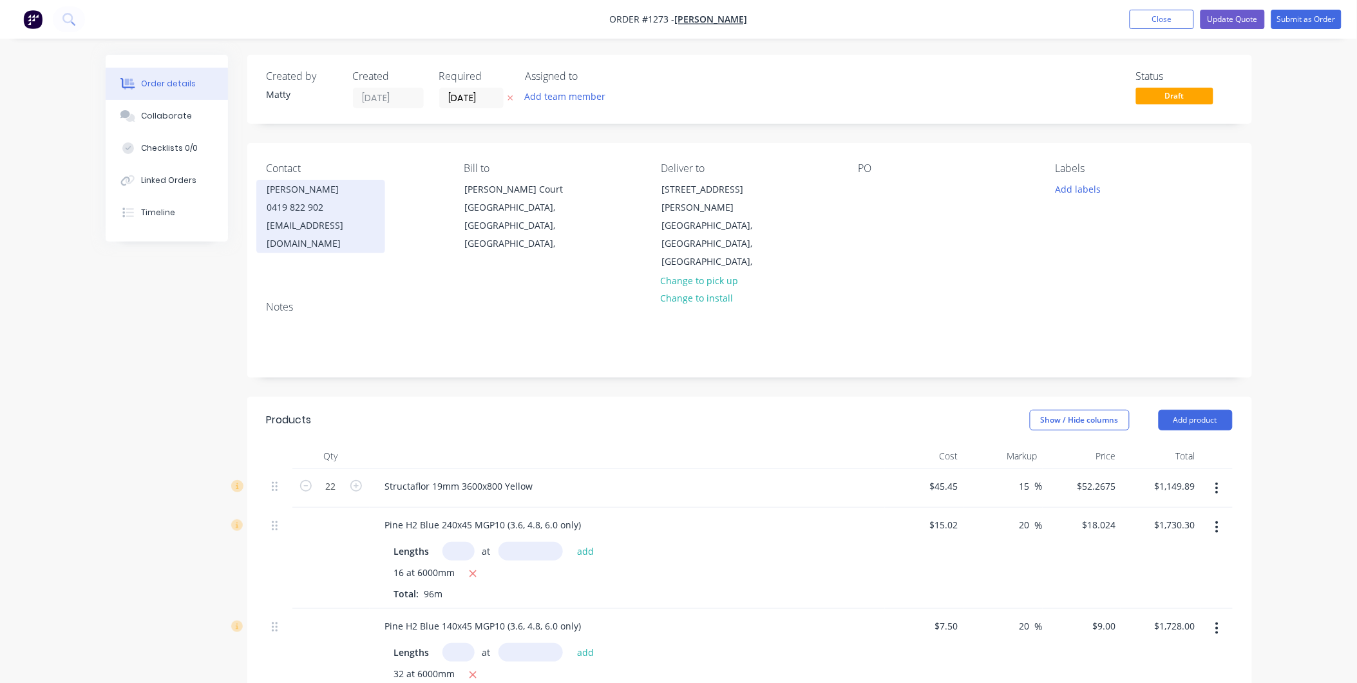
click at [356, 234] on div "[EMAIL_ADDRESS][DOMAIN_NAME]" at bounding box center [320, 234] width 107 height 36
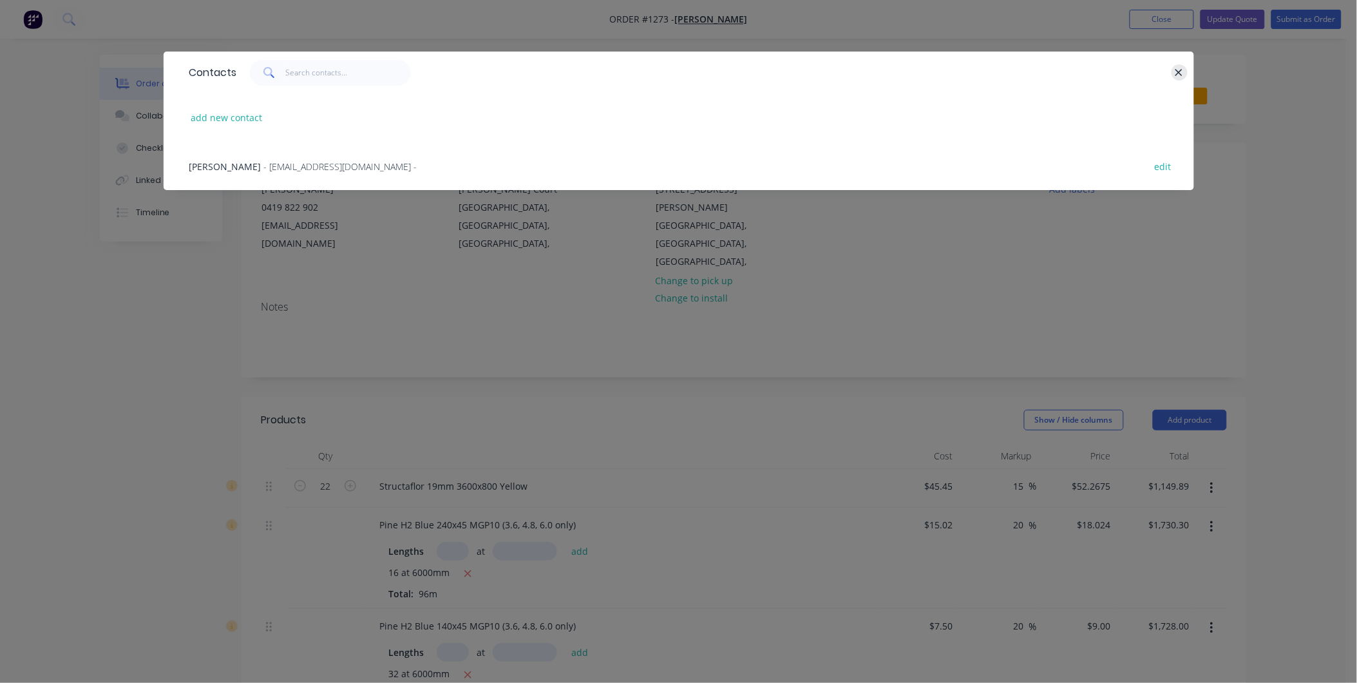
click at [1179, 72] on icon "button" at bounding box center [1179, 72] width 7 height 7
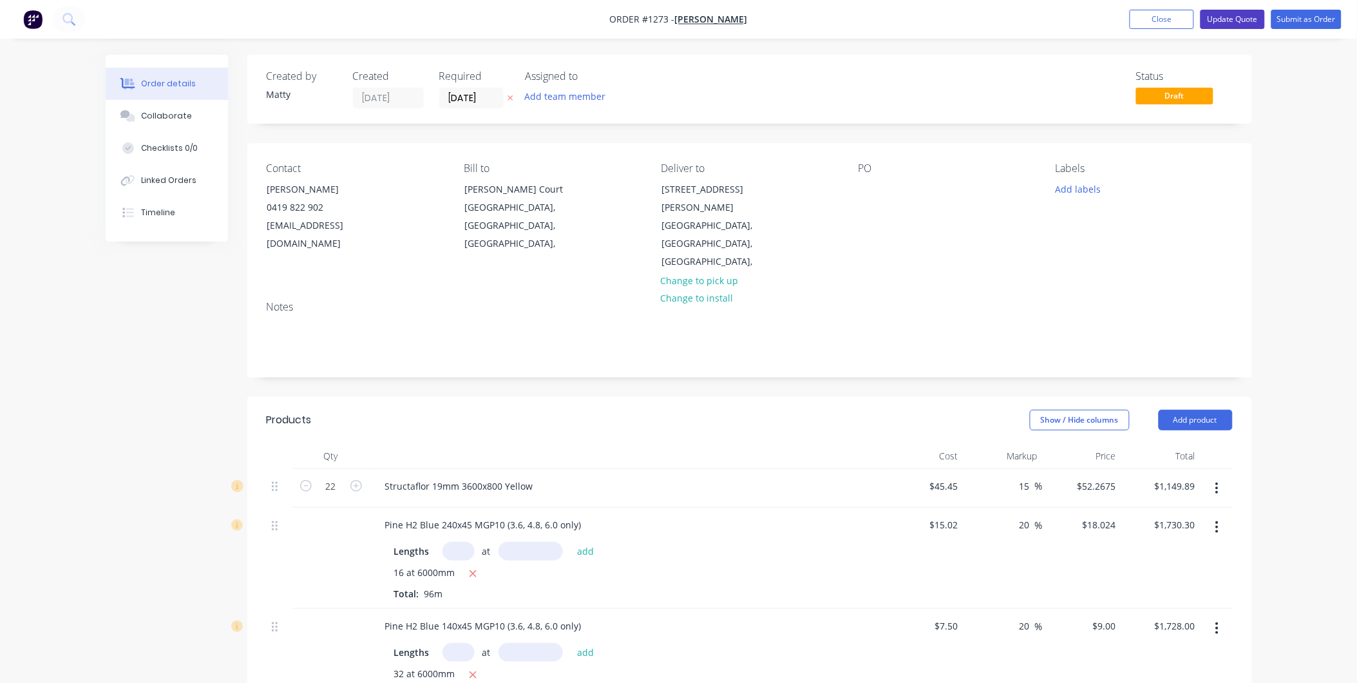
click at [1228, 20] on button "Update Quote" at bounding box center [1233, 19] width 64 height 19
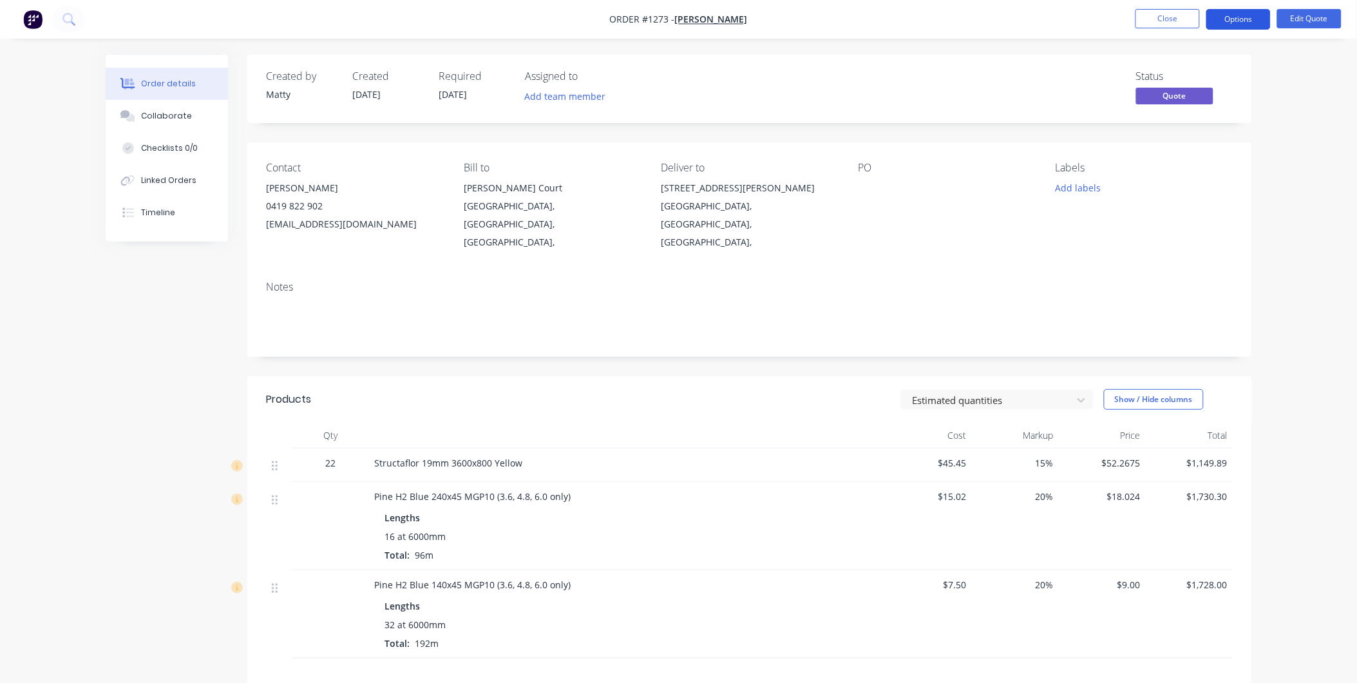
click at [1263, 16] on button "Options" at bounding box center [1239, 19] width 64 height 21
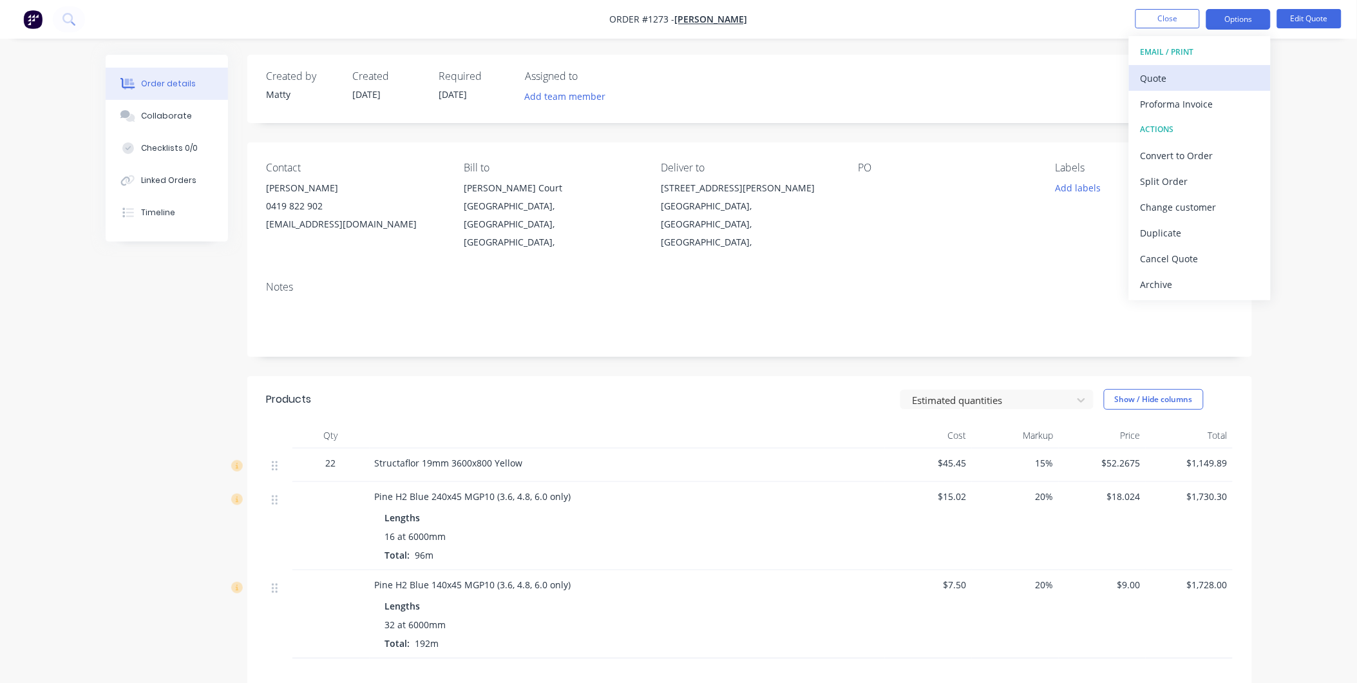
click at [1169, 78] on div "Quote" at bounding box center [1200, 78] width 119 height 19
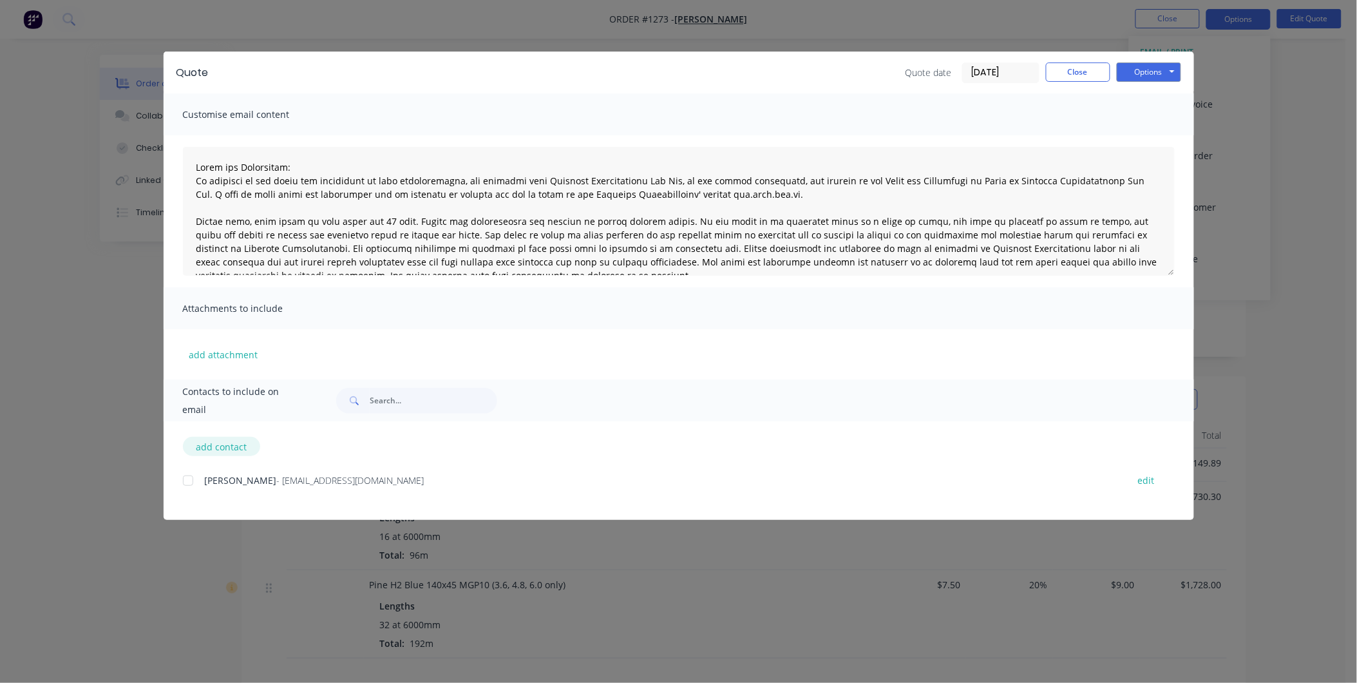
click at [210, 445] on button "add contact" at bounding box center [221, 446] width 77 height 19
type textarea "Terms and Conditions: In addition to any terms and conditions in this communica…"
select select "AU"
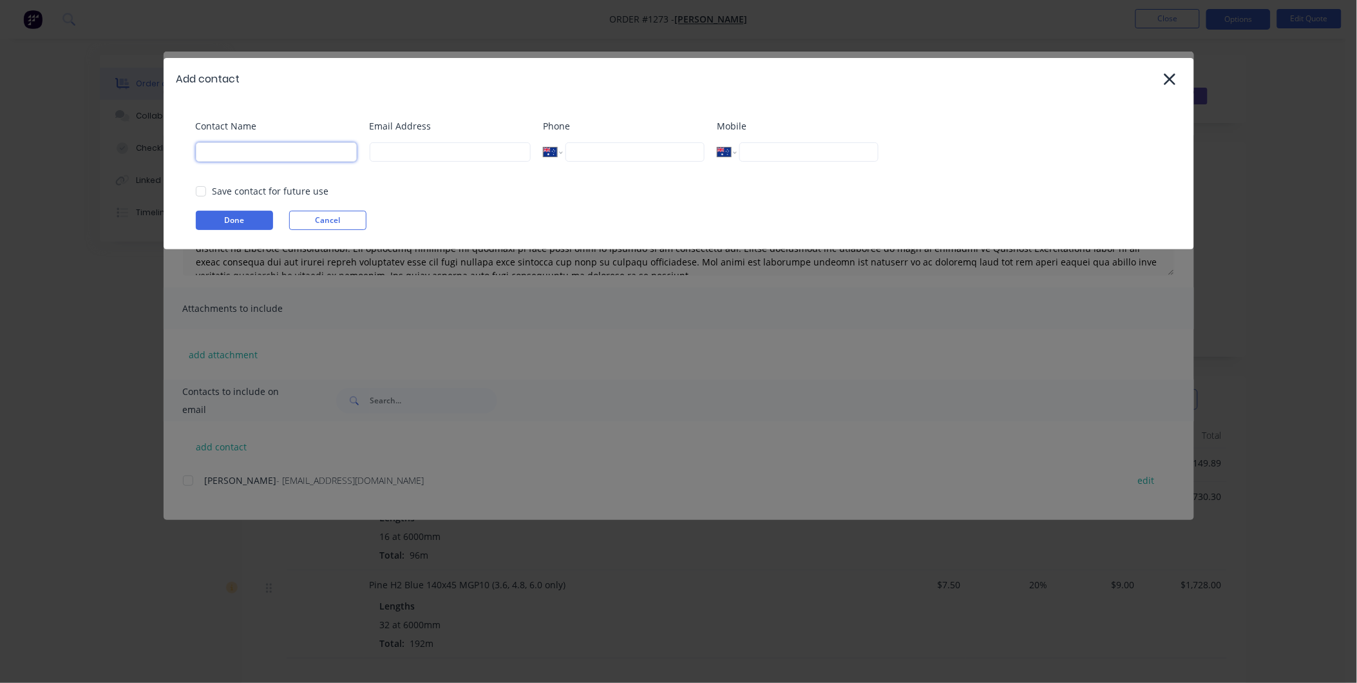
click at [243, 155] on input at bounding box center [276, 151] width 161 height 19
type input "[PERSON_NAME]"
type input "[EMAIL_ADDRESS][PERSON_NAME][DOMAIN_NAME]"
type input "0428 688 008"
click at [201, 190] on div at bounding box center [201, 191] width 26 height 26
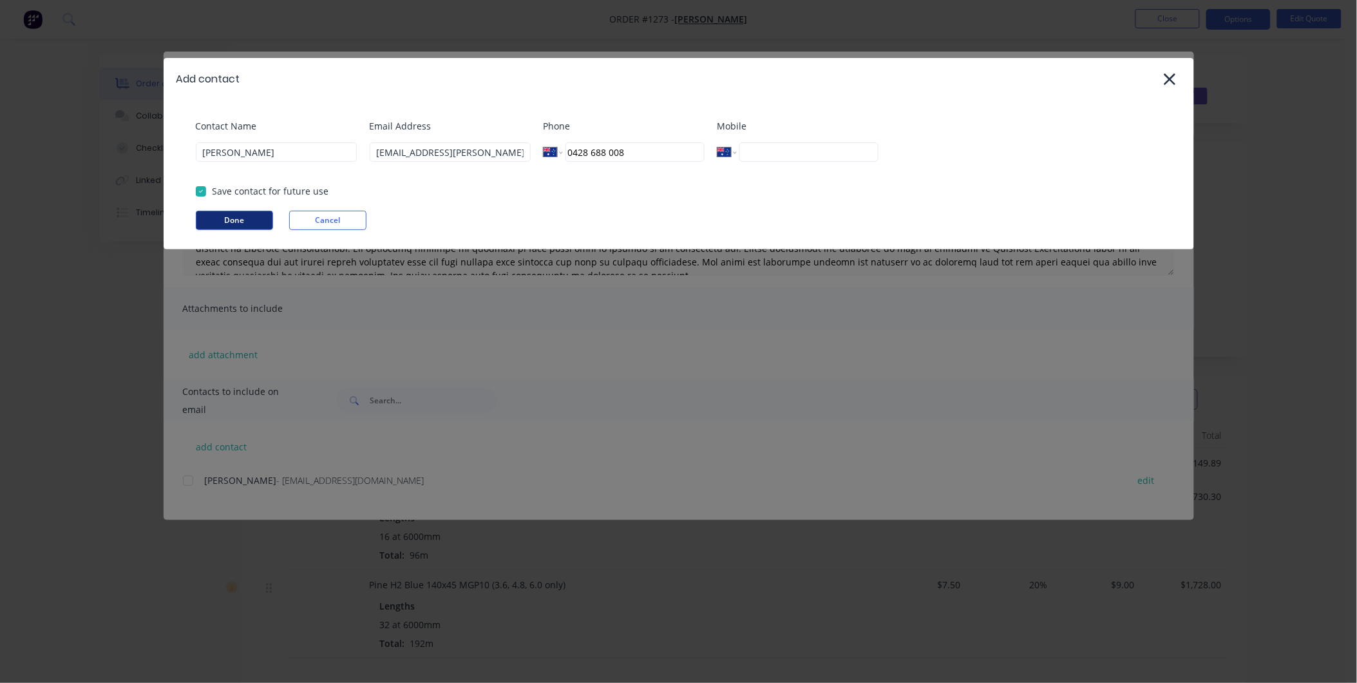
click at [231, 222] on button "Done" at bounding box center [234, 220] width 77 height 19
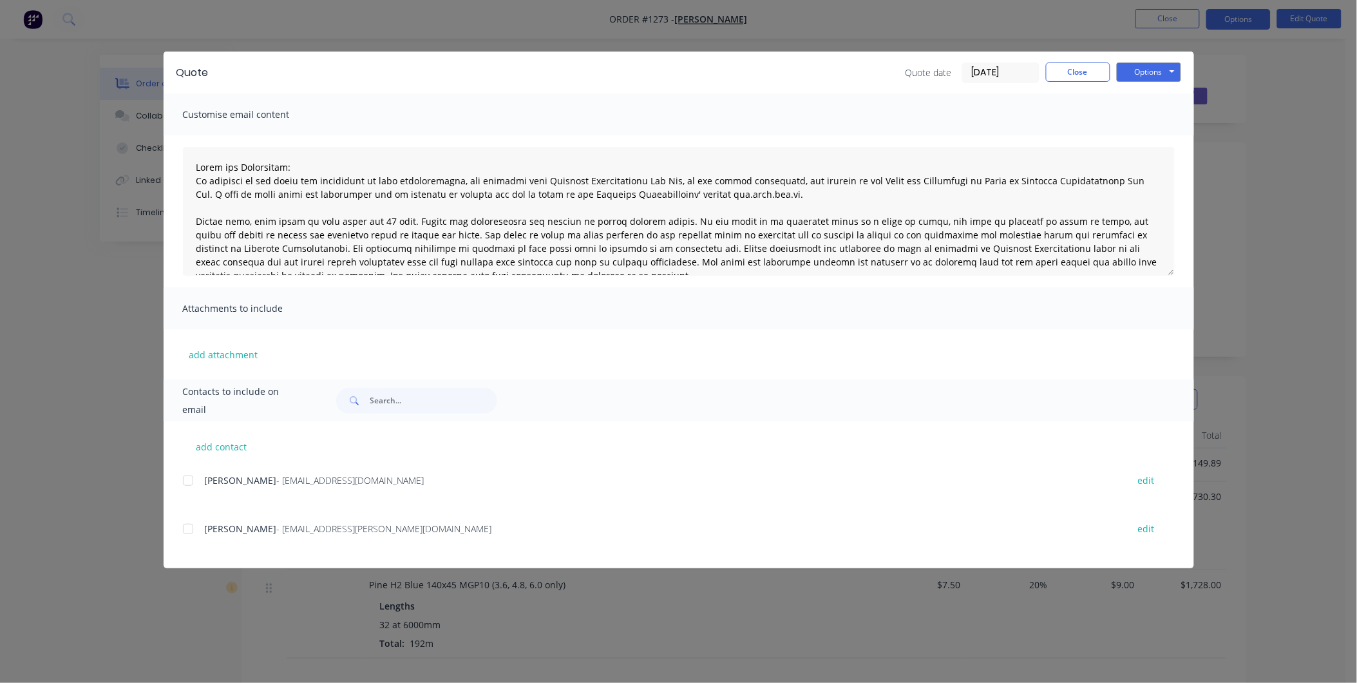
click at [190, 532] on div at bounding box center [188, 529] width 26 height 26
click at [1132, 76] on button "Options" at bounding box center [1149, 71] width 64 height 19
click at [1136, 133] on button "Email" at bounding box center [1158, 137] width 82 height 21
type textarea "Terms and Conditions: In addition to any terms and conditions in this communica…"
click at [1092, 69] on button "Close" at bounding box center [1078, 71] width 64 height 19
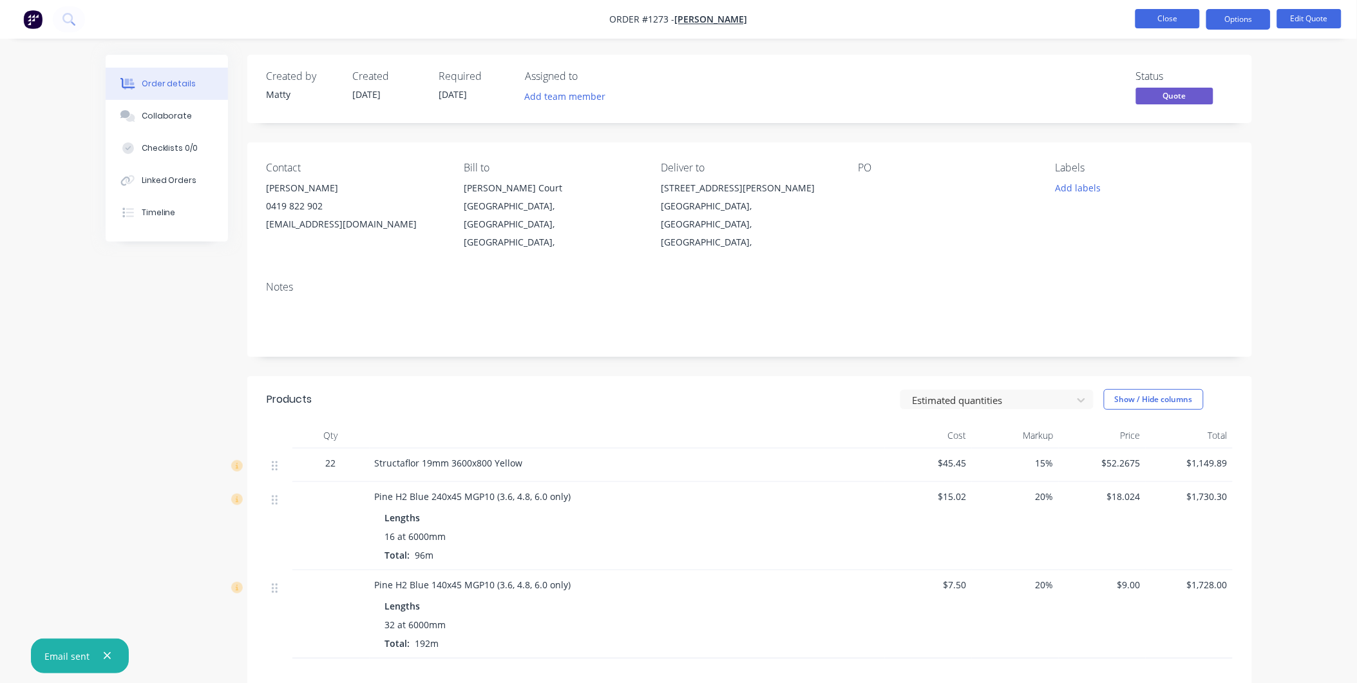
click at [1166, 23] on button "Close" at bounding box center [1168, 18] width 64 height 19
